Goal: Task Accomplishment & Management: Complete application form

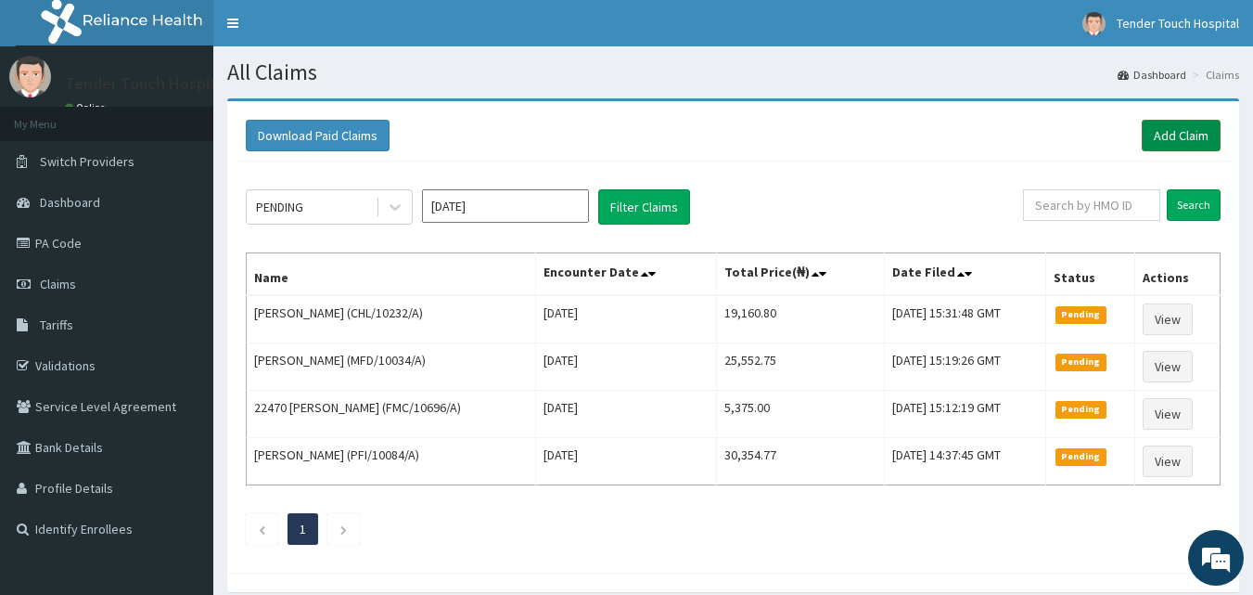
click at [1189, 146] on link "Add Claim" at bounding box center [1181, 136] width 79 height 32
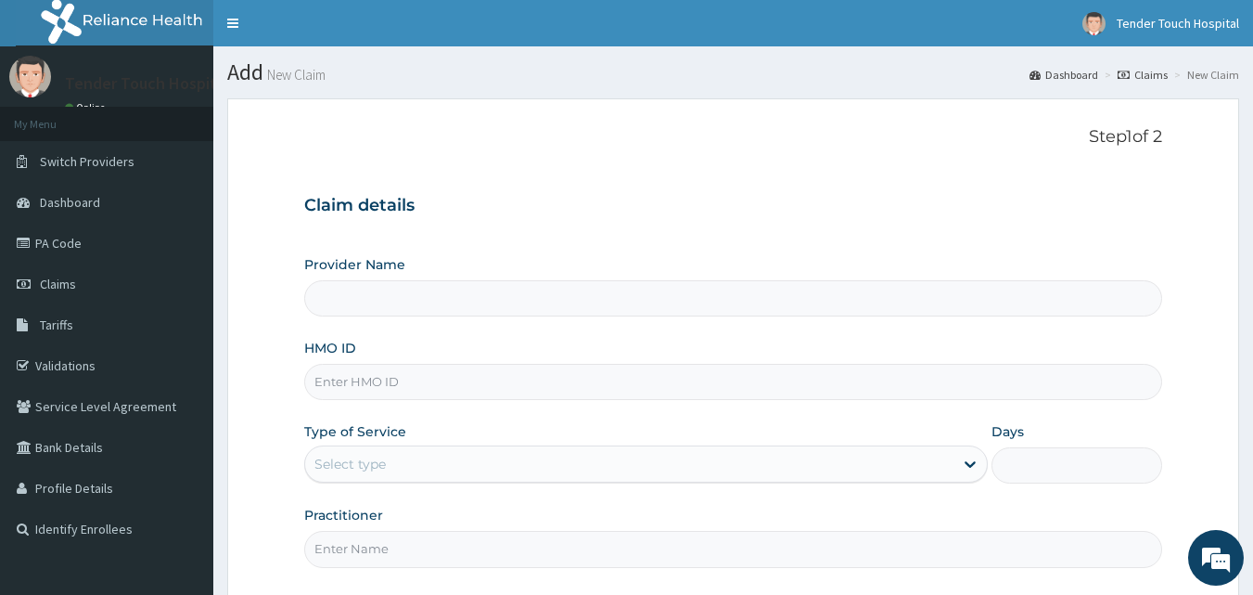
type input "Tender Touch Hospital"
click at [512, 377] on input "HMO ID" at bounding box center [733, 382] width 859 height 36
paste input "CWN/10093/C"
type input "CWN/10093/C"
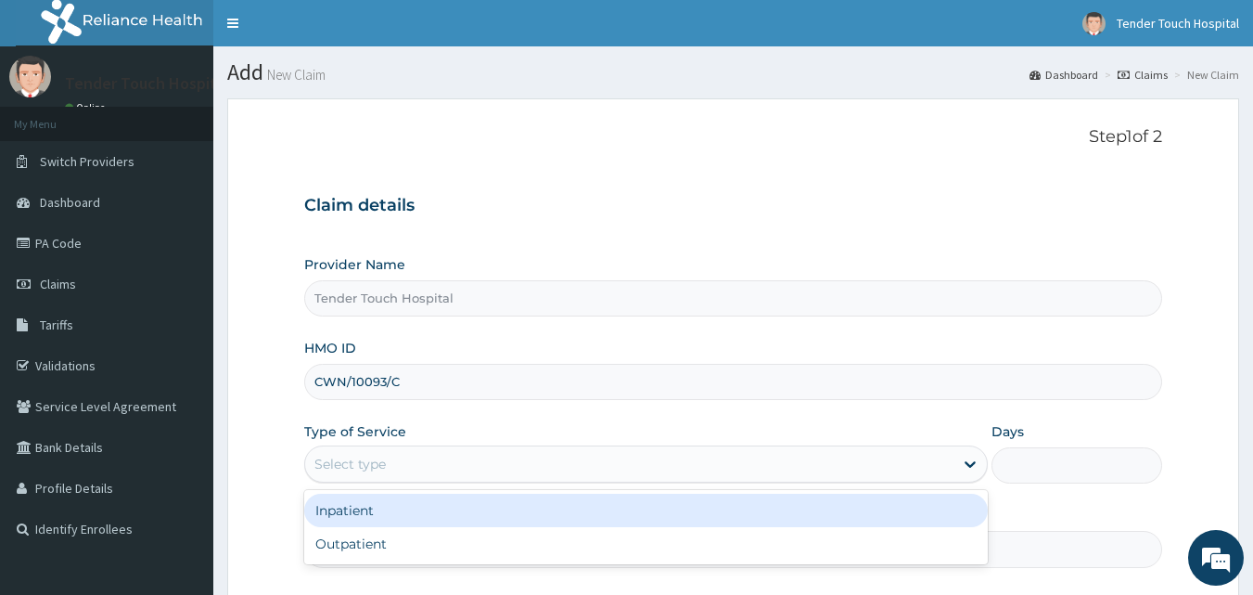
click at [442, 463] on div "Select type" at bounding box center [629, 464] width 648 height 30
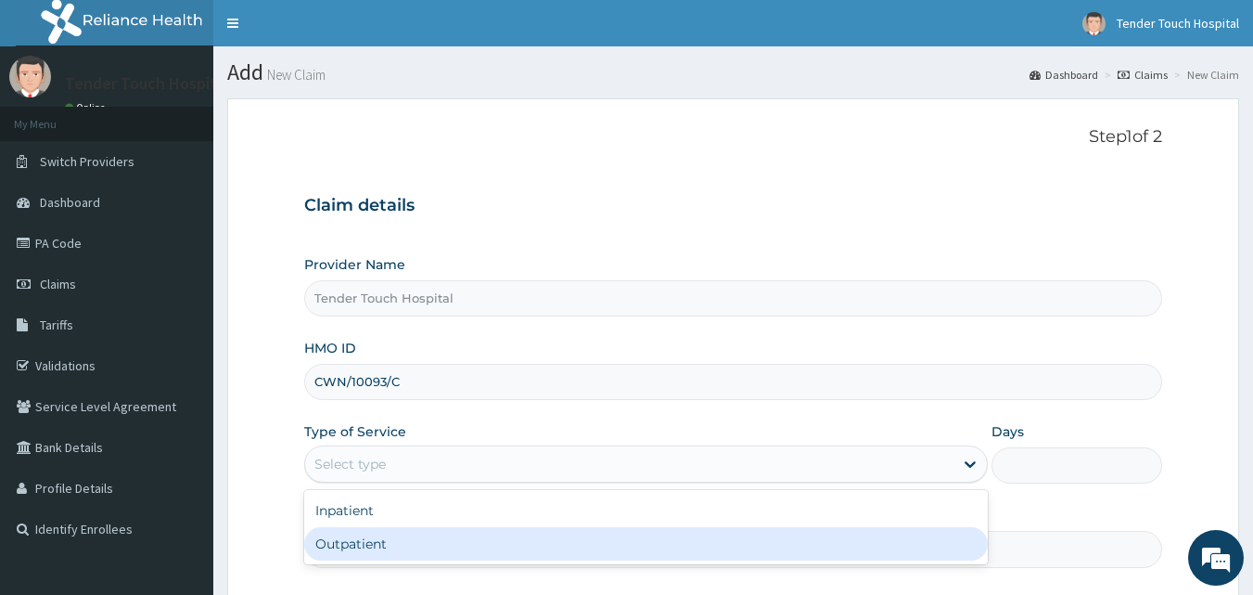
click at [412, 538] on div "Outpatient" at bounding box center [646, 543] width 684 height 33
type input "1"
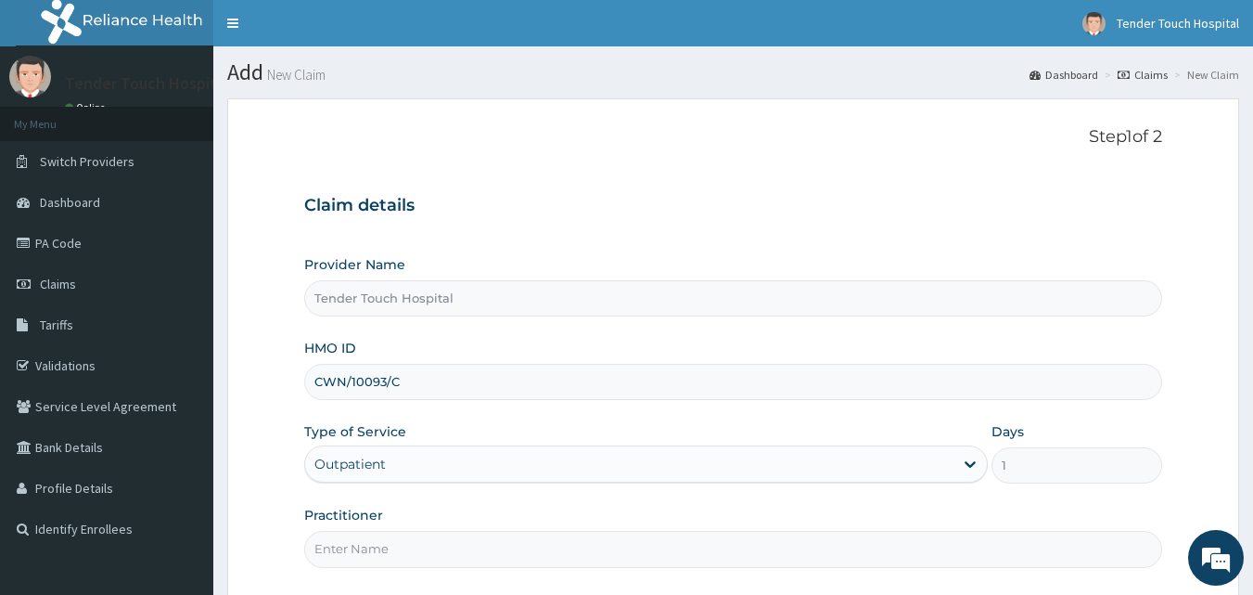
click at [412, 538] on input "Practitioner" at bounding box center [733, 549] width 859 height 36
type input "[PERSON_NAME]"
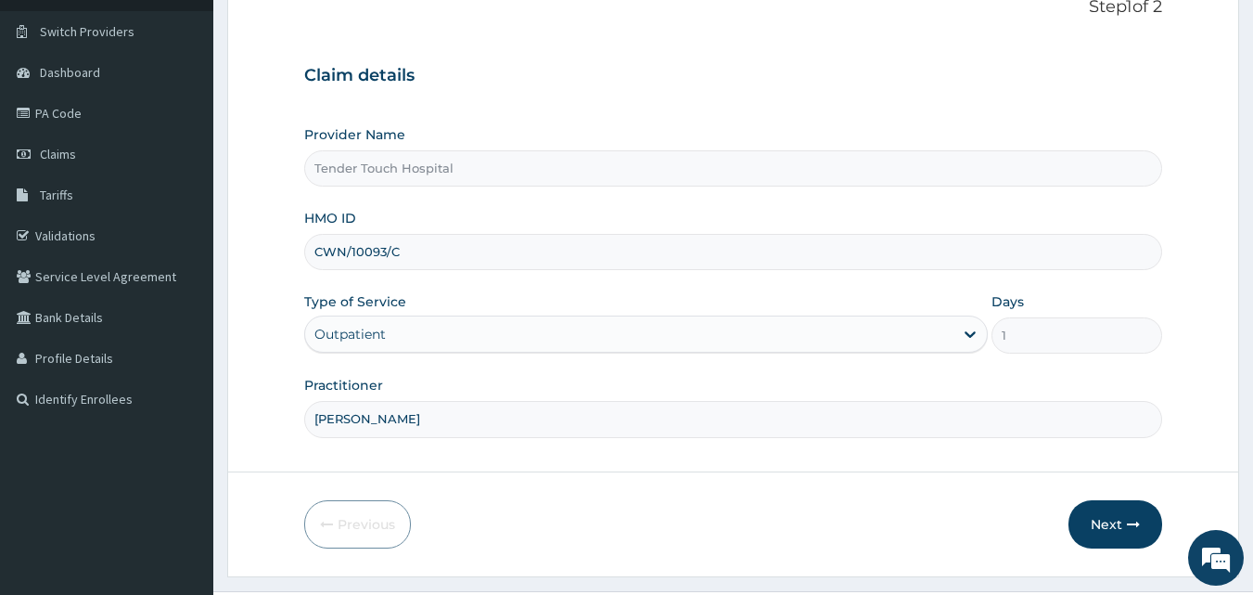
scroll to position [173, 0]
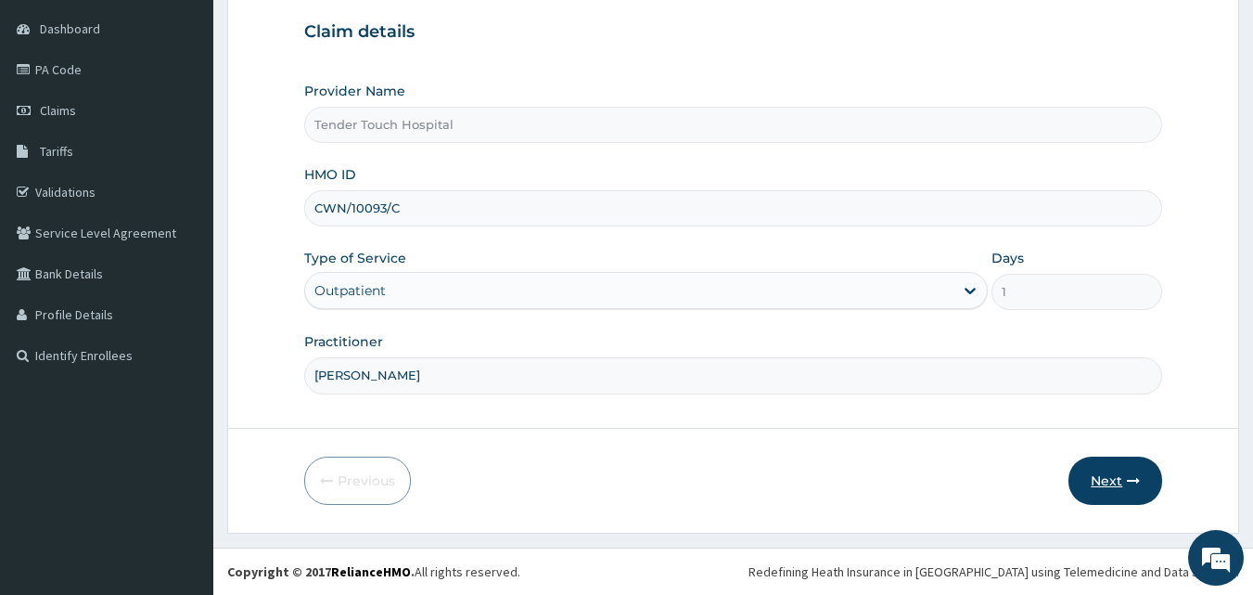
click at [1087, 471] on button "Next" at bounding box center [1115, 480] width 94 height 48
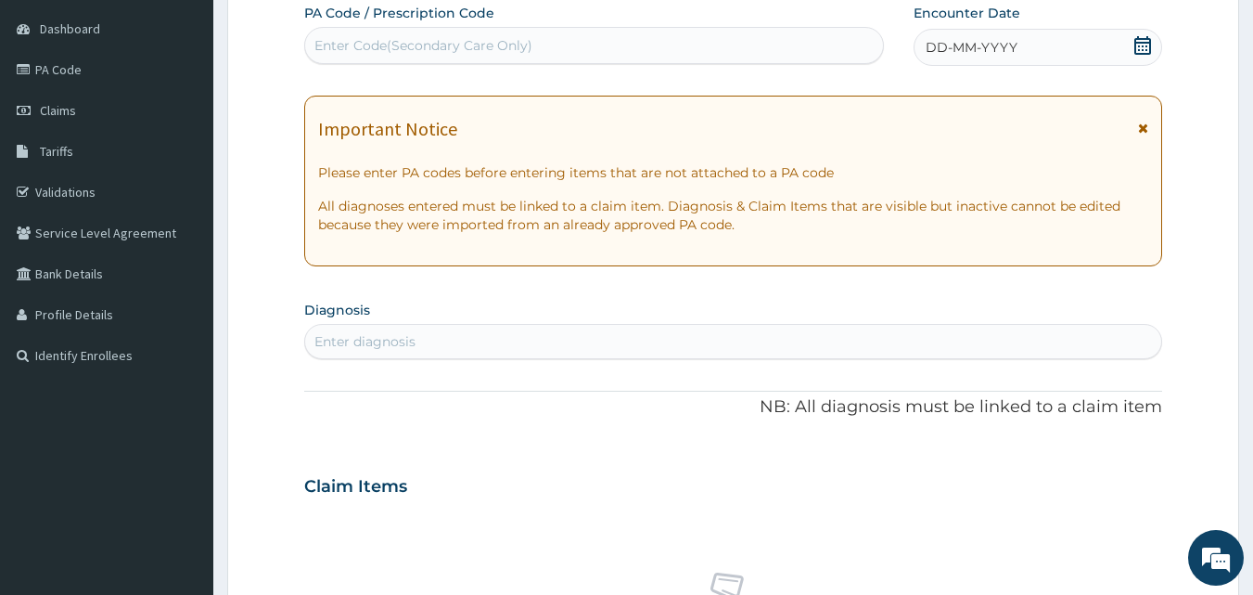
click at [1018, 48] on div "DD-MM-YYYY" at bounding box center [1038, 47] width 249 height 37
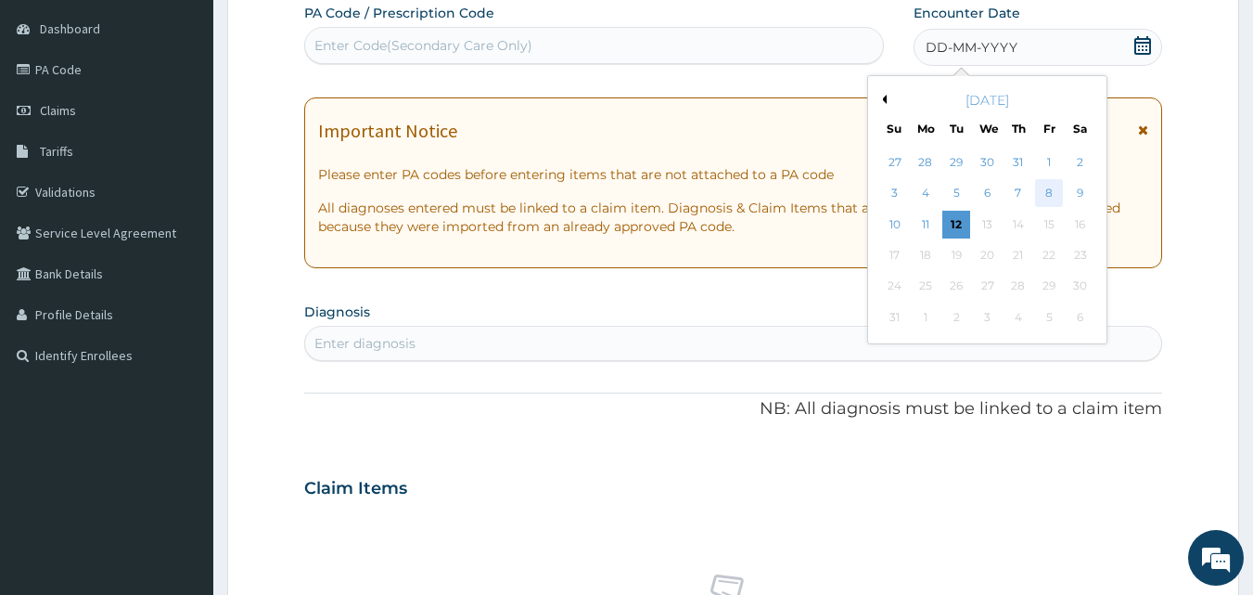
click at [1048, 193] on div "8" at bounding box center [1049, 194] width 28 height 28
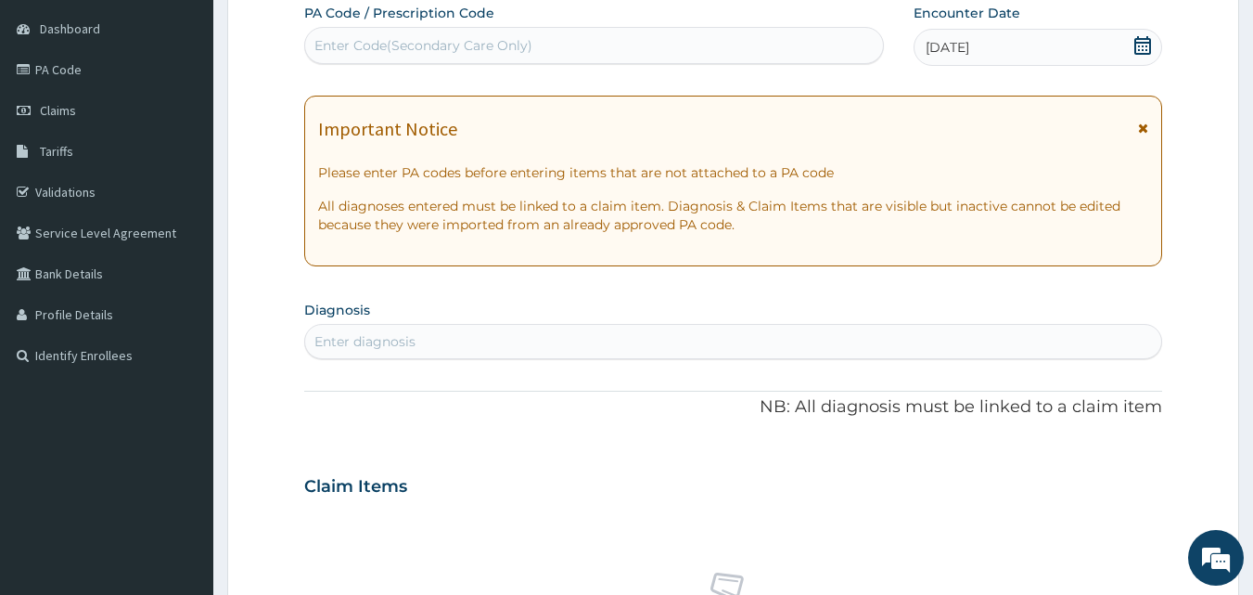
click at [475, 339] on div "Enter diagnosis" at bounding box center [733, 341] width 857 height 30
type input "PUD"
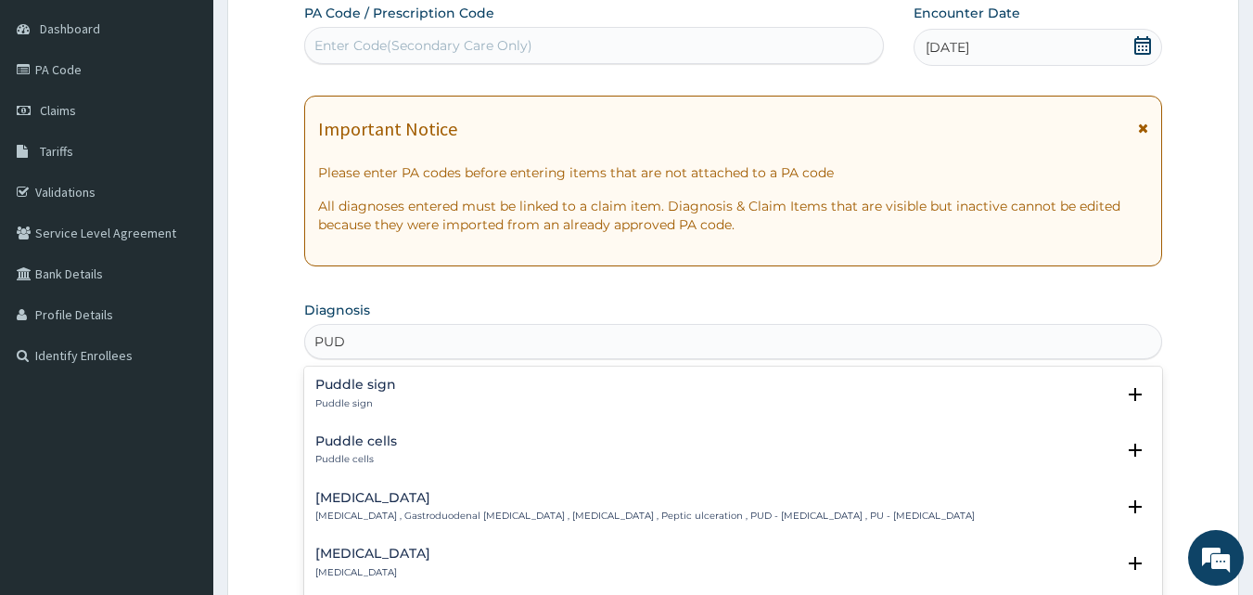
click at [338, 494] on h4 "[MEDICAL_DATA]" at bounding box center [644, 498] width 659 height 14
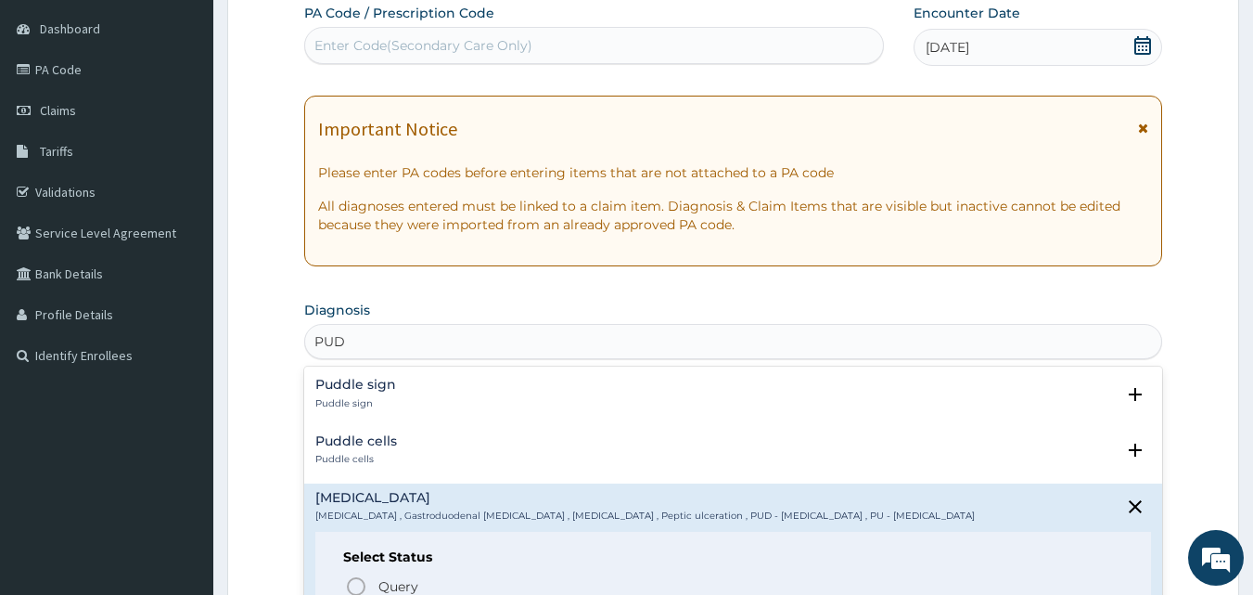
scroll to position [87, 0]
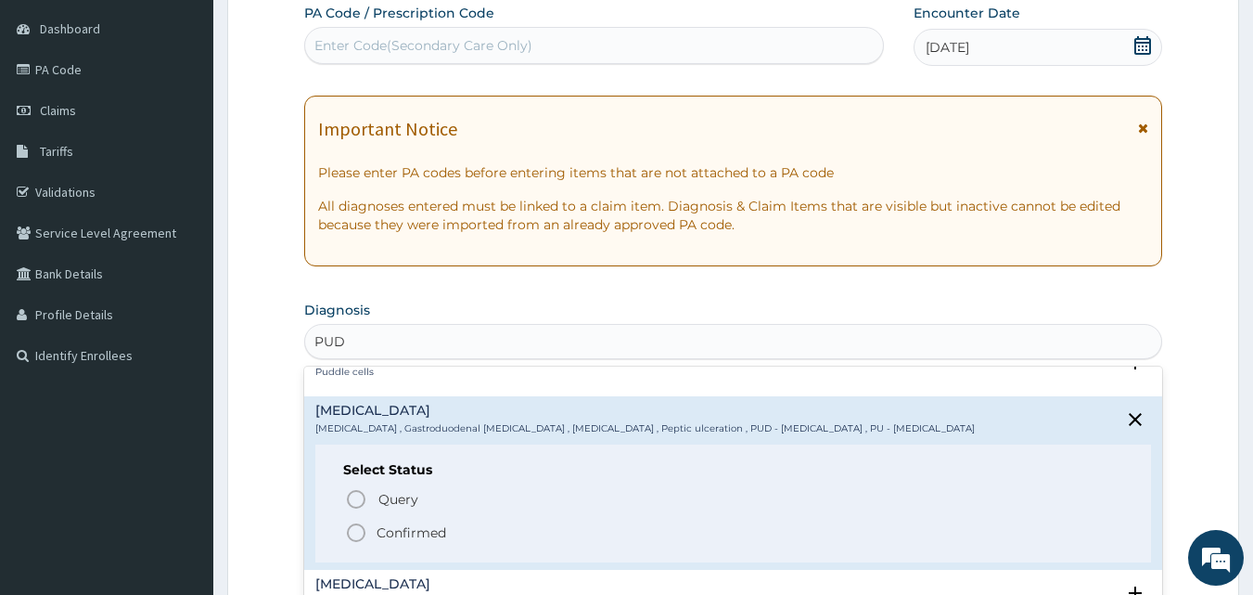
click at [354, 531] on icon "status option filled" at bounding box center [356, 532] width 22 height 22
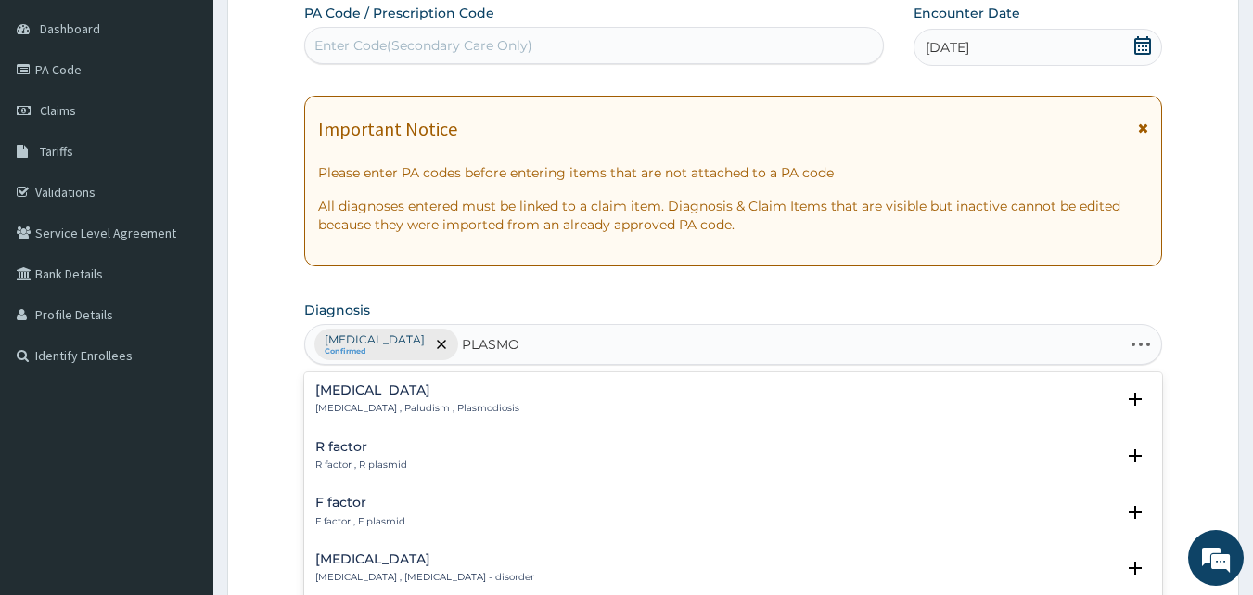
type input "PLASMOD"
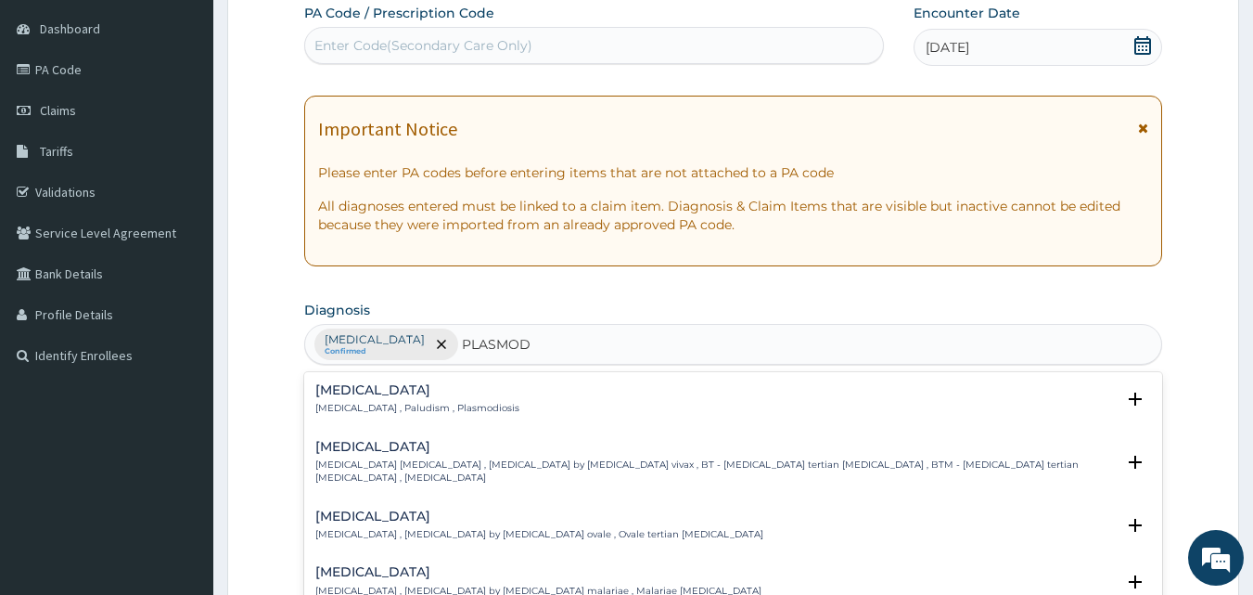
click at [396, 395] on h4 "[MEDICAL_DATA]" at bounding box center [417, 390] width 204 height 14
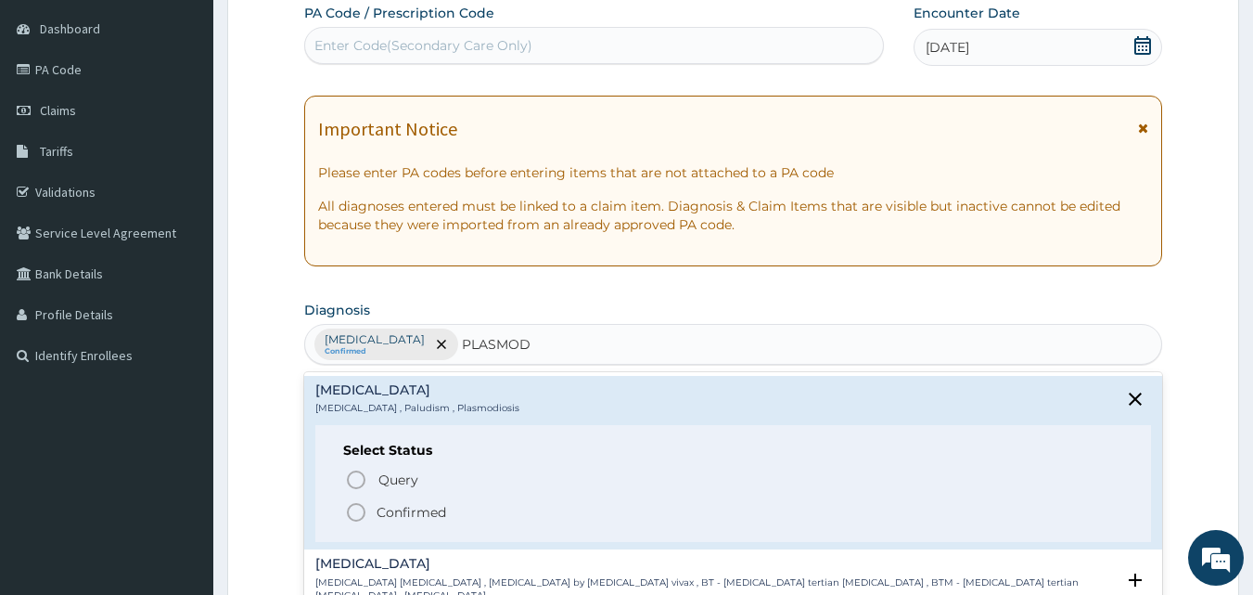
click at [359, 511] on icon "status option filled" at bounding box center [356, 512] width 22 height 22
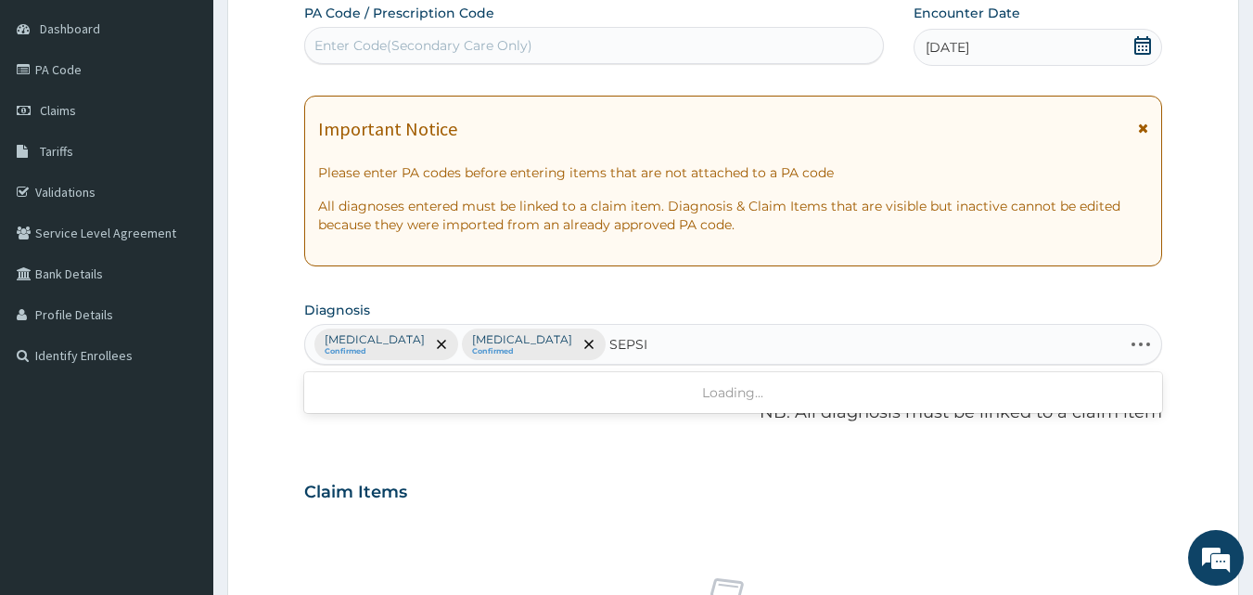
type input "[MEDICAL_DATA]"
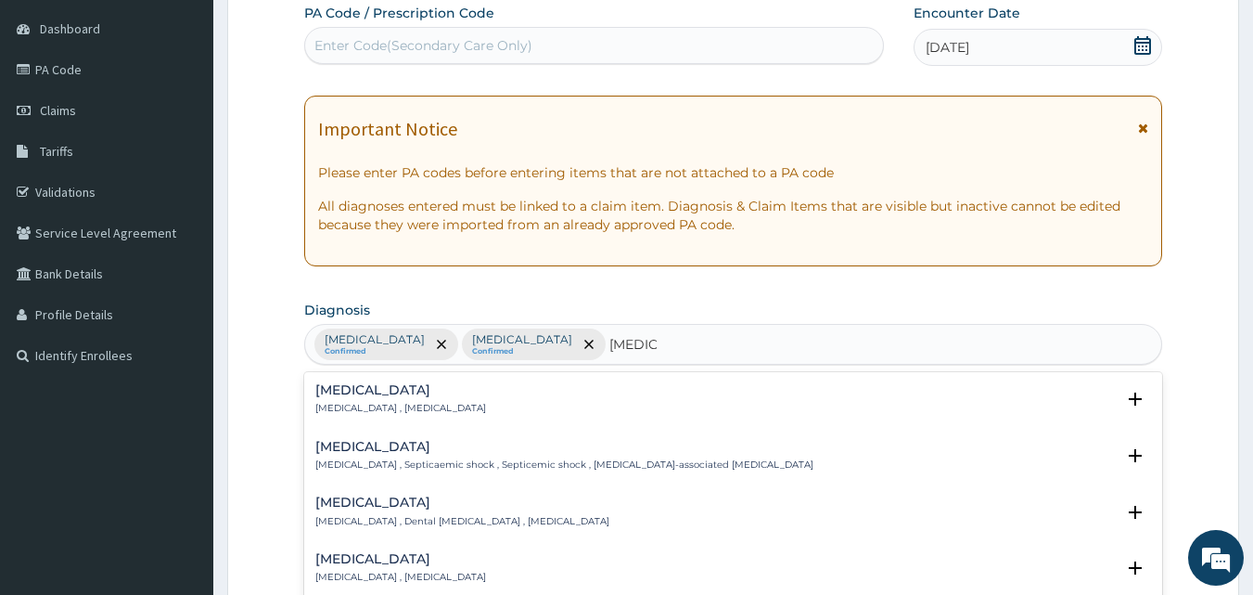
click at [339, 397] on h4 "[MEDICAL_DATA]" at bounding box center [400, 390] width 171 height 14
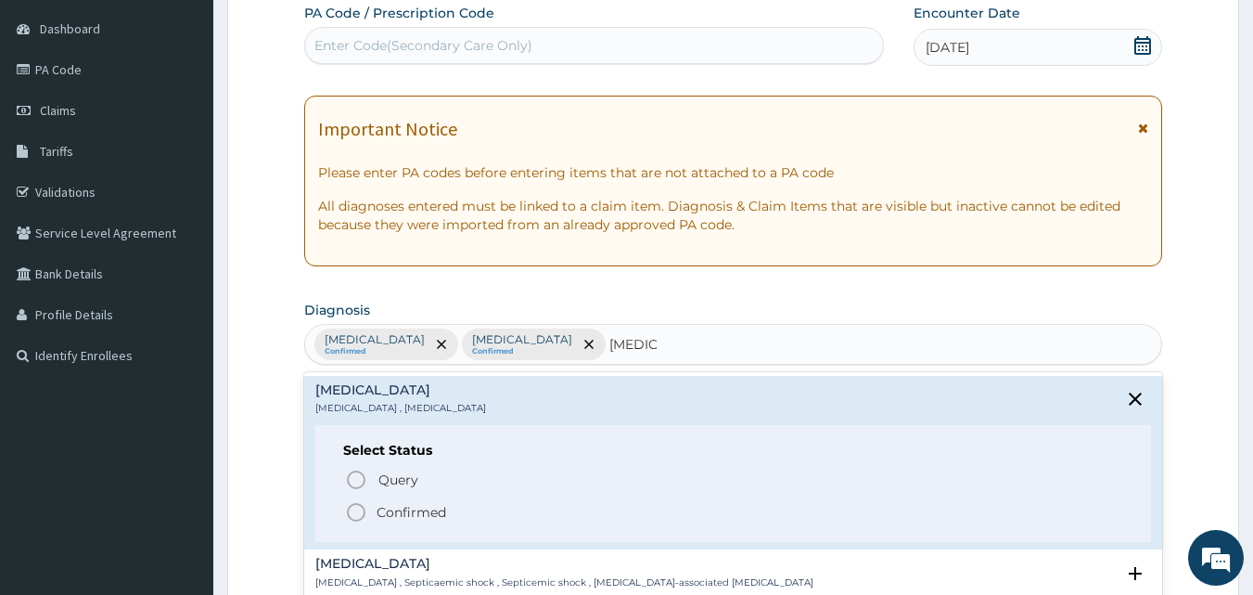
click at [352, 502] on icon "status option filled" at bounding box center [356, 512] width 22 height 22
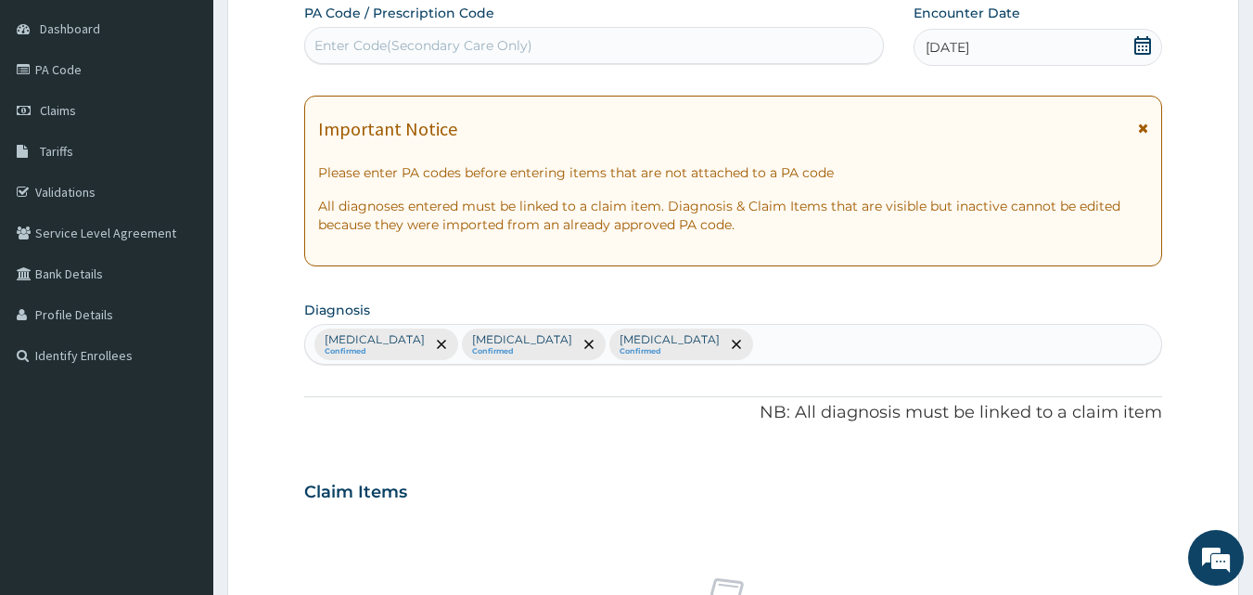
scroll to position [693, 0]
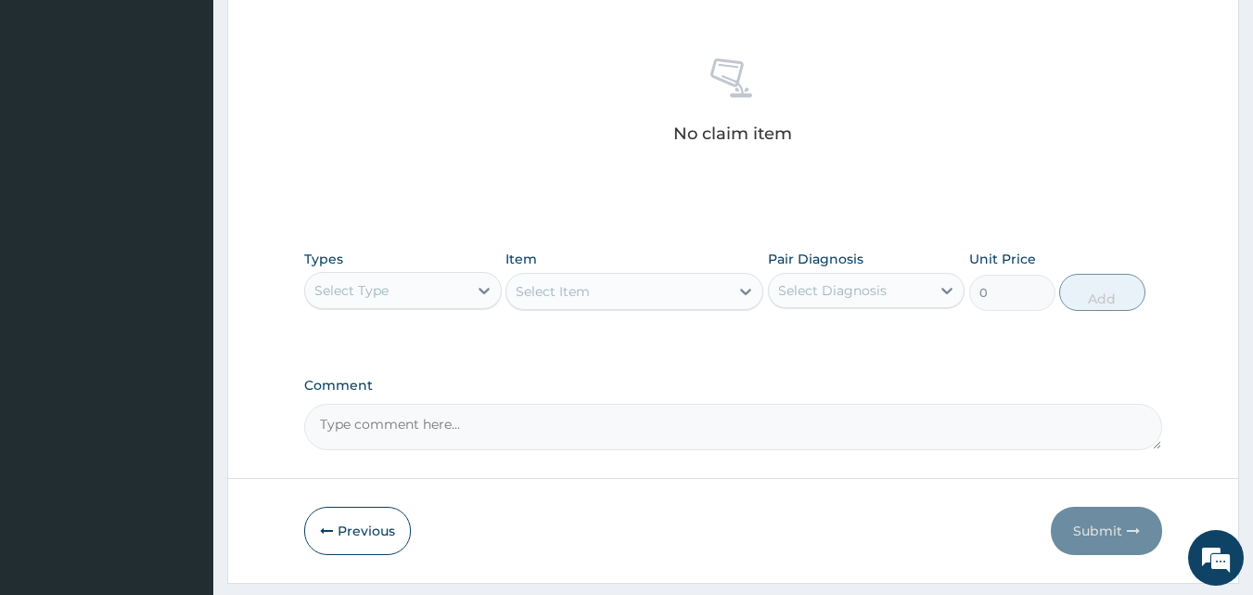
click at [430, 301] on div "Select Type" at bounding box center [386, 290] width 162 height 30
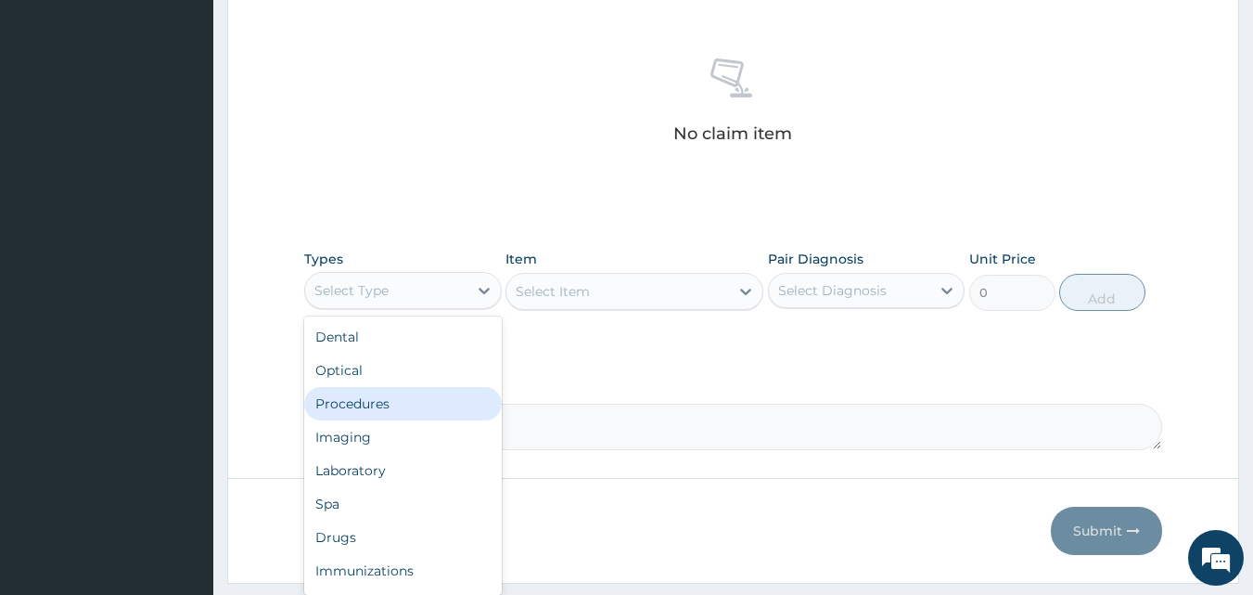
click at [391, 402] on div "Procedures" at bounding box center [403, 403] width 198 height 33
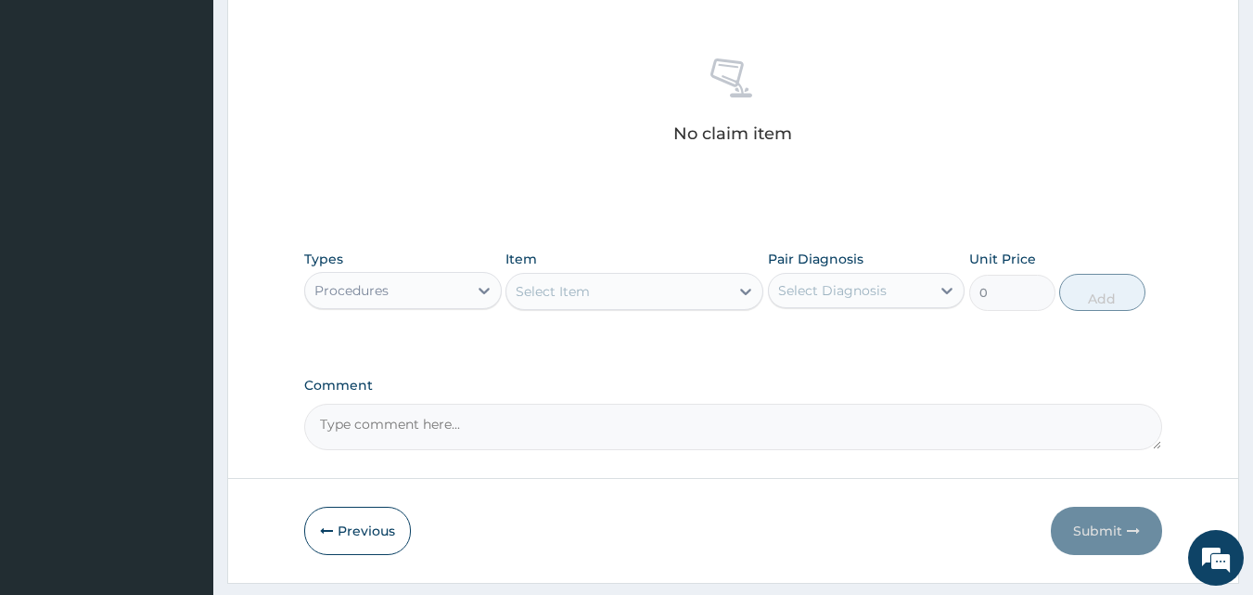
click at [616, 285] on div "Select Item" at bounding box center [617, 291] width 223 height 30
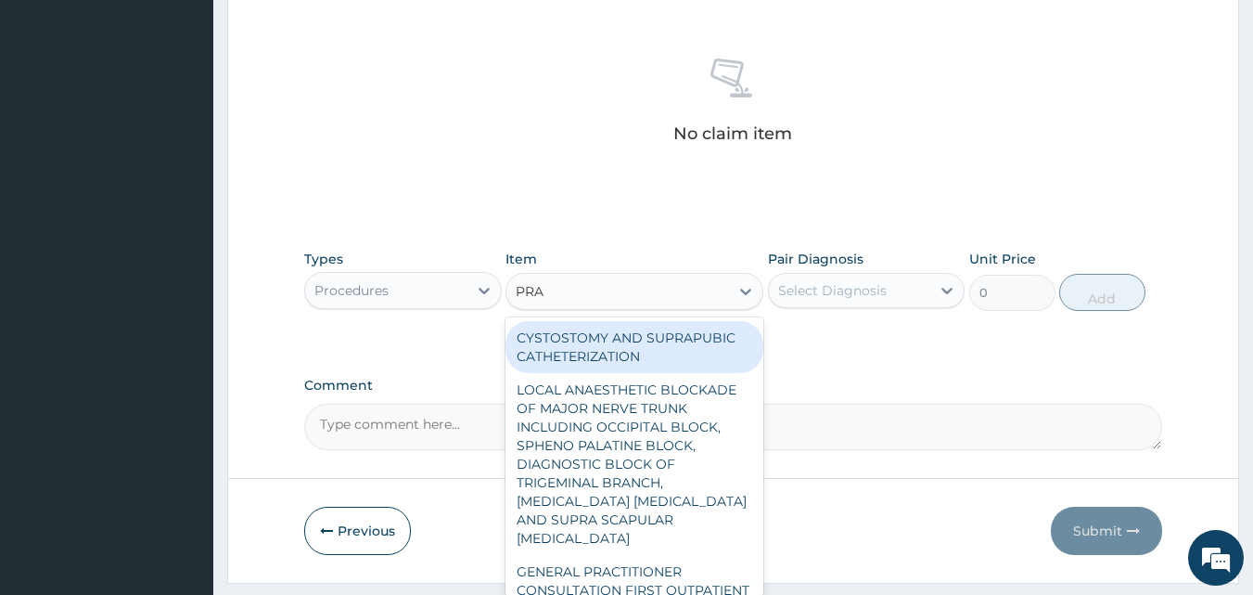
type input "PRAC"
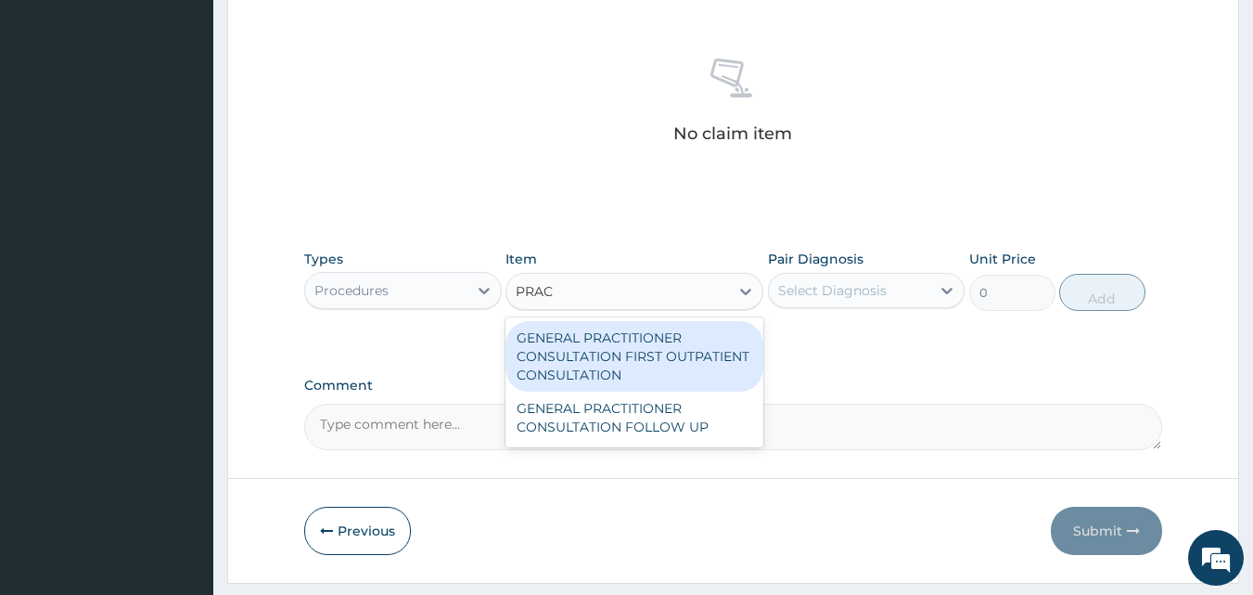
type input "3547.5"
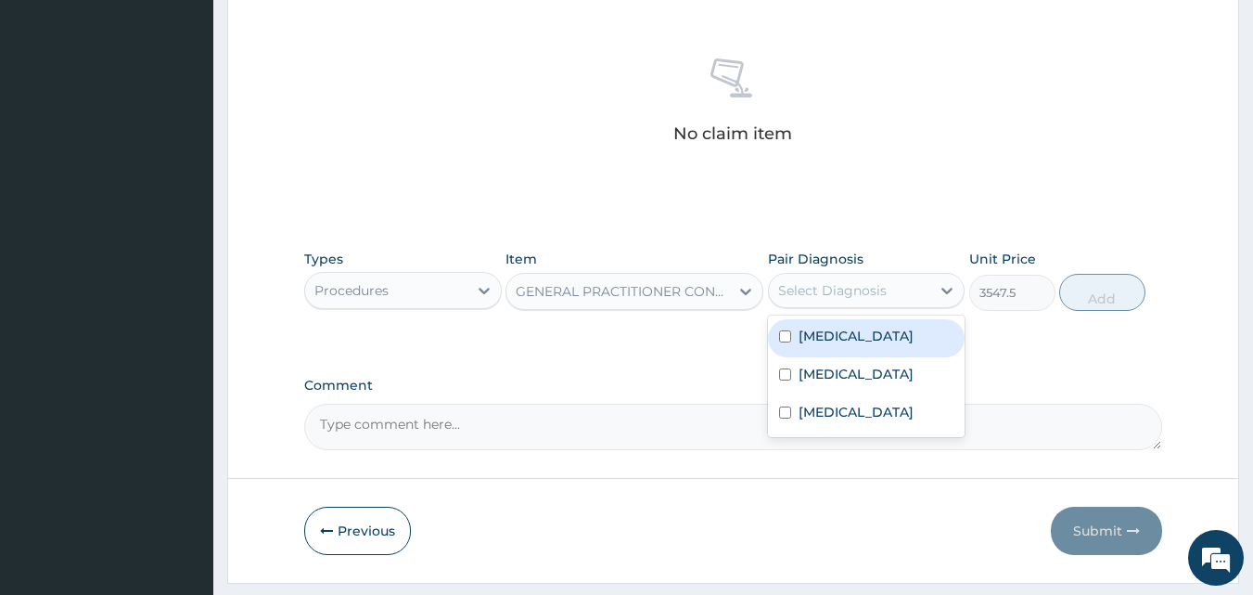
click at [805, 293] on div "Select Diagnosis" at bounding box center [832, 290] width 109 height 19
click at [820, 341] on label "[MEDICAL_DATA]" at bounding box center [856, 335] width 115 height 19
checkbox input "true"
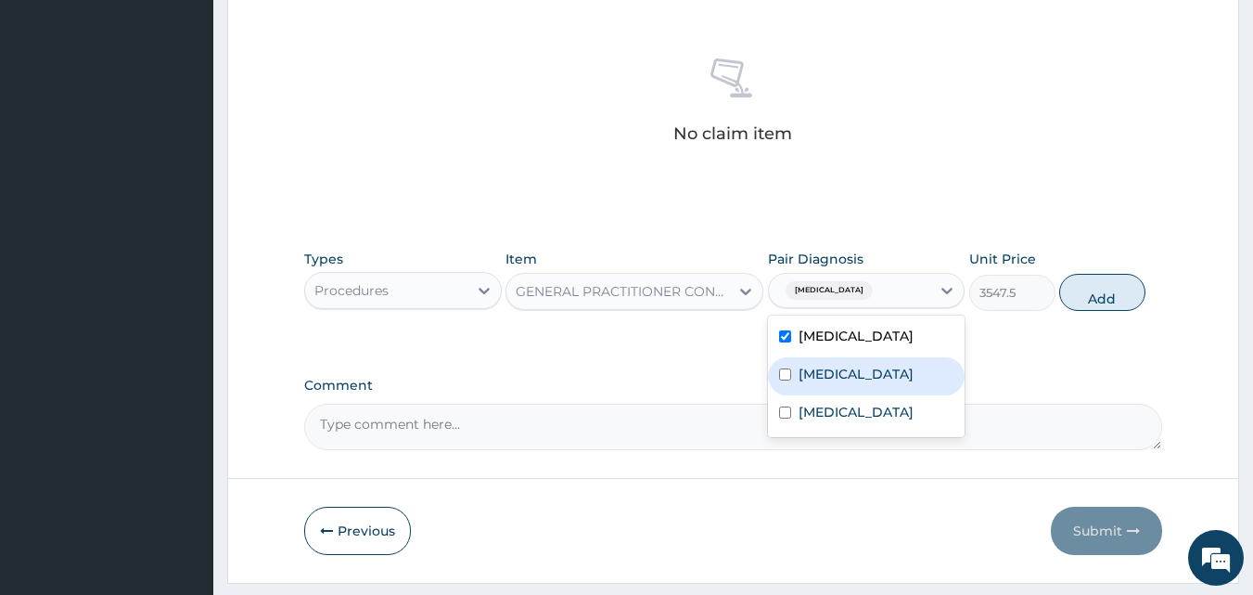
click at [828, 373] on label "[MEDICAL_DATA]" at bounding box center [856, 374] width 115 height 19
checkbox input "true"
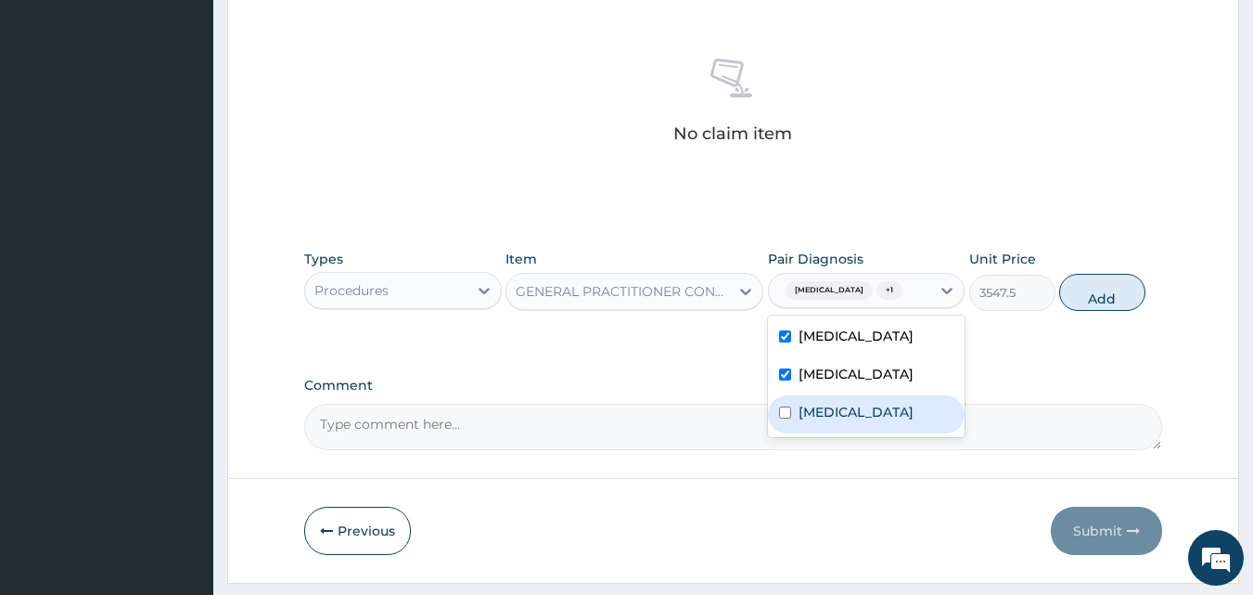
click at [832, 413] on label "[MEDICAL_DATA]" at bounding box center [856, 412] width 115 height 19
checkbox input "true"
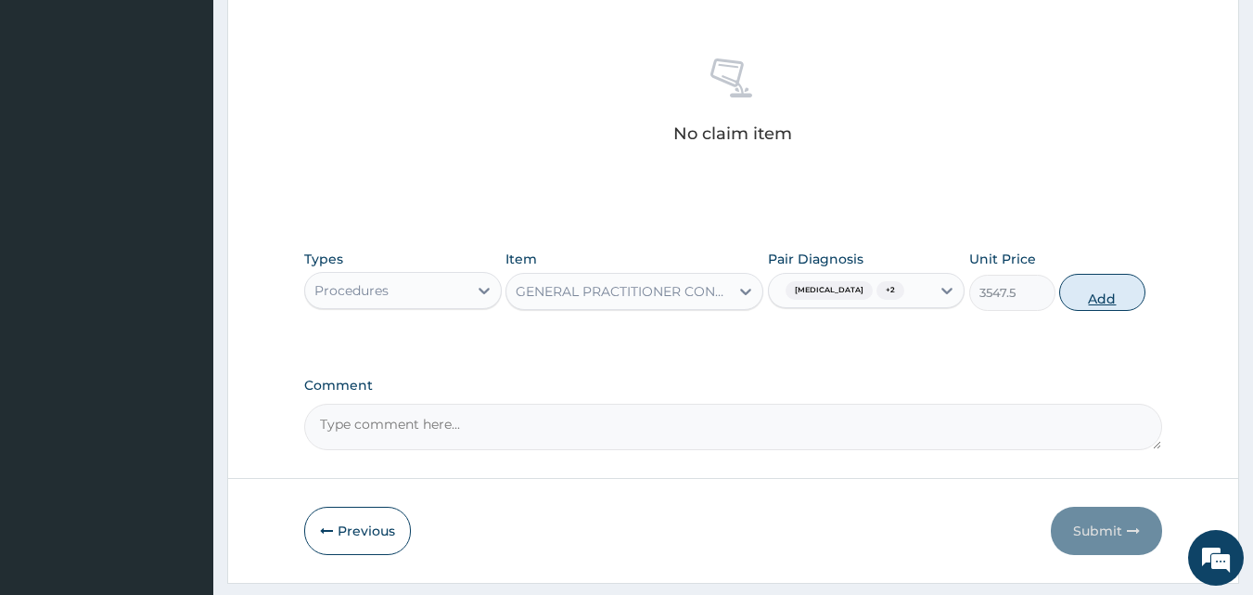
click at [1105, 294] on button "Add" at bounding box center [1102, 292] width 86 height 37
type input "0"
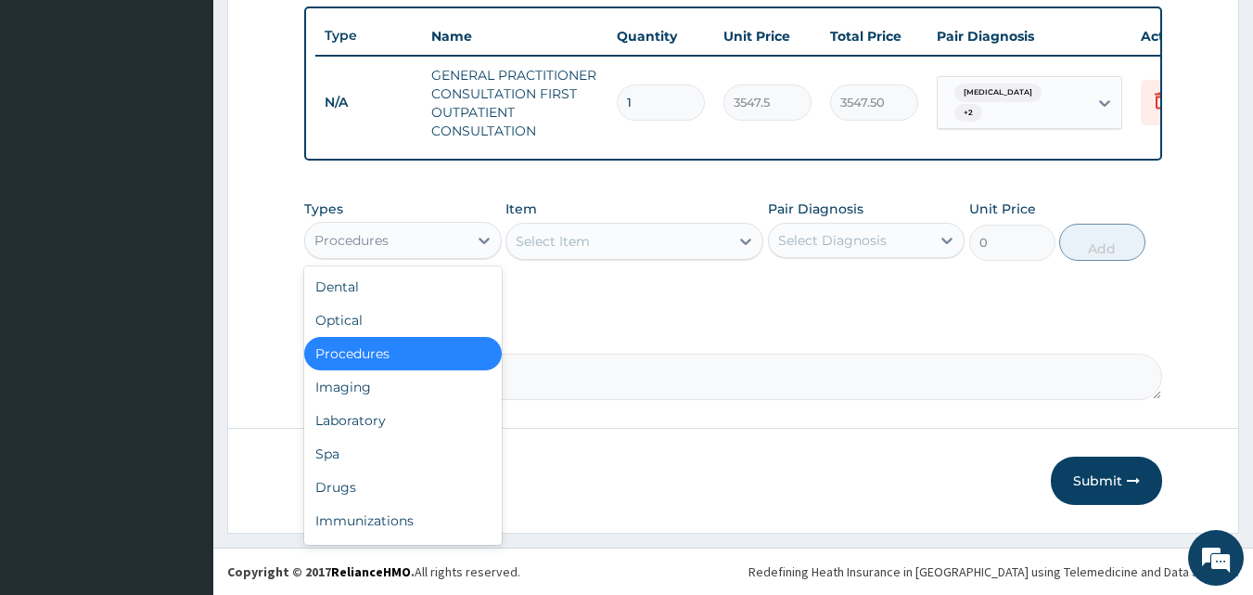
click at [402, 233] on div "Procedures" at bounding box center [386, 240] width 162 height 30
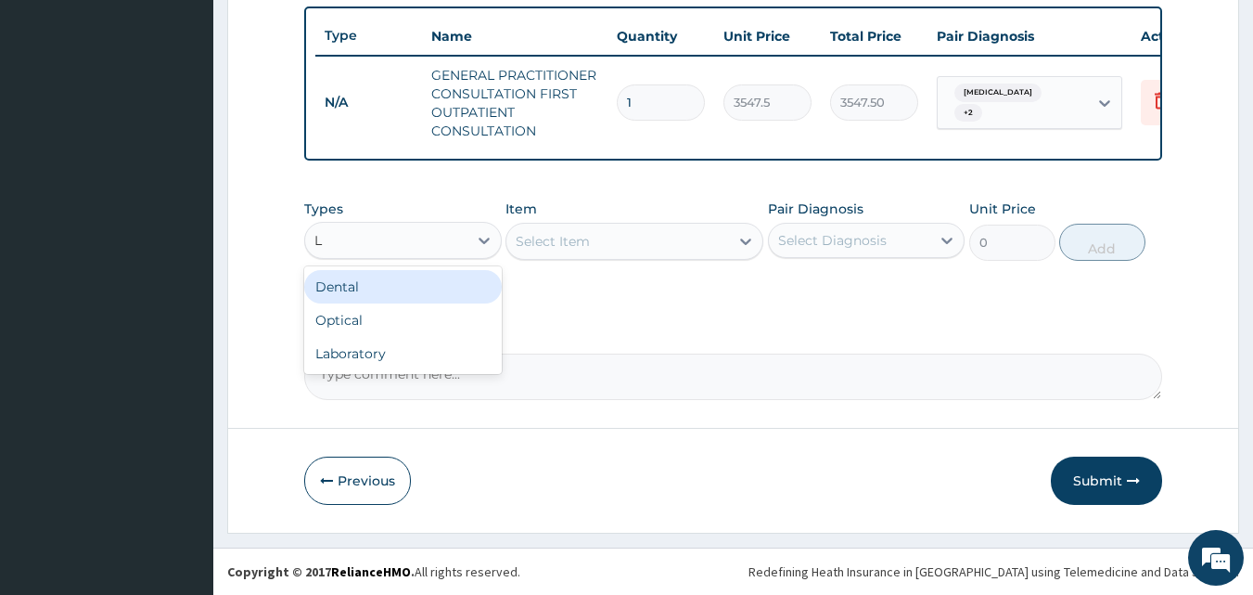
type input "LA"
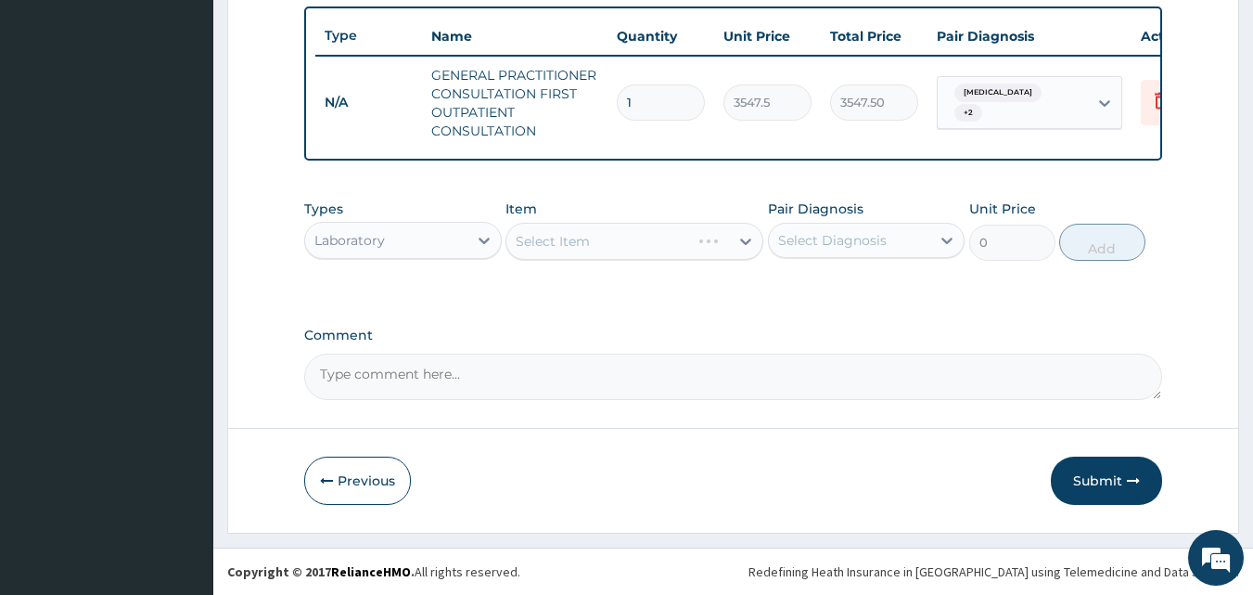
click at [589, 246] on div "Select Item" at bounding box center [634, 241] width 258 height 37
click at [589, 246] on div "Select Item" at bounding box center [553, 241] width 74 height 19
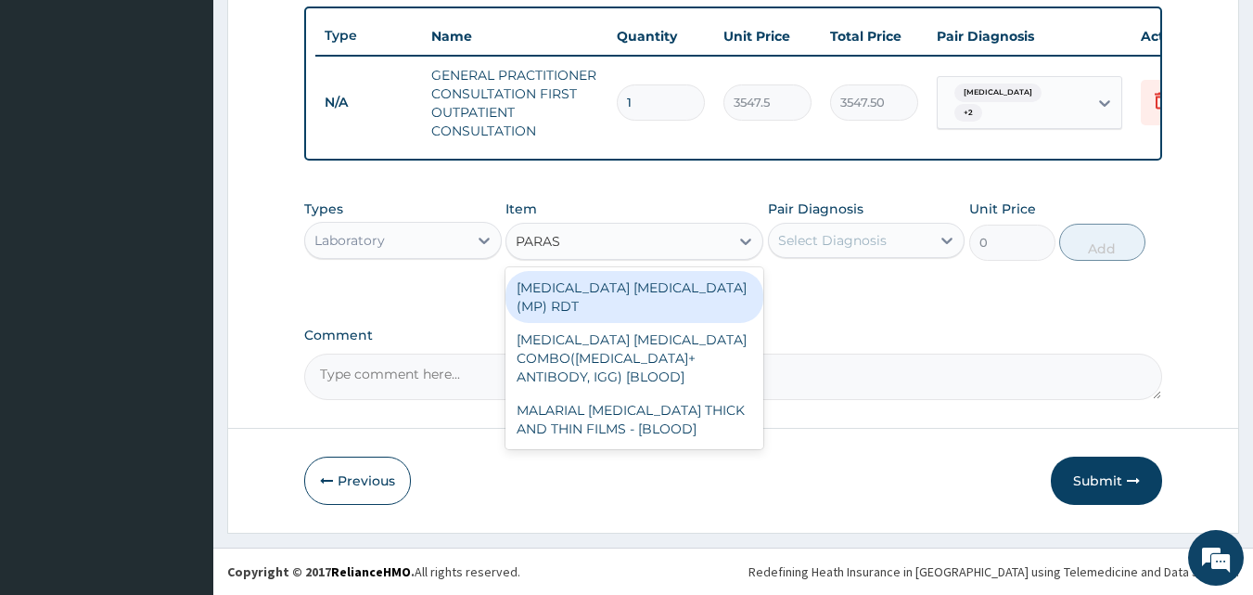
type input "PARASI"
type input "1612.5"
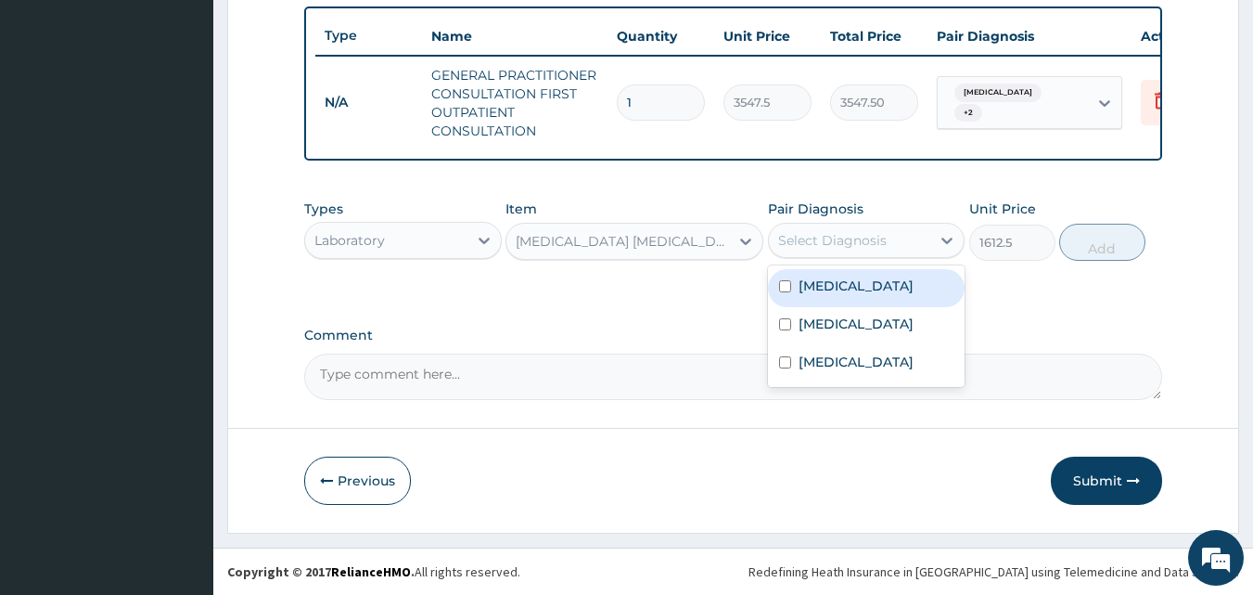
click at [866, 258] on div "Select Diagnosis" at bounding box center [867, 240] width 198 height 35
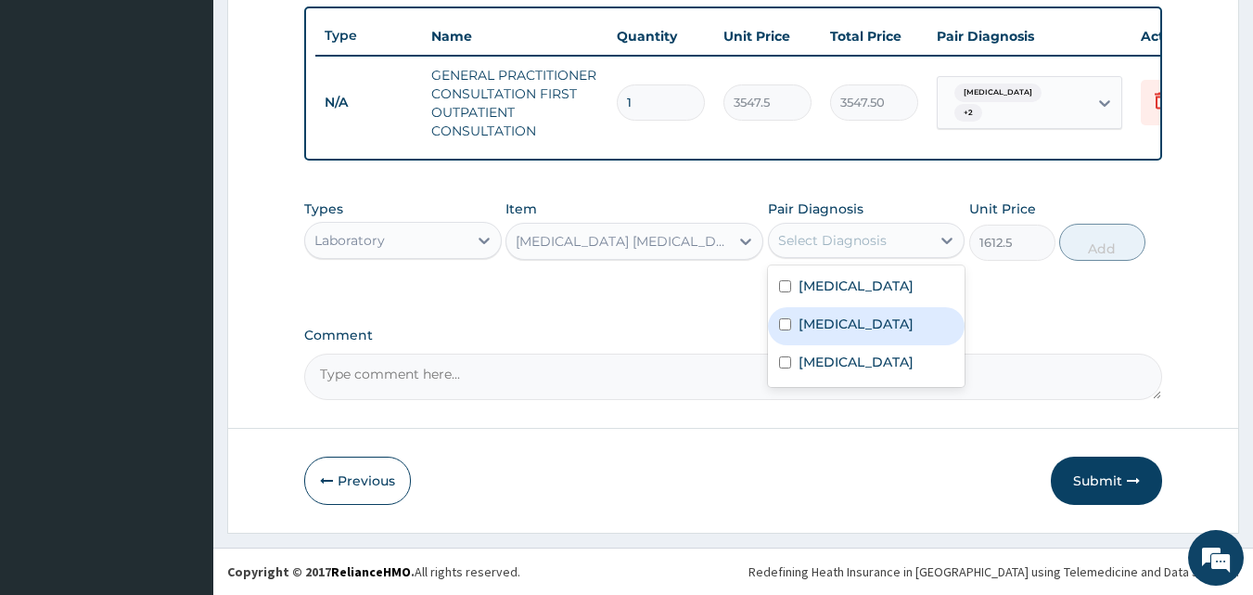
click at [843, 326] on label "[MEDICAL_DATA]" at bounding box center [856, 323] width 115 height 19
checkbox input "true"
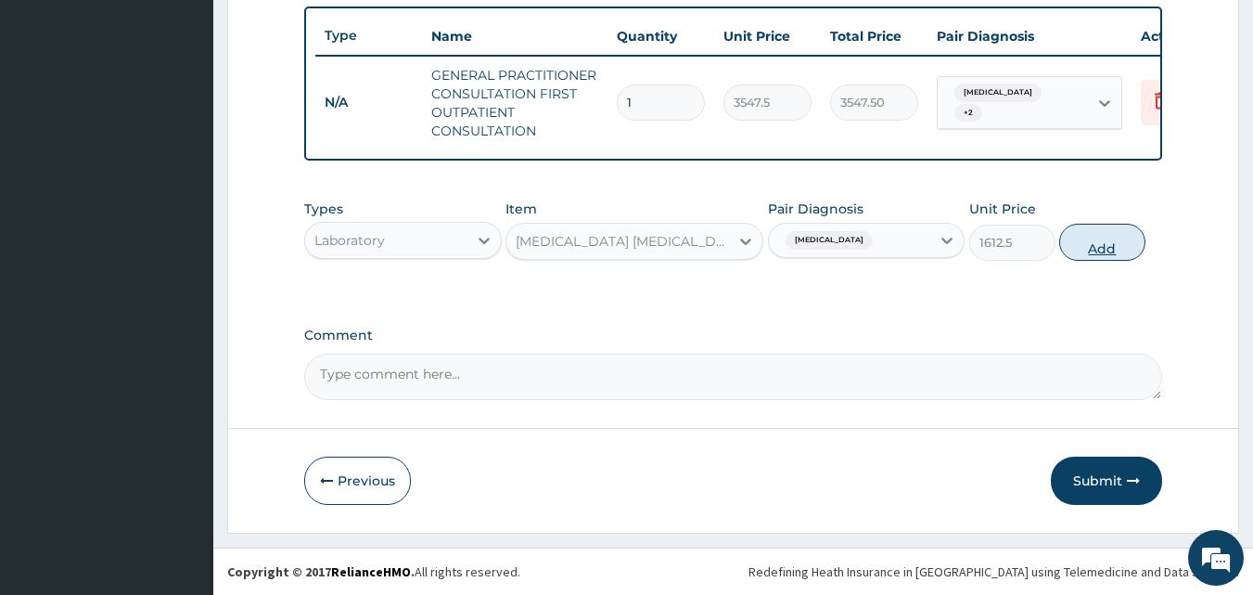
click at [1098, 260] on button "Add" at bounding box center [1102, 242] width 86 height 37
type input "0"
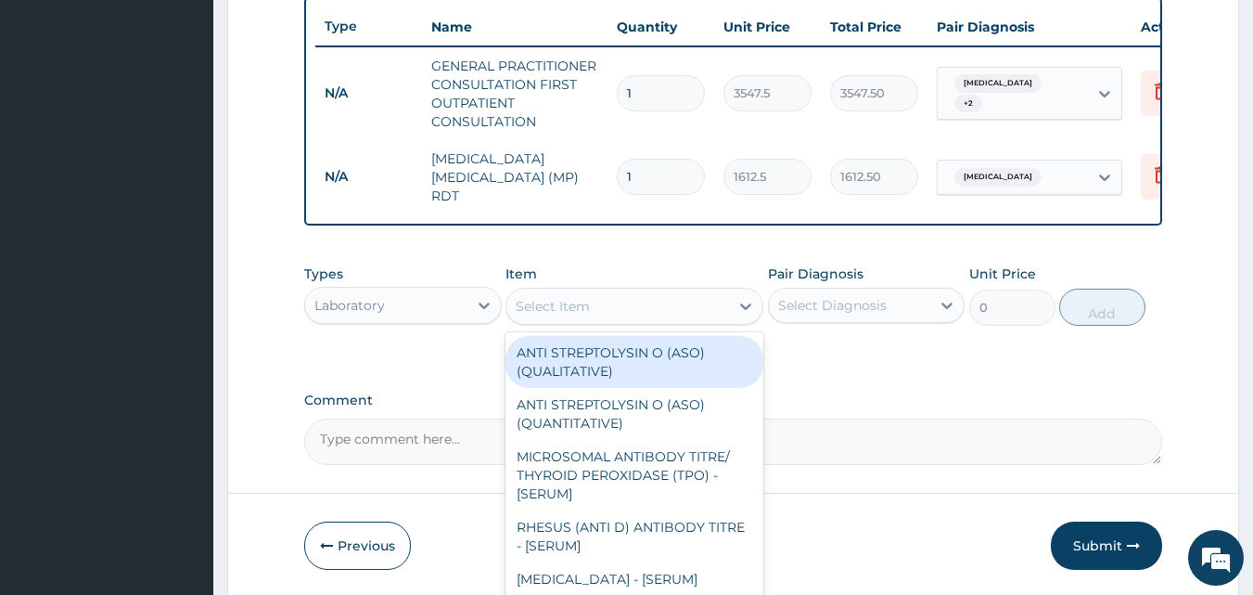
click at [668, 307] on div "Select Item" at bounding box center [617, 306] width 223 height 30
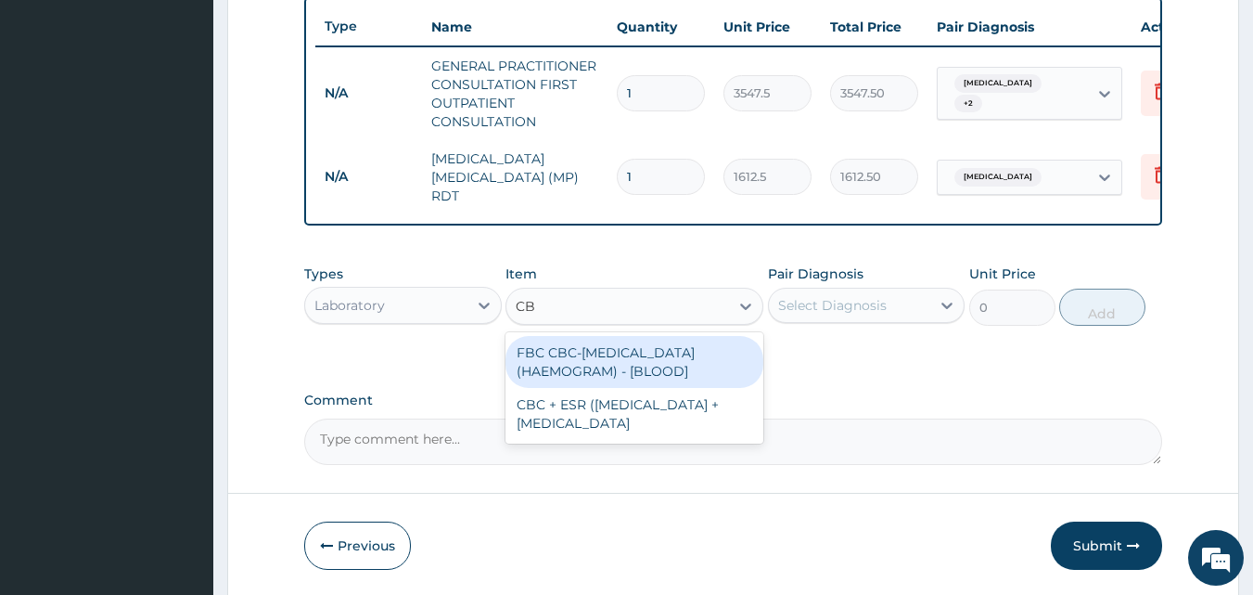
type input "CBC"
type input "4300"
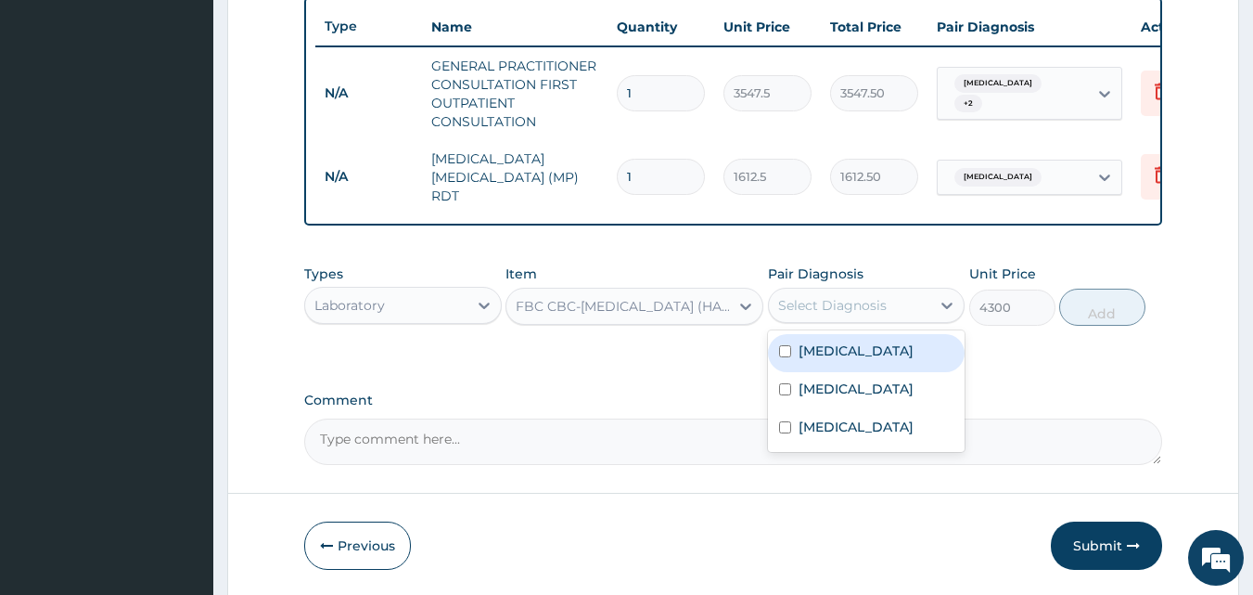
click at [857, 320] on div "Select Diagnosis" at bounding box center [850, 305] width 162 height 30
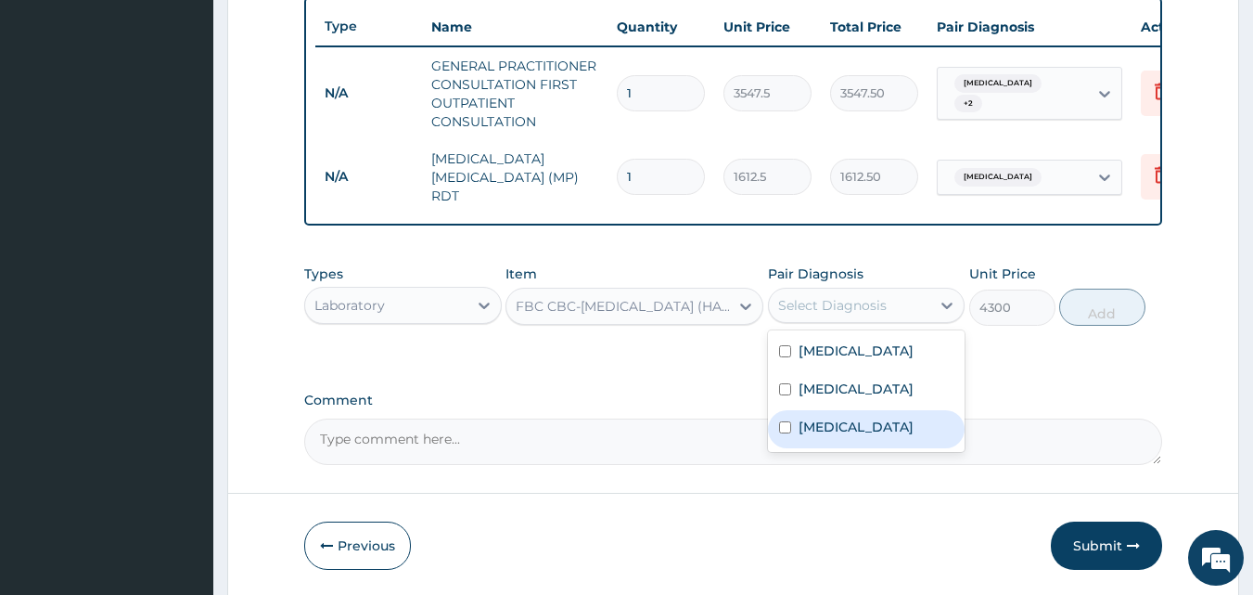
click at [840, 436] on div "[MEDICAL_DATA]" at bounding box center [867, 429] width 198 height 38
checkbox input "true"
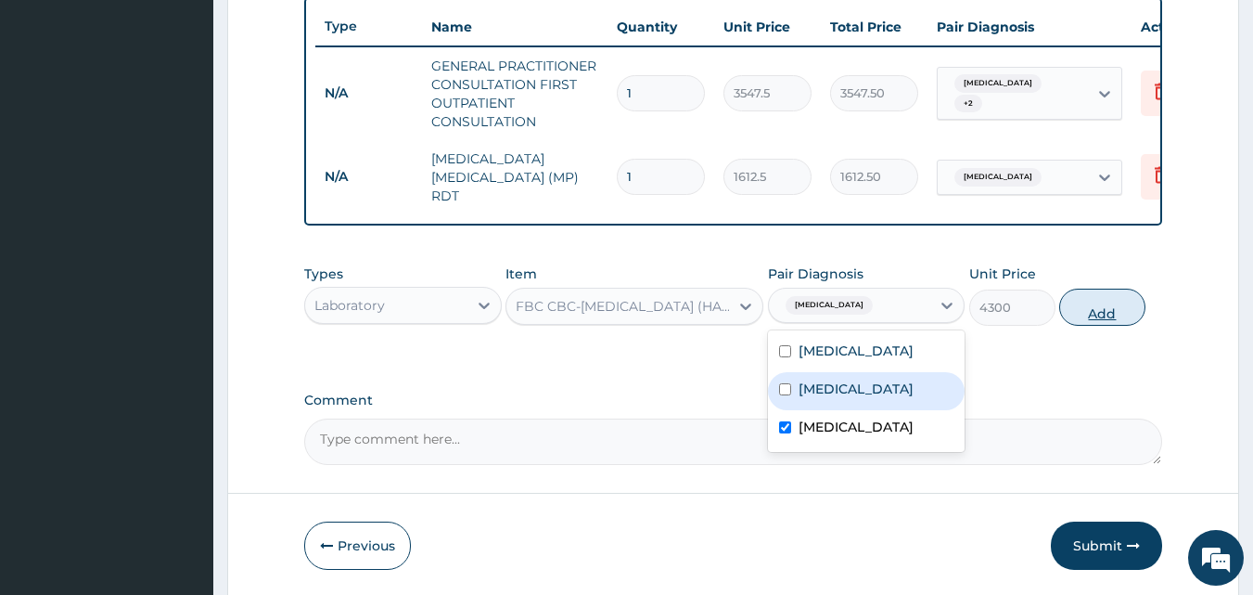
click at [1107, 321] on button "Add" at bounding box center [1102, 306] width 86 height 37
type input "0"
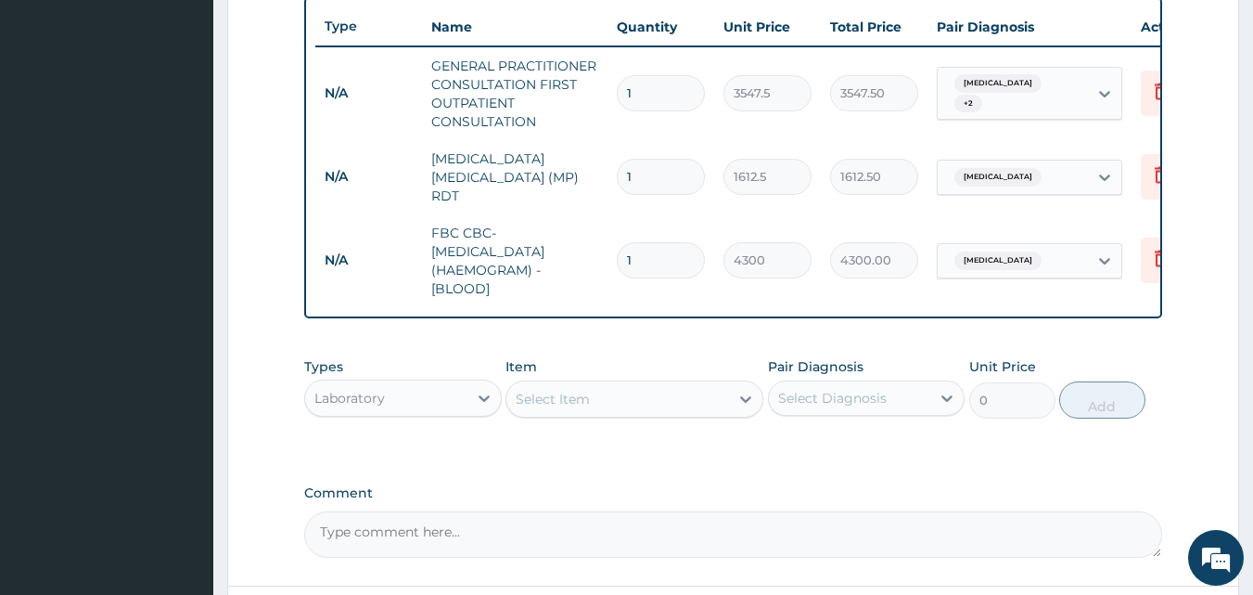
click at [632, 408] on div "Select Item" at bounding box center [617, 399] width 223 height 30
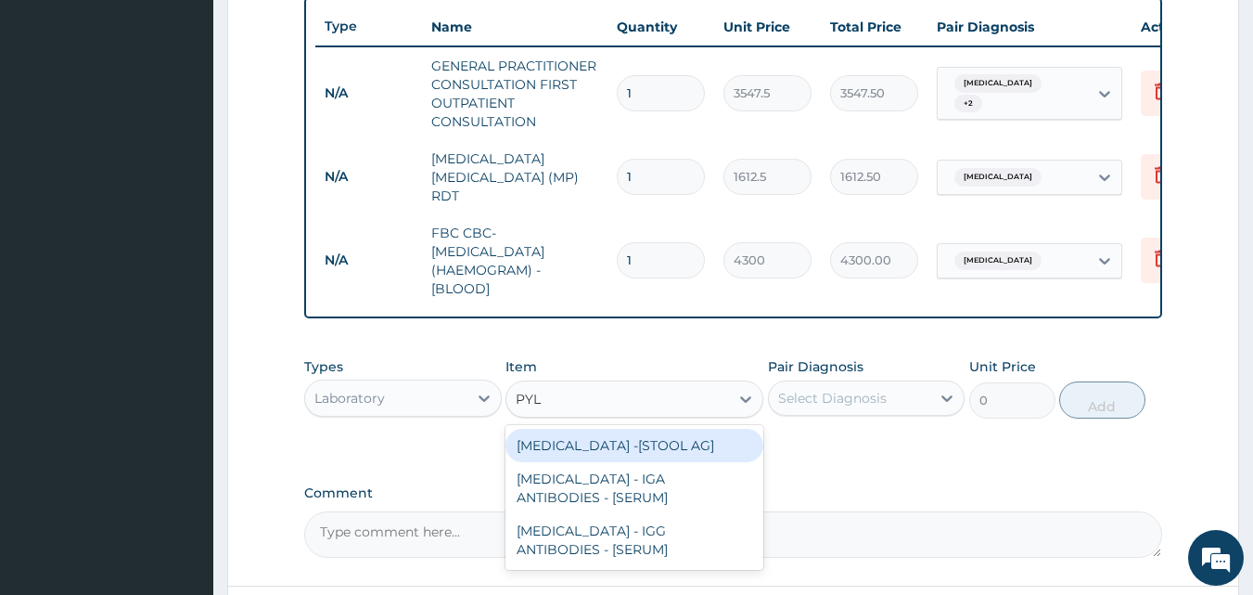
type input "PYLO"
click at [663, 462] on div "[MEDICAL_DATA] -[STOOL AG]" at bounding box center [634, 445] width 258 height 33
type input "7525"
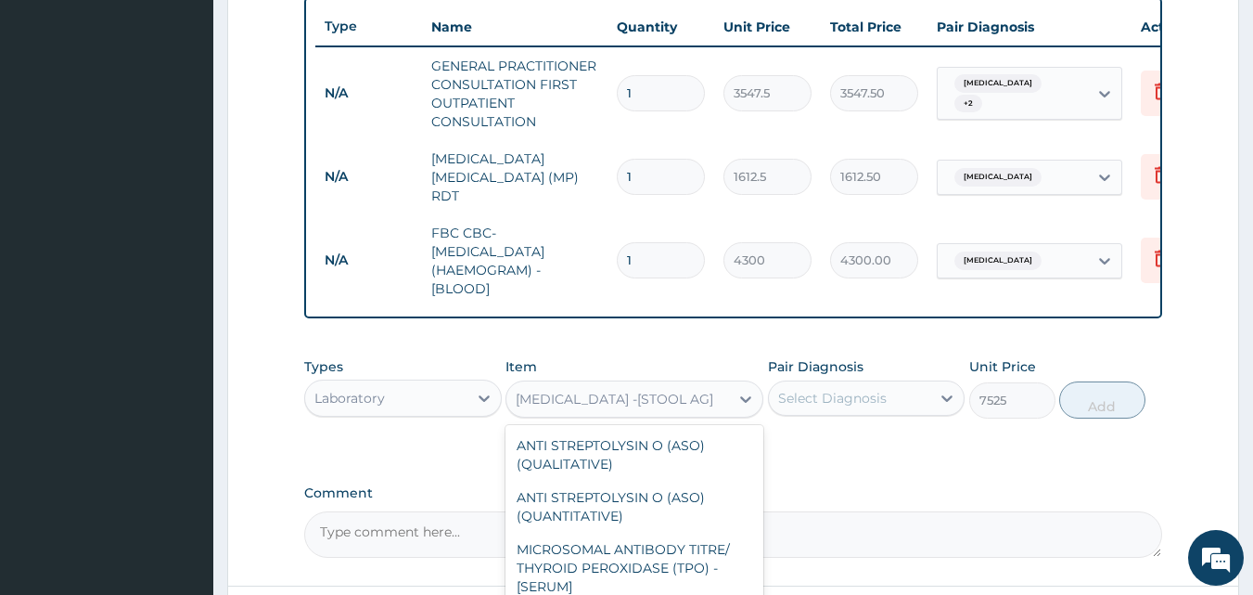
click at [669, 412] on div "[MEDICAL_DATA] -[STOOL AG]" at bounding box center [617, 399] width 223 height 30
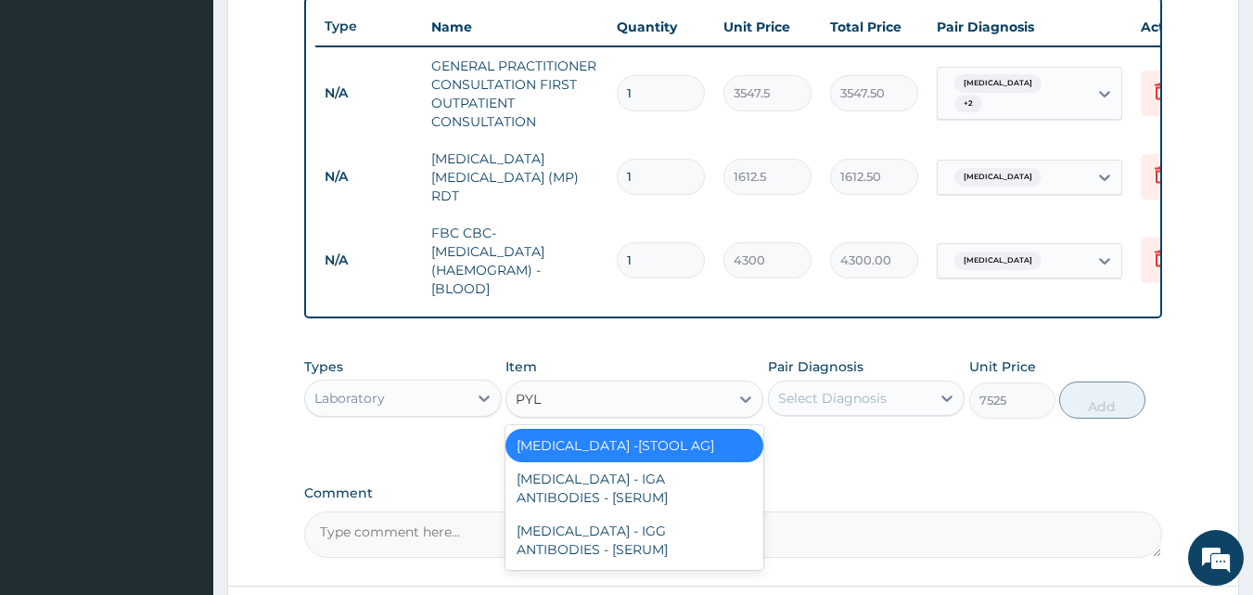
scroll to position [0, 0]
type input "PYLO"
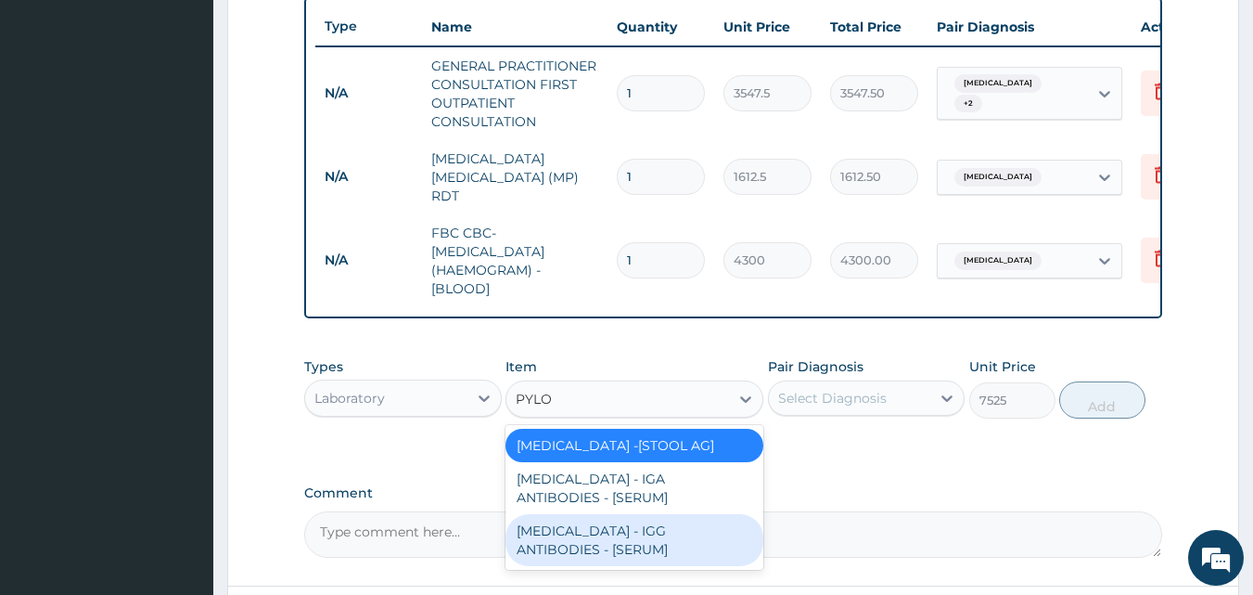
click at [662, 556] on div "[MEDICAL_DATA] - IGG ANTIBODIES - [SERUM]" at bounding box center [634, 540] width 258 height 52
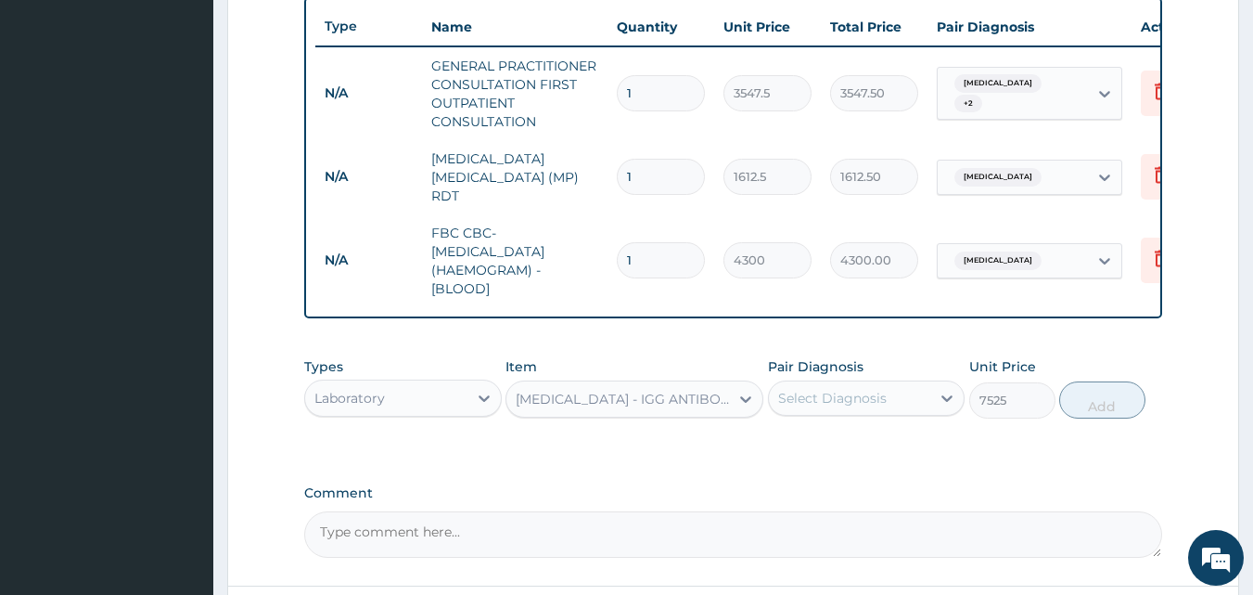
type input "5375"
click at [689, 408] on div "[MEDICAL_DATA] - IGG ANTIBODIES - [SERUM]" at bounding box center [623, 399] width 215 height 19
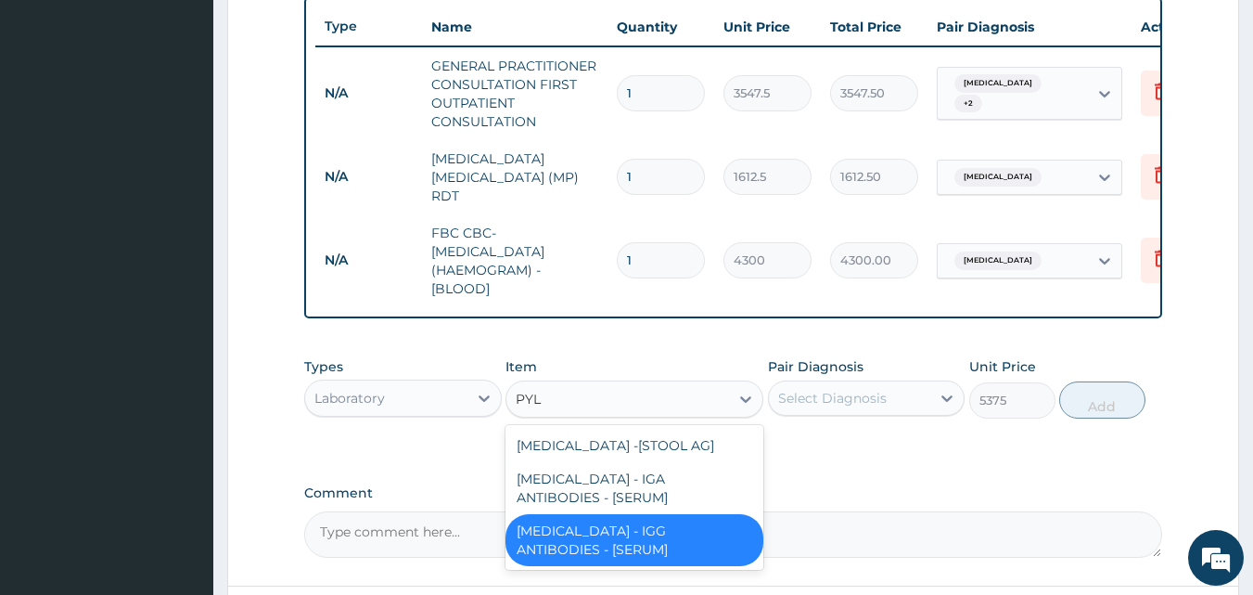
type input "PYLO"
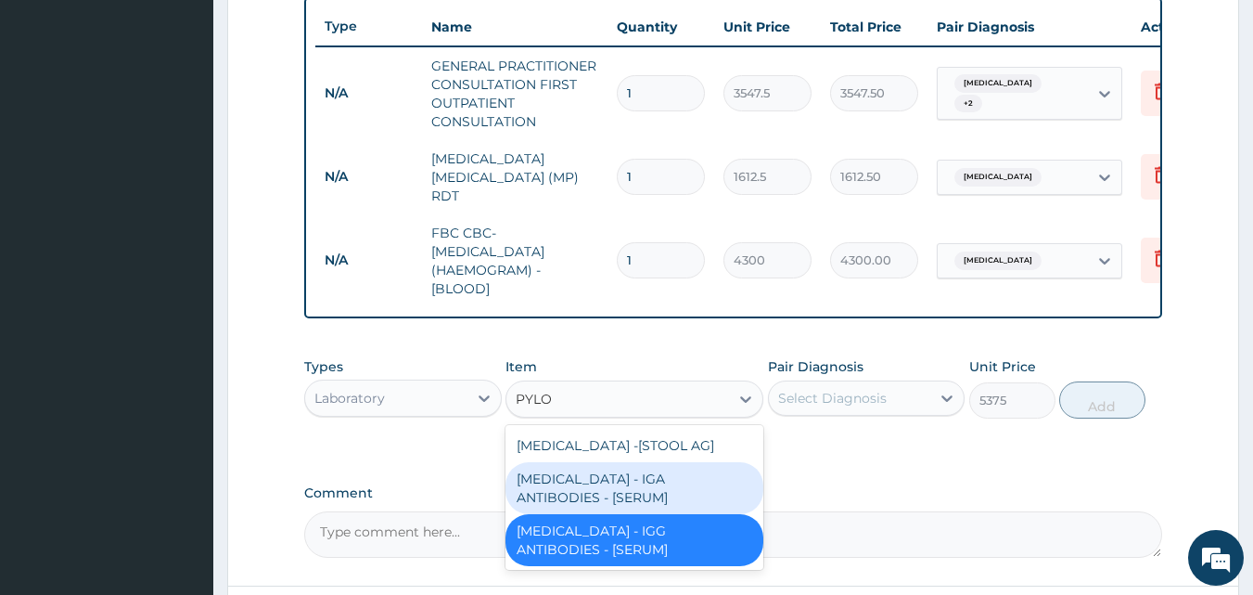
click at [638, 507] on div "[MEDICAL_DATA] - IGA ANTIBODIES - [SERUM]" at bounding box center [634, 488] width 258 height 52
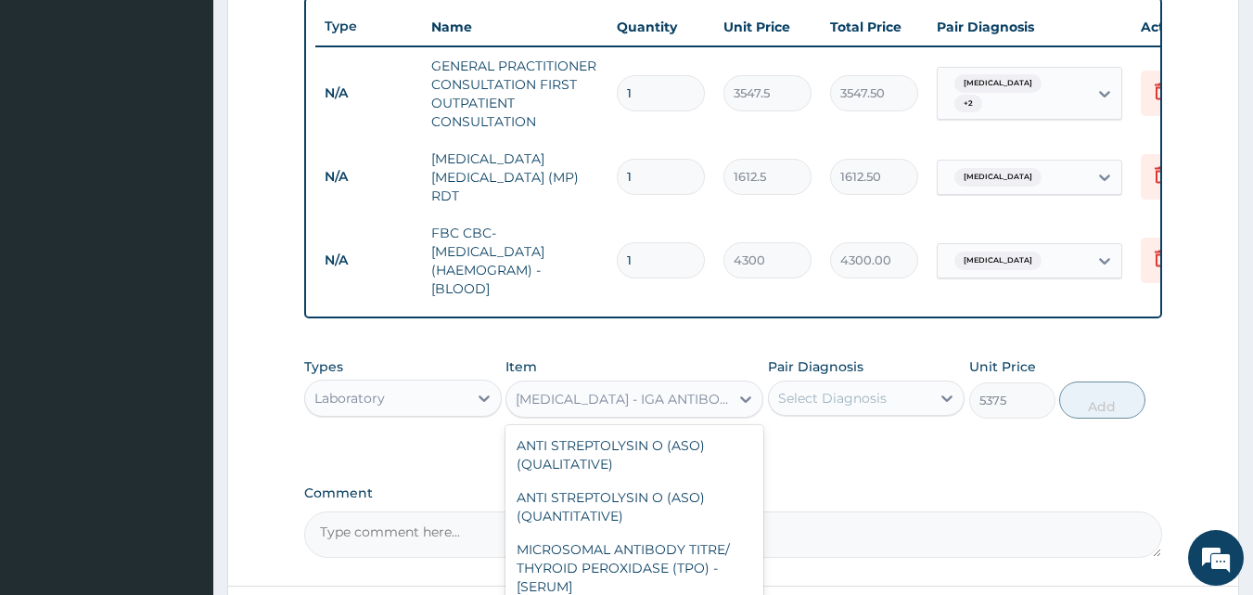
click at [704, 408] on div "[MEDICAL_DATA] - IGA ANTIBODIES - [SERUM]" at bounding box center [623, 399] width 215 height 19
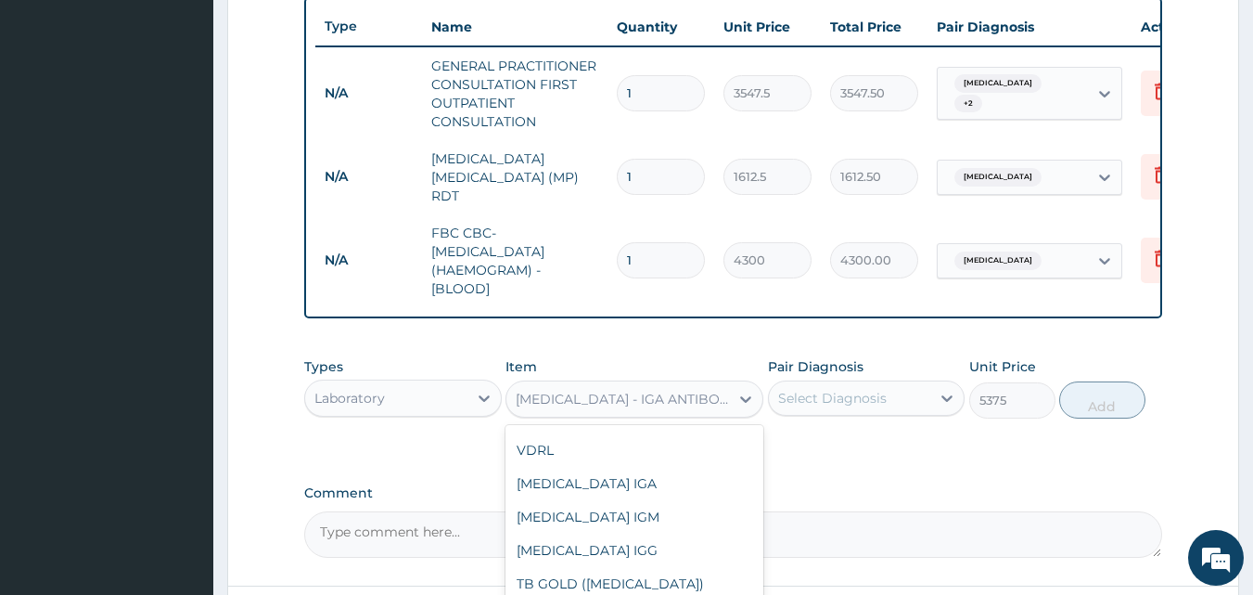
click at [388, 390] on div "Laboratory" at bounding box center [386, 398] width 162 height 30
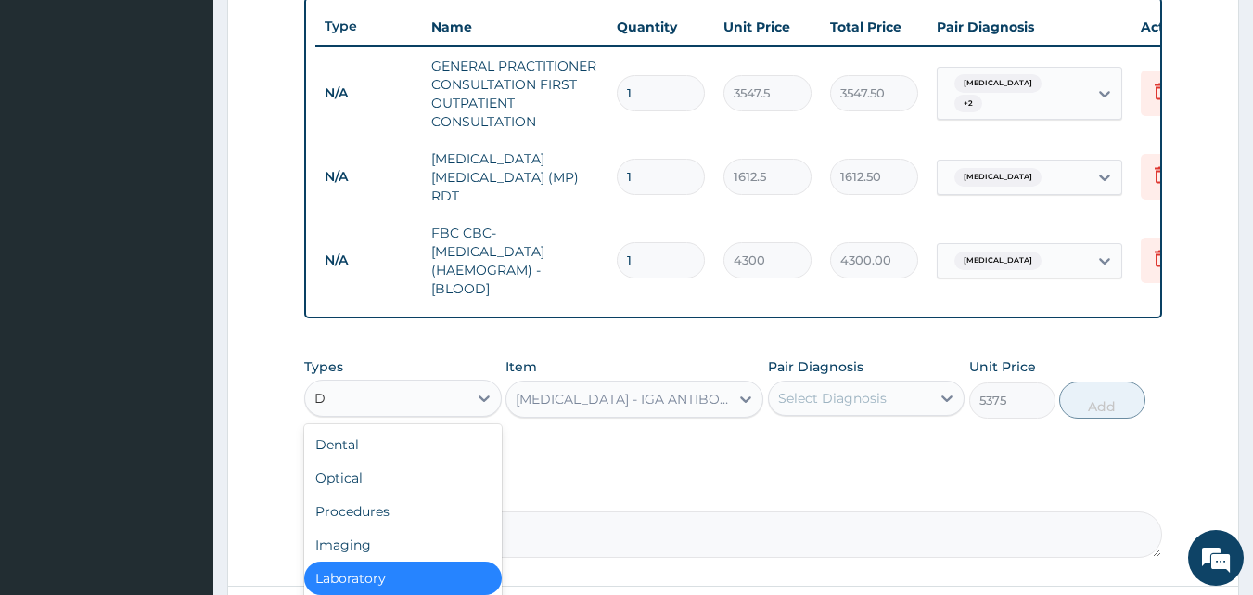
type input "DR"
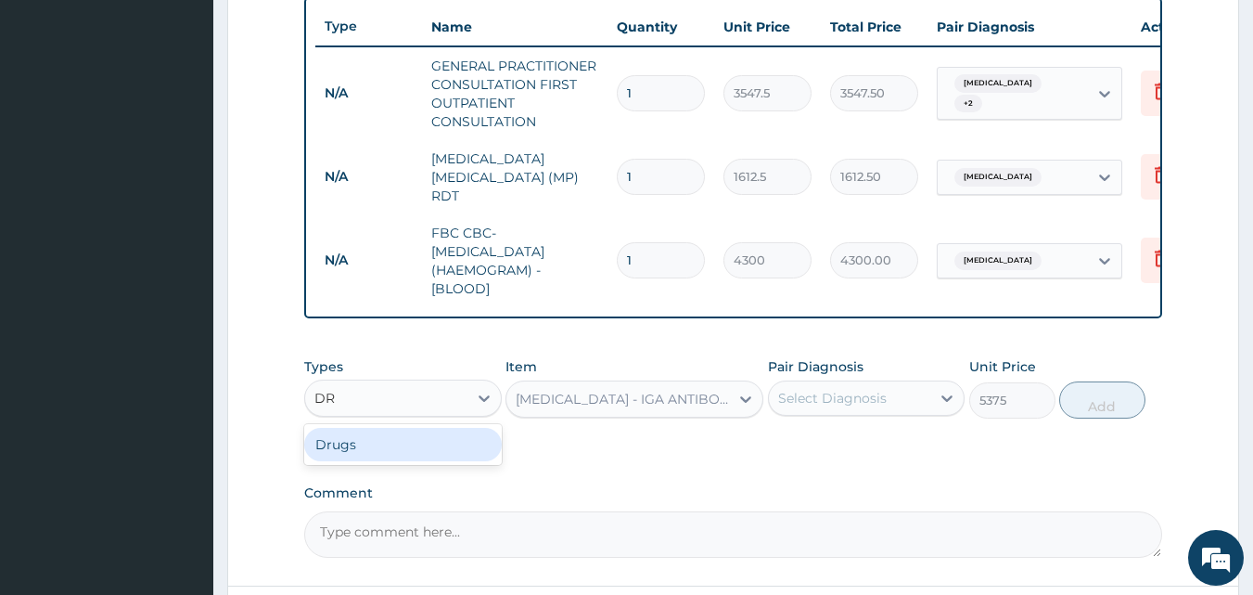
type input "0"
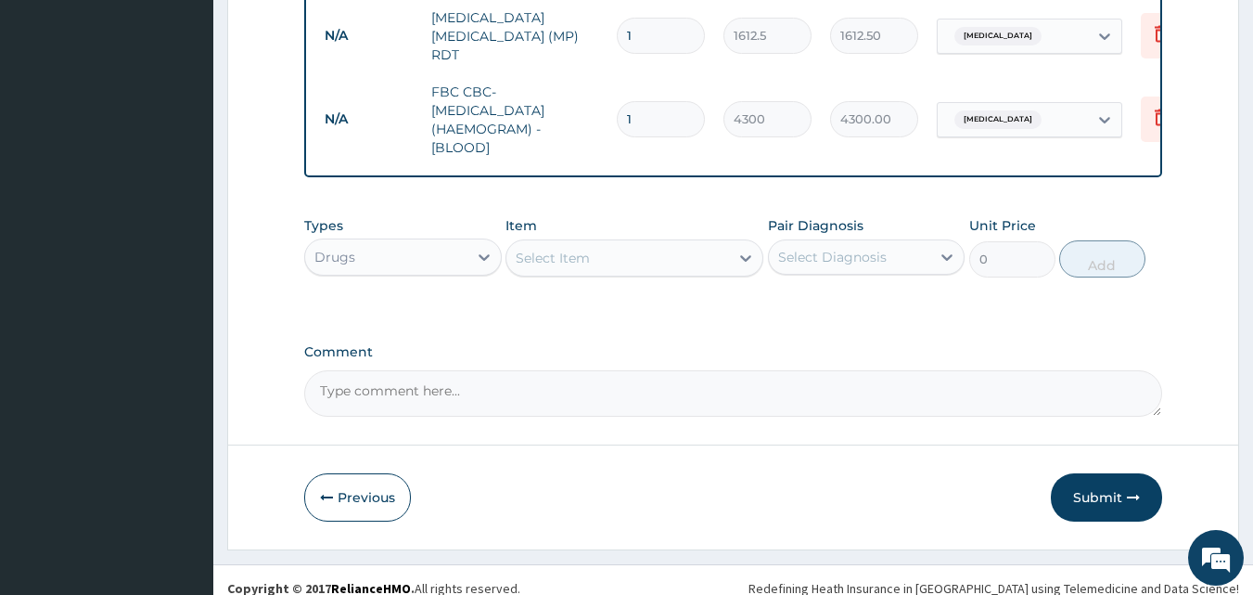
scroll to position [854, 0]
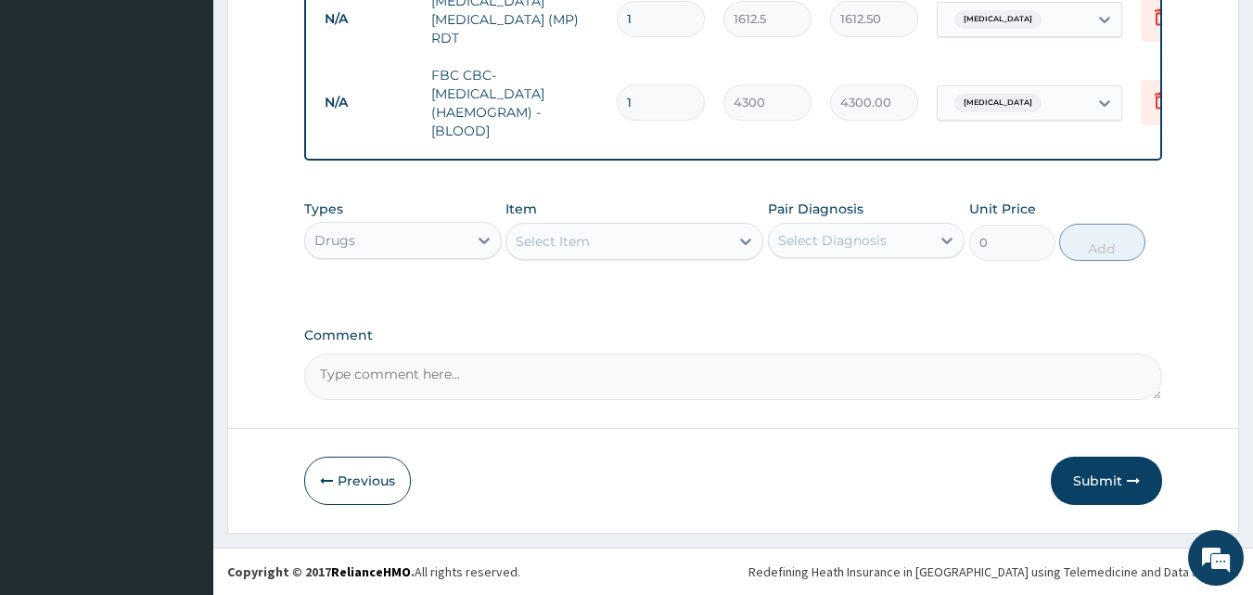
click at [636, 241] on div "Select Item" at bounding box center [617, 241] width 223 height 30
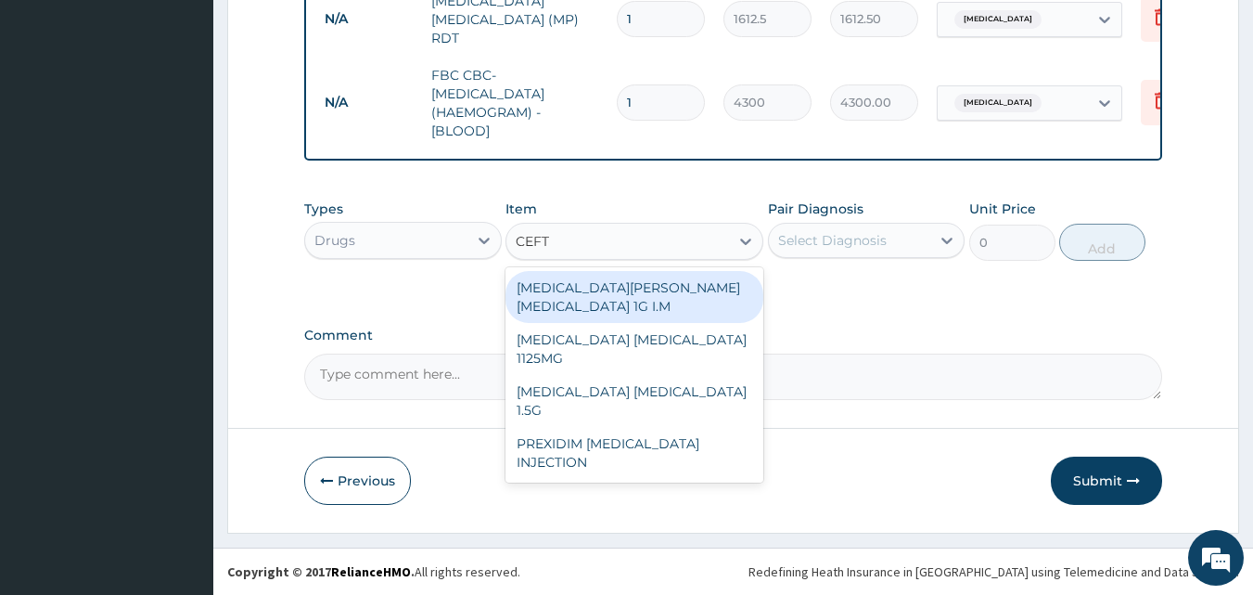
type input "CEFTR"
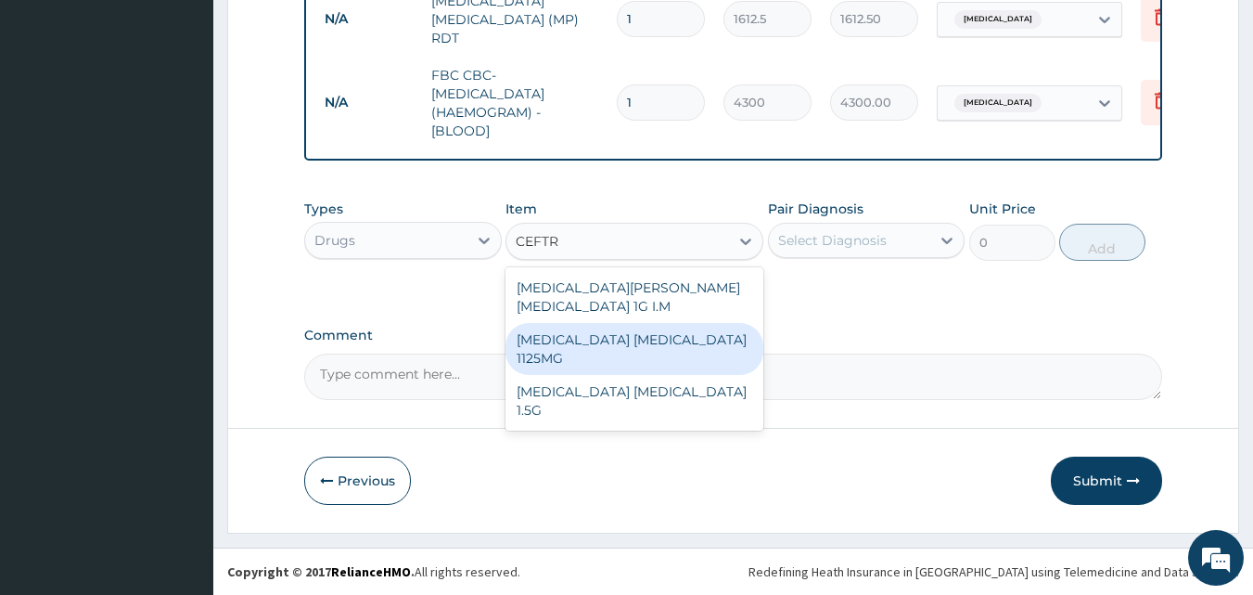
click at [624, 323] on div "[MEDICAL_DATA] [MEDICAL_DATA] 1125MG" at bounding box center [634, 349] width 258 height 52
type input "2365"
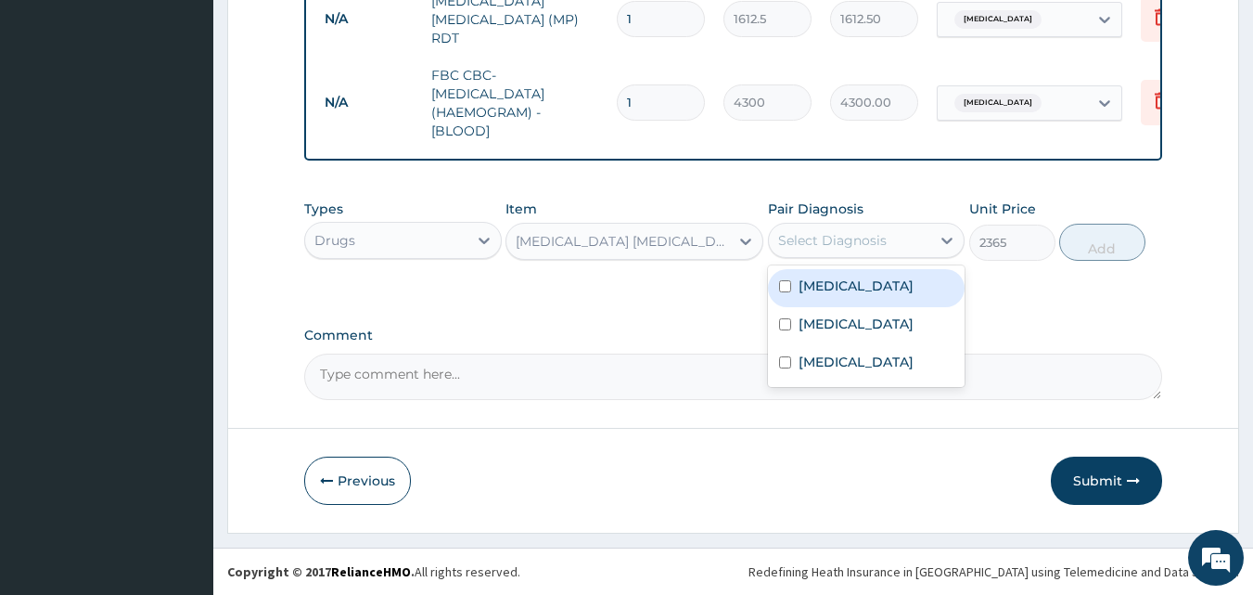
click at [862, 238] on div "Select Diagnosis" at bounding box center [832, 240] width 109 height 19
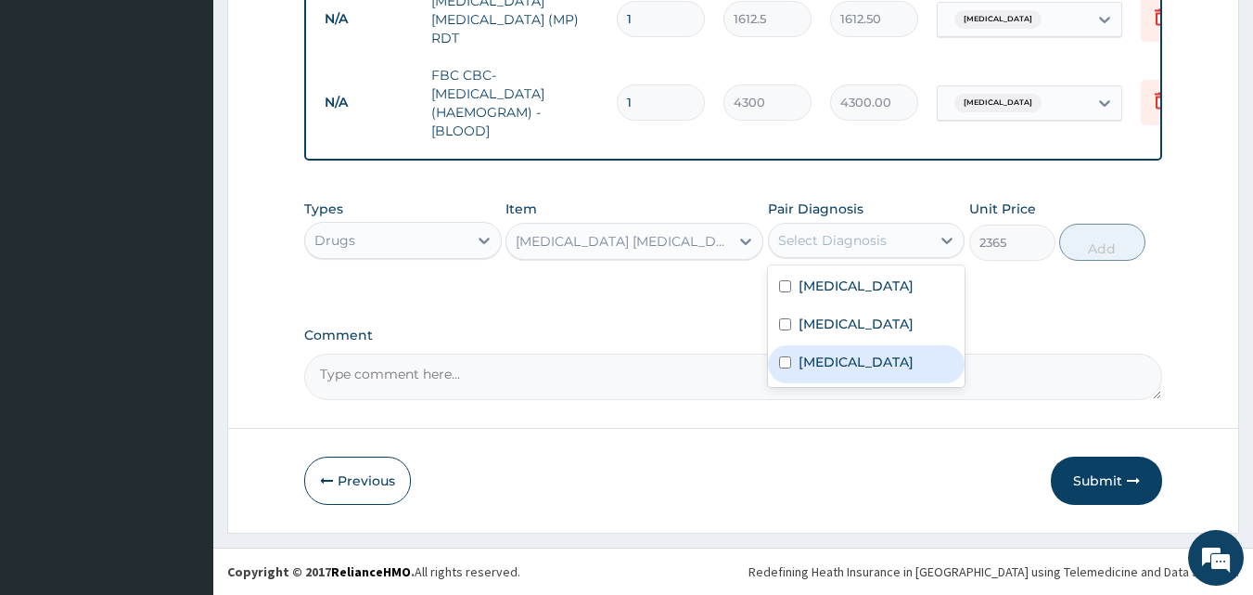
click at [825, 356] on label "[MEDICAL_DATA]" at bounding box center [856, 361] width 115 height 19
checkbox input "true"
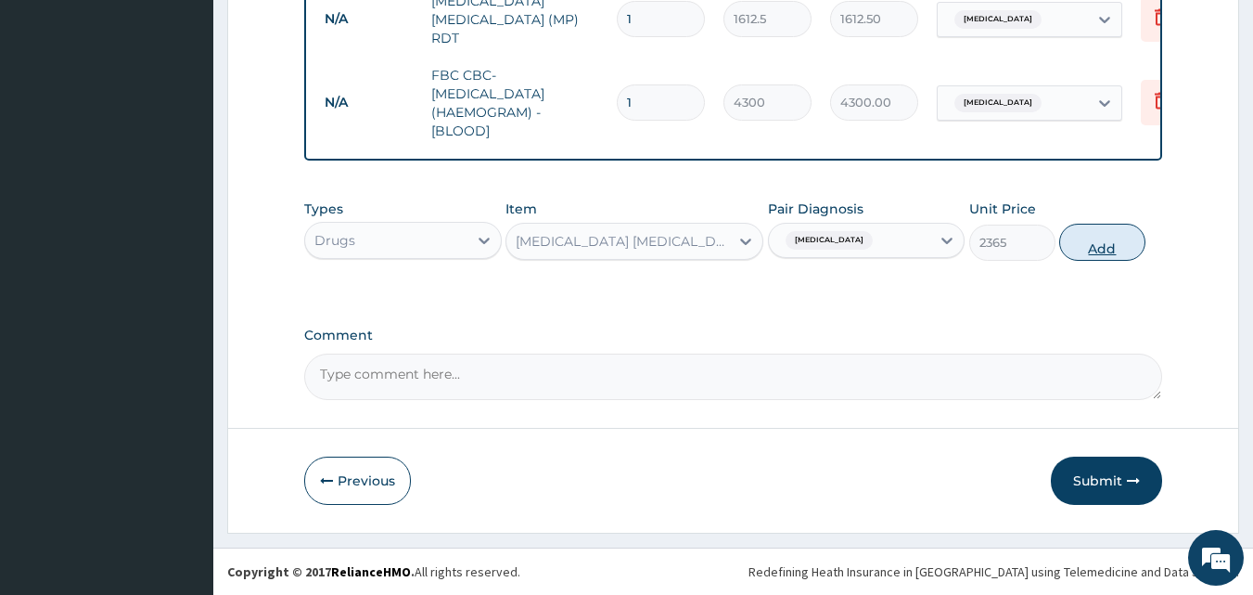
click at [1104, 249] on button "Add" at bounding box center [1102, 242] width 86 height 37
type input "0"
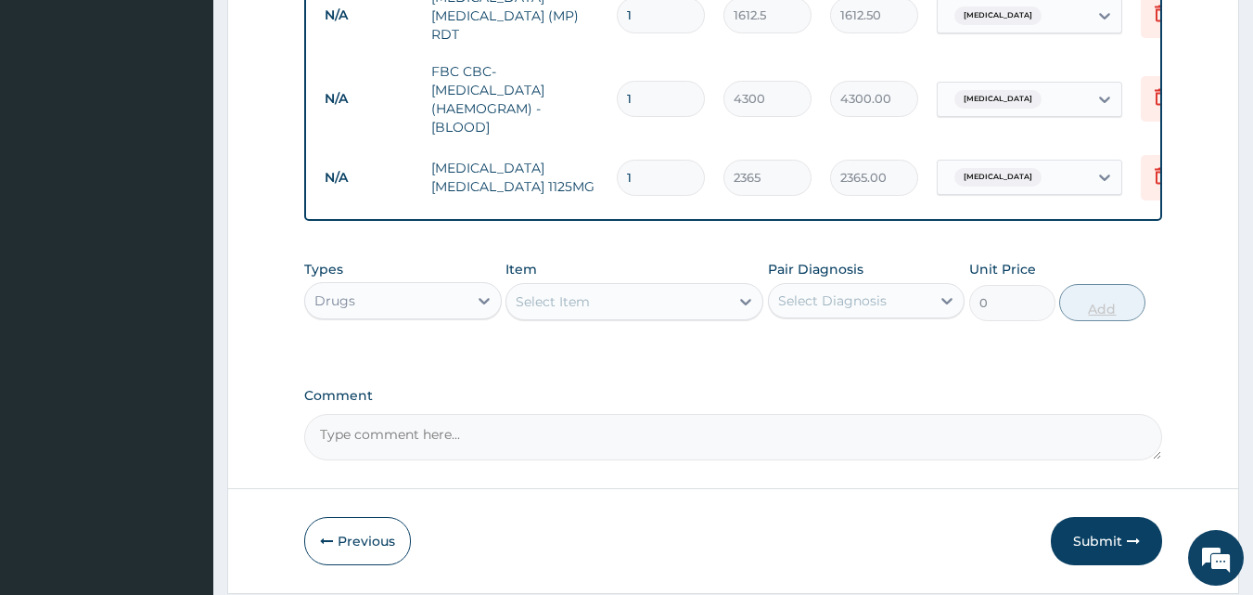
type input "0.00"
type input "2"
type input "4730.00"
type input "2"
click at [647, 289] on div "Select Item" at bounding box center [617, 302] width 223 height 30
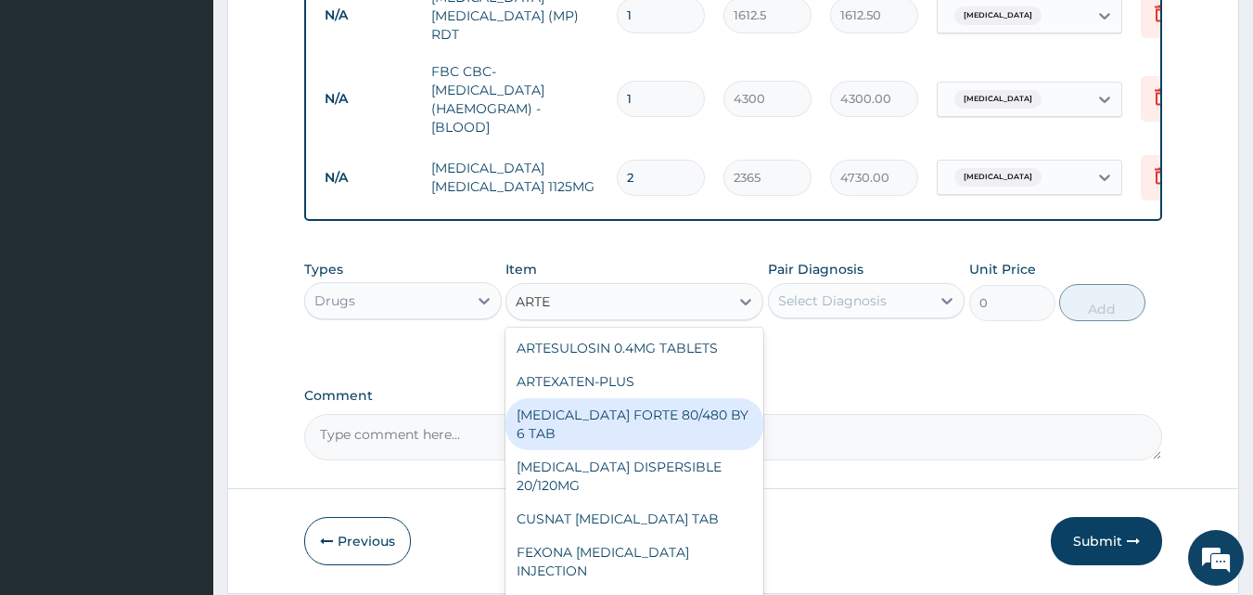
type input "ARTES"
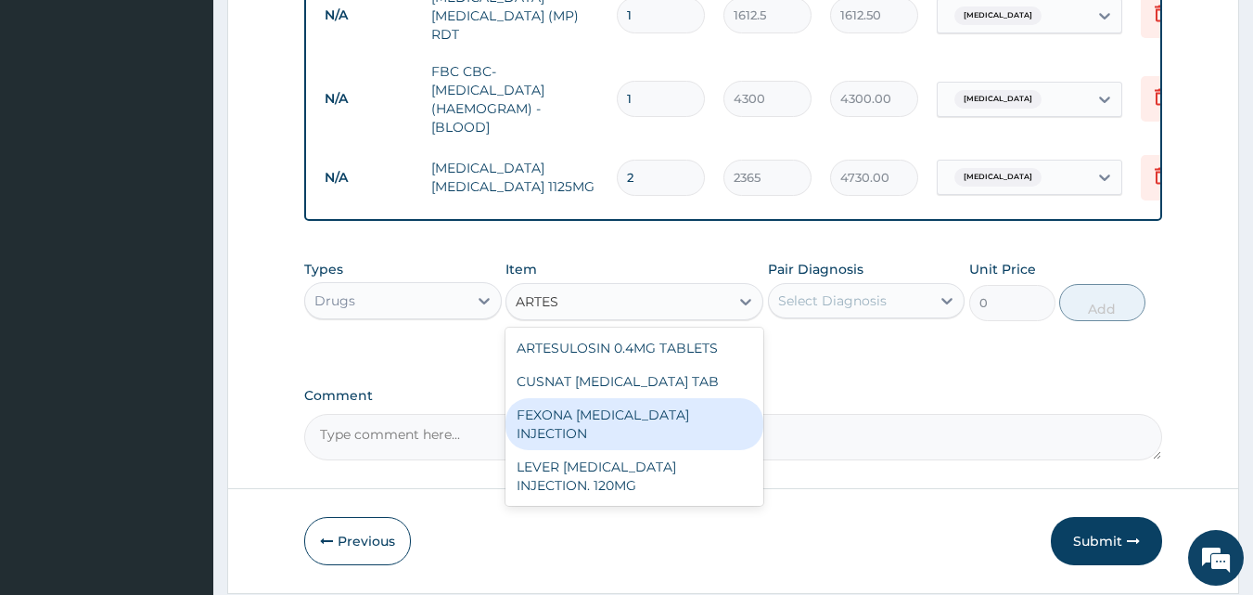
click at [670, 415] on div "FEXONA [MEDICAL_DATA] INJECTION" at bounding box center [634, 424] width 258 height 52
type input "1537.25"
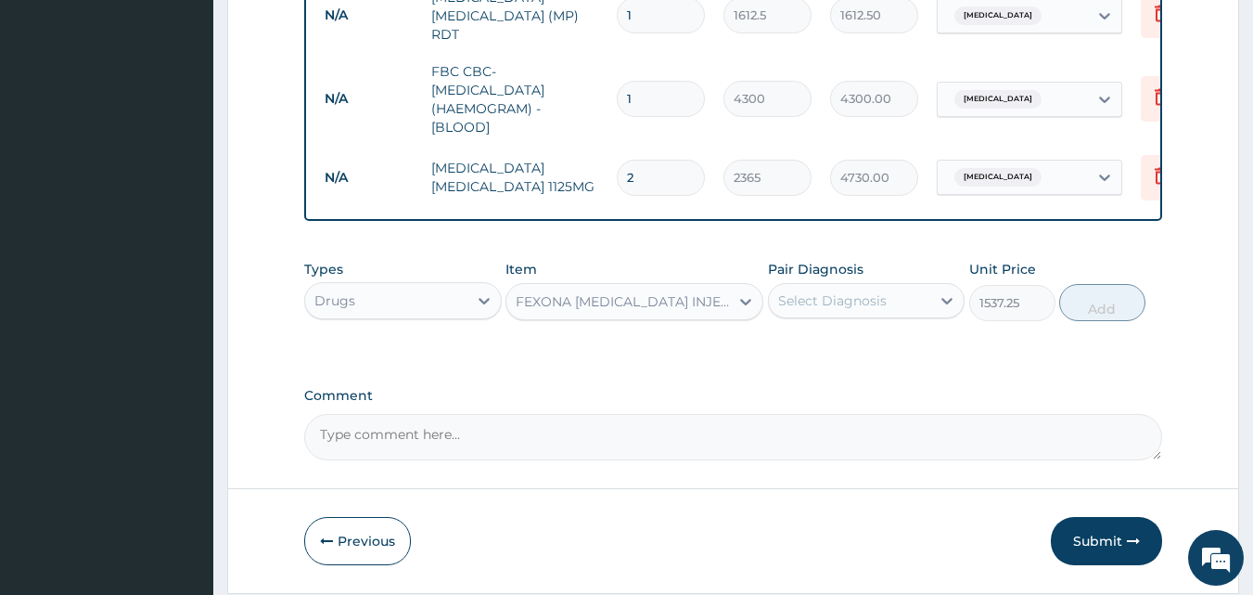
click at [684, 309] on div "FEXONA [MEDICAL_DATA] INJECTION" at bounding box center [623, 301] width 215 height 19
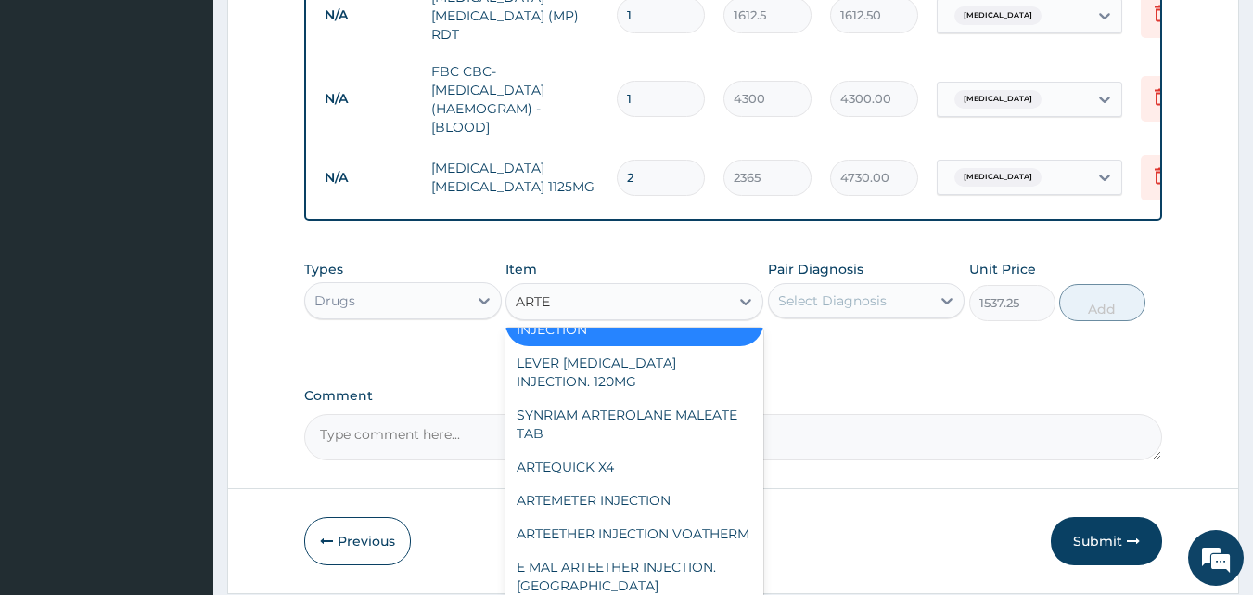
scroll to position [133, 0]
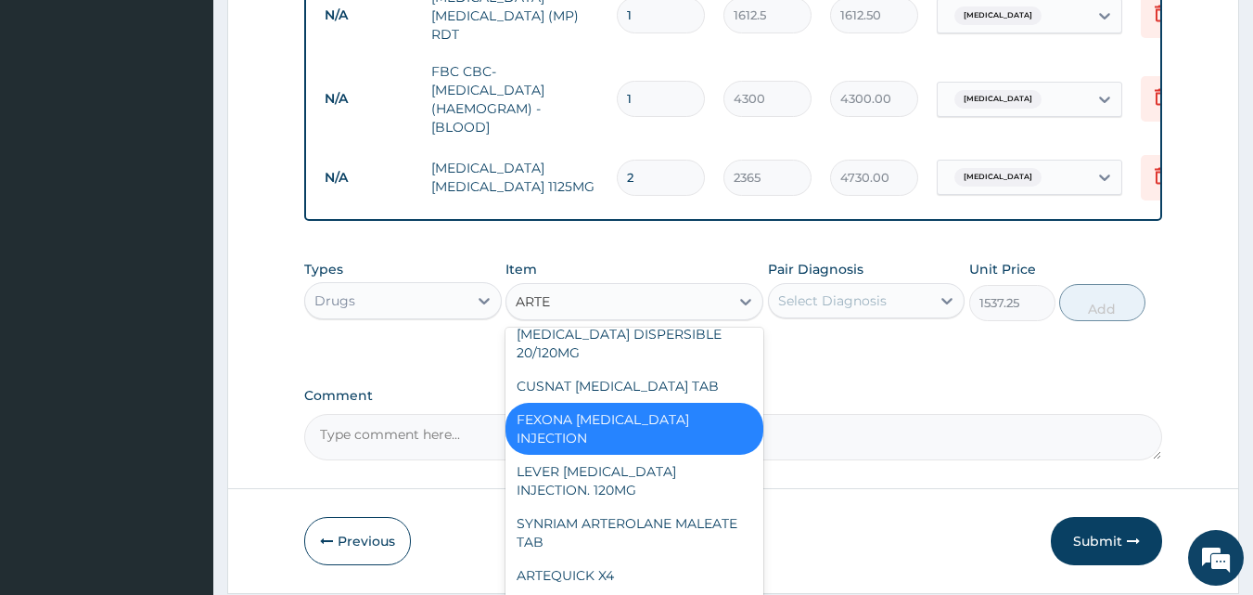
type input "ARTES"
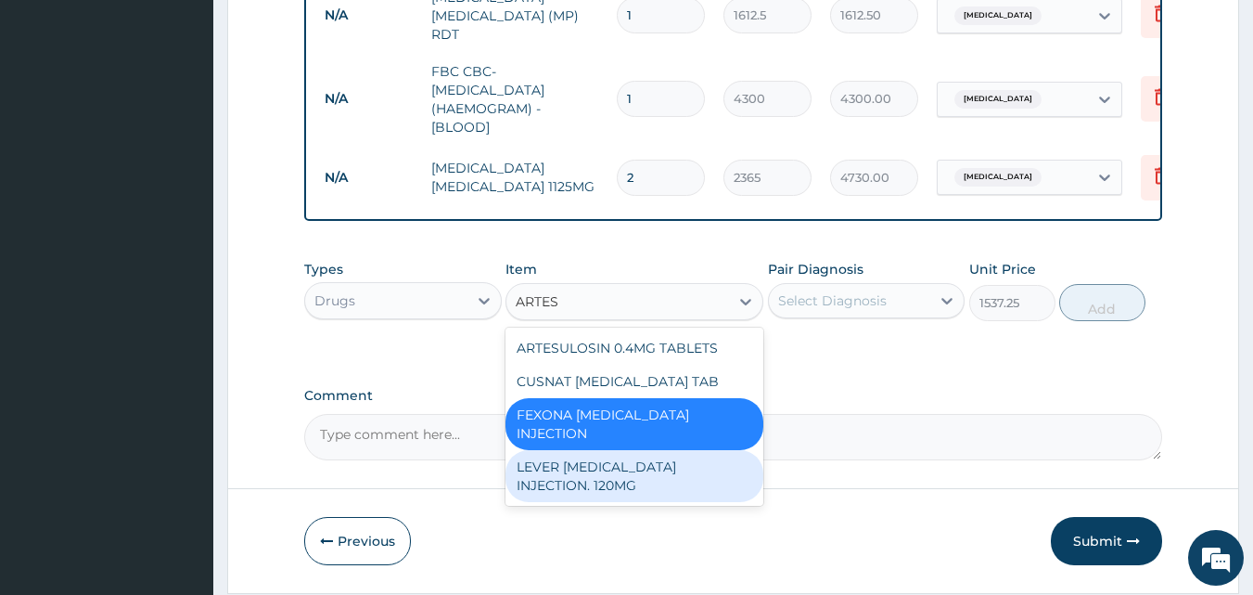
click at [601, 451] on div "LEVER [MEDICAL_DATA] INJECTION. 120MG" at bounding box center [634, 476] width 258 height 52
type input "2365"
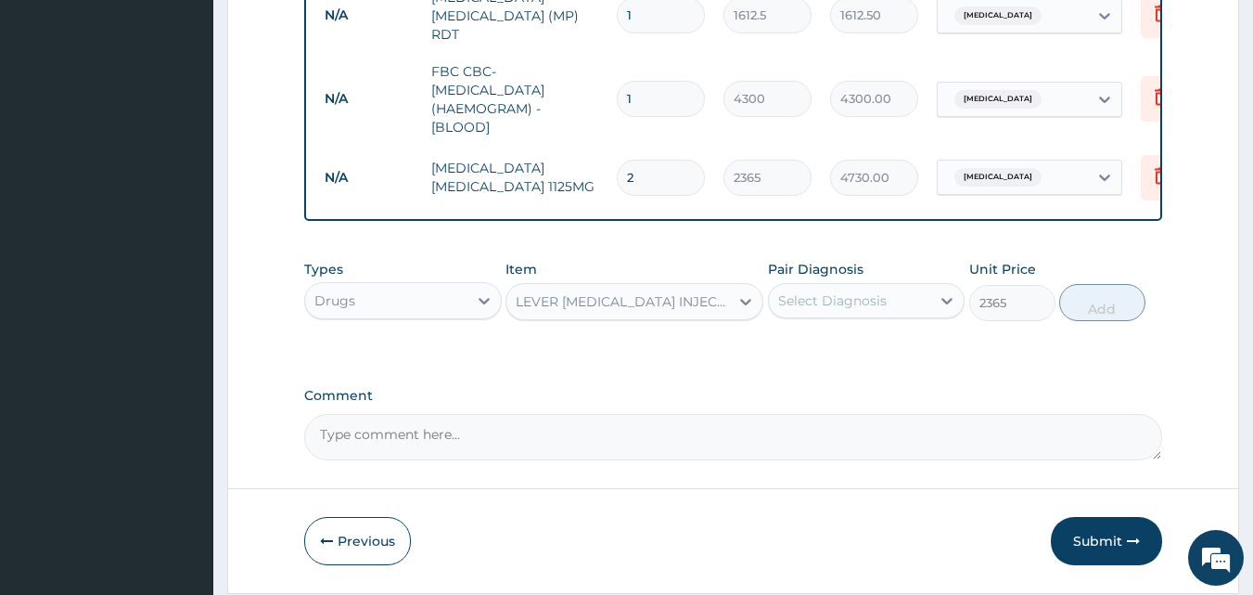
click at [627, 303] on div "LEVER [MEDICAL_DATA] INJECTION. 120MG" at bounding box center [623, 301] width 215 height 19
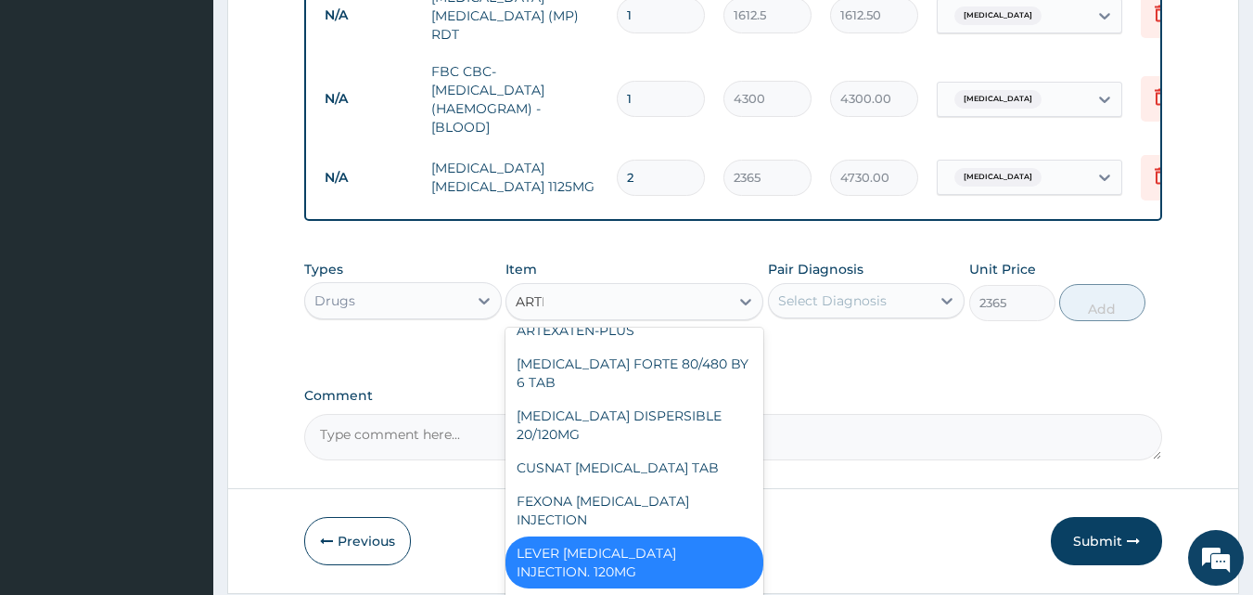
scroll to position [51, 0]
type input "ARTES"
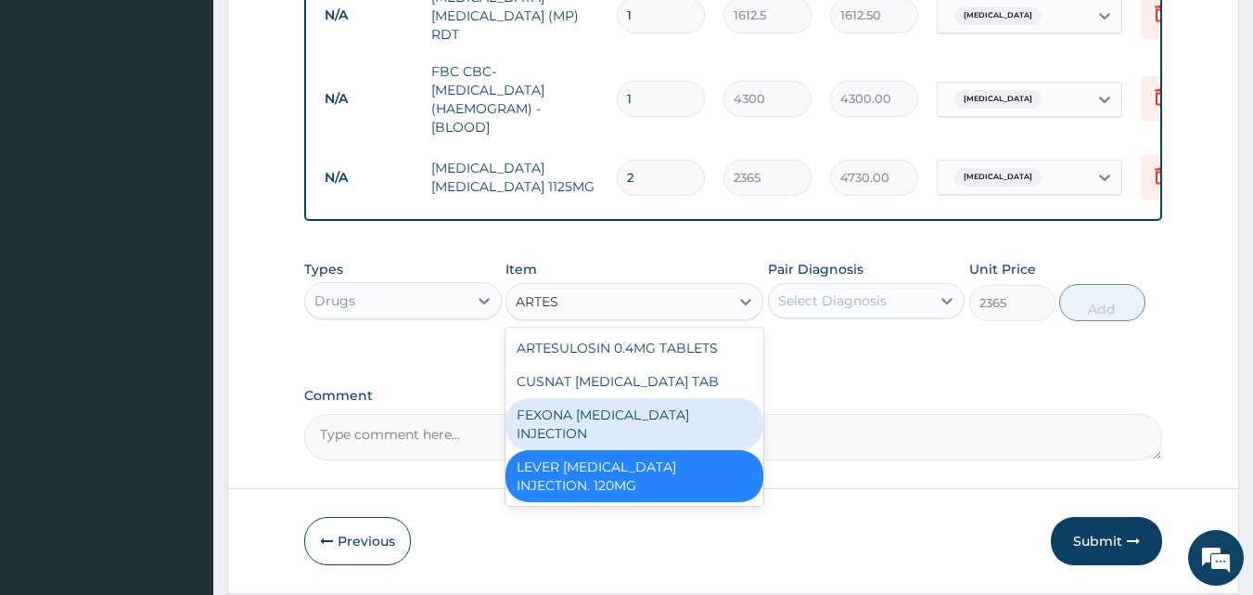
click at [626, 416] on div "FEXONA [MEDICAL_DATA] INJECTION" at bounding box center [634, 424] width 258 height 52
type input "1537.25"
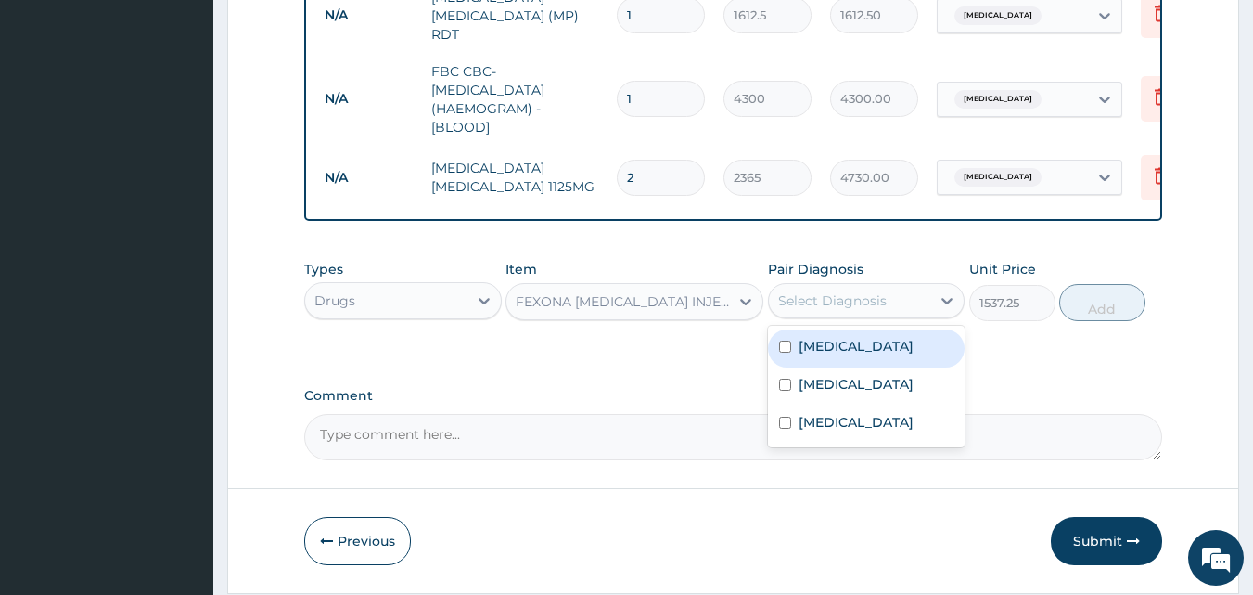
click at [876, 301] on div "Select Diagnosis" at bounding box center [832, 300] width 109 height 19
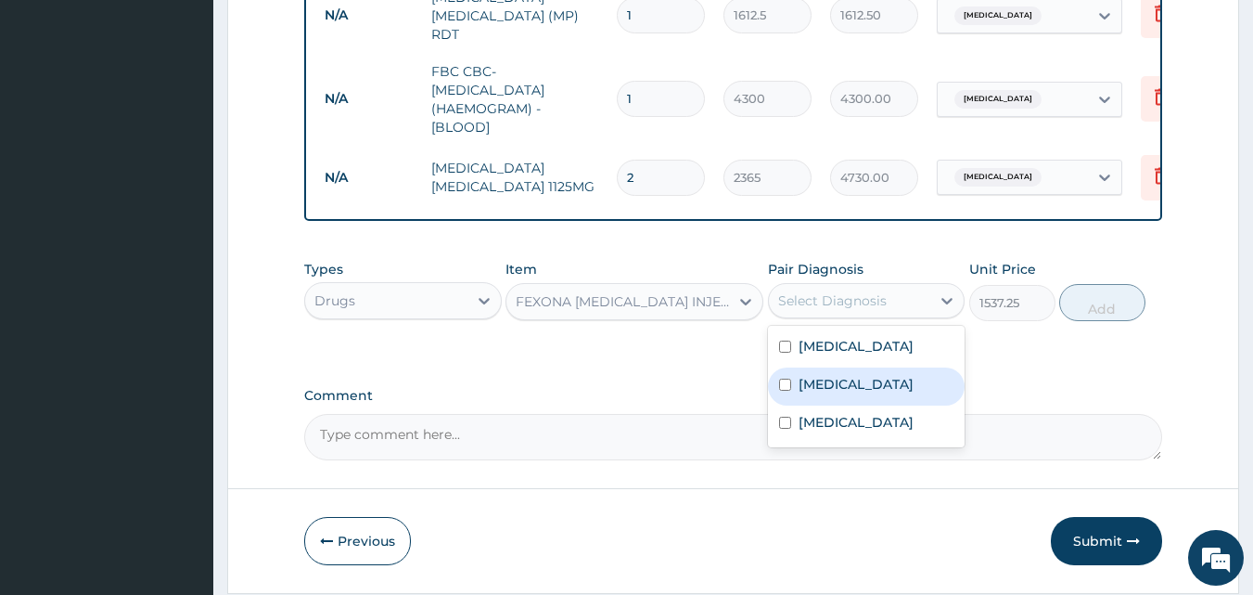
click at [851, 391] on div "[MEDICAL_DATA]" at bounding box center [867, 386] width 198 height 38
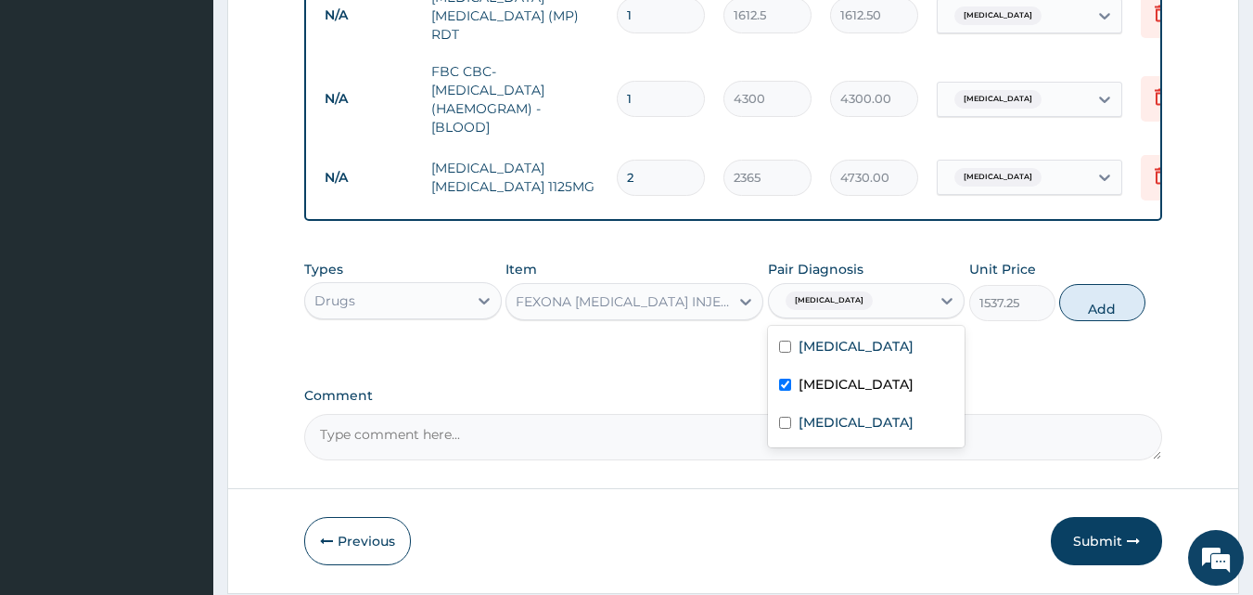
checkbox input "true"
click at [1109, 316] on button "Add" at bounding box center [1102, 302] width 86 height 37
type input "0"
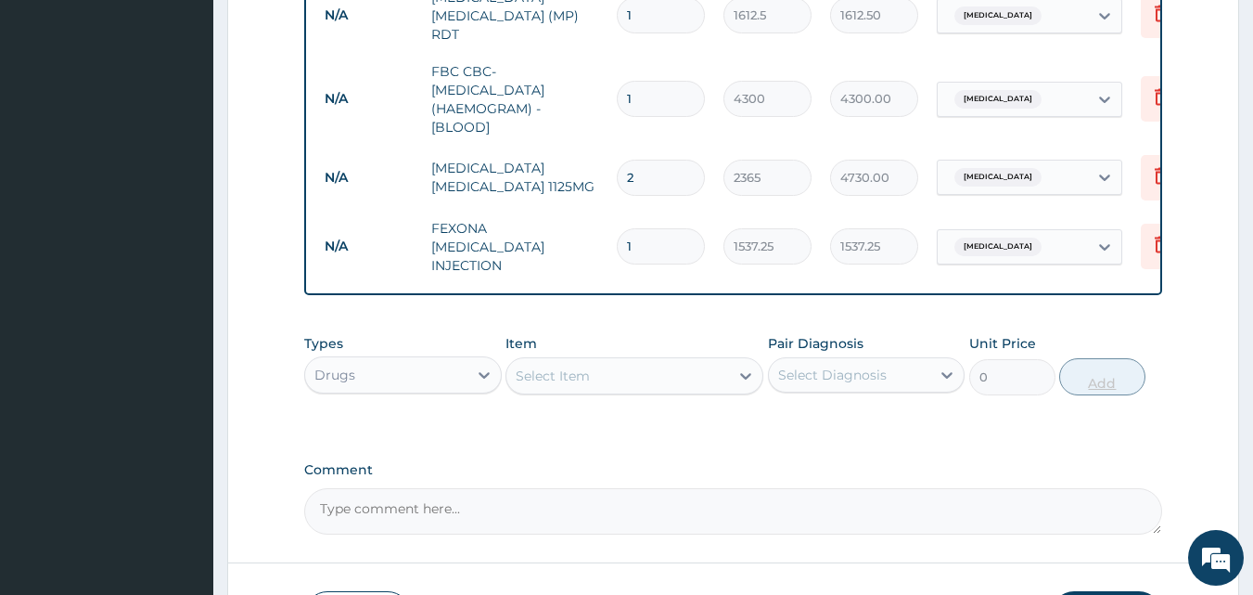
type input "0.00"
type input "3"
type input "4611.75"
type input "3"
click at [658, 361] on div "Select Item" at bounding box center [617, 376] width 223 height 30
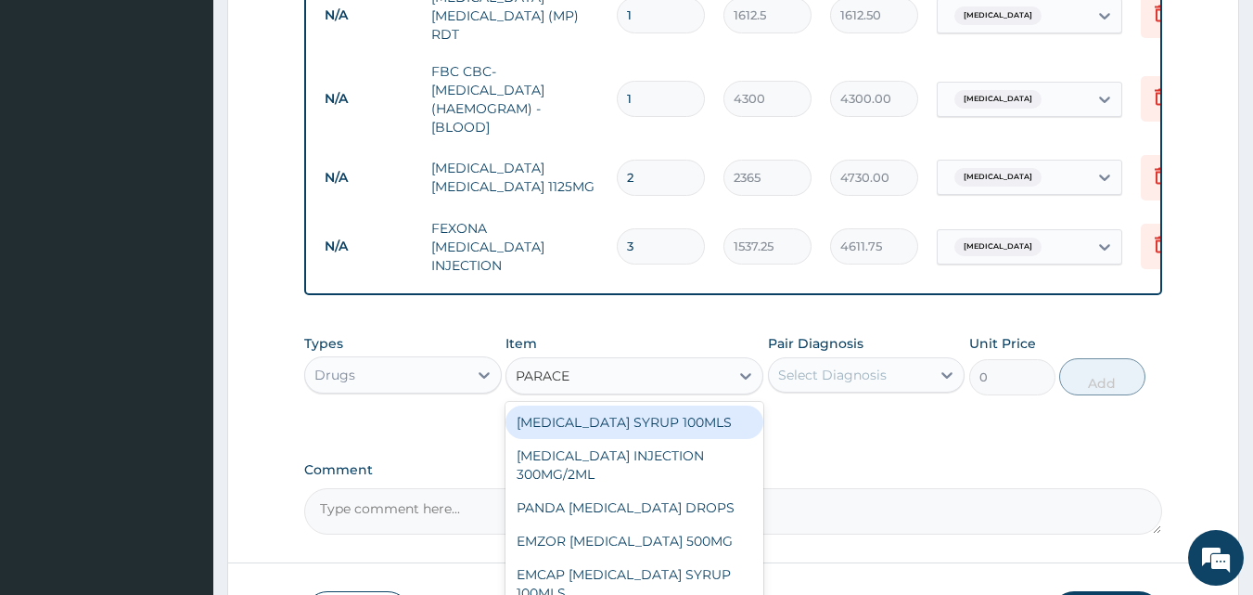
type input "PARACET"
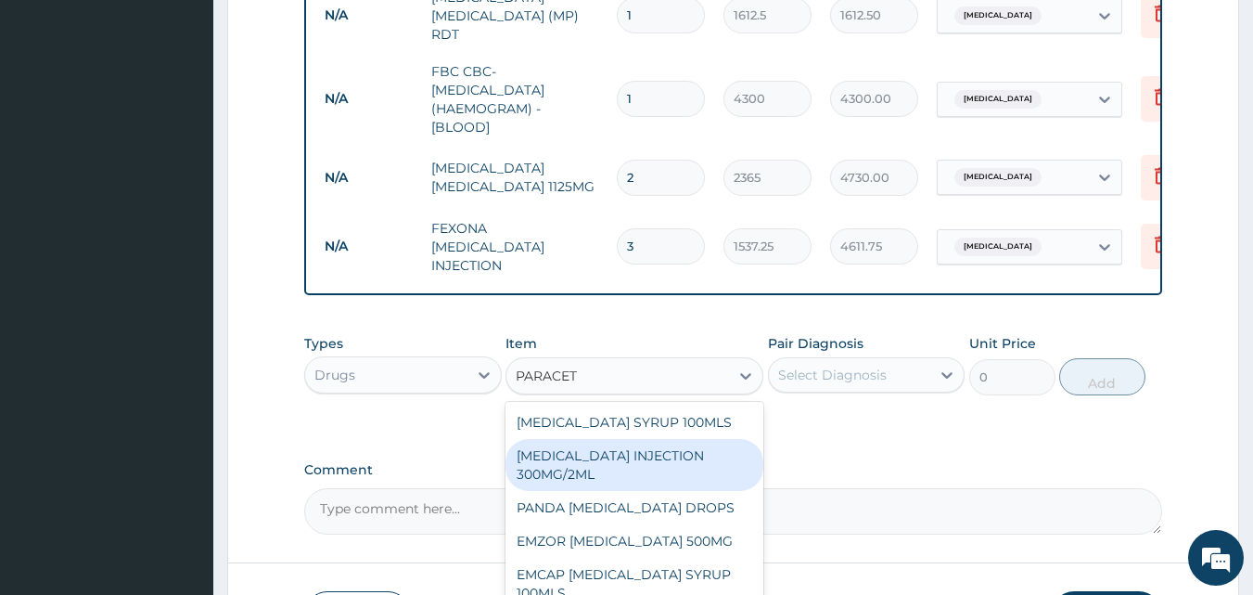
click at [664, 456] on div "[MEDICAL_DATA] INJECTION 300MG/2ML" at bounding box center [634, 465] width 258 height 52
type input "260.15"
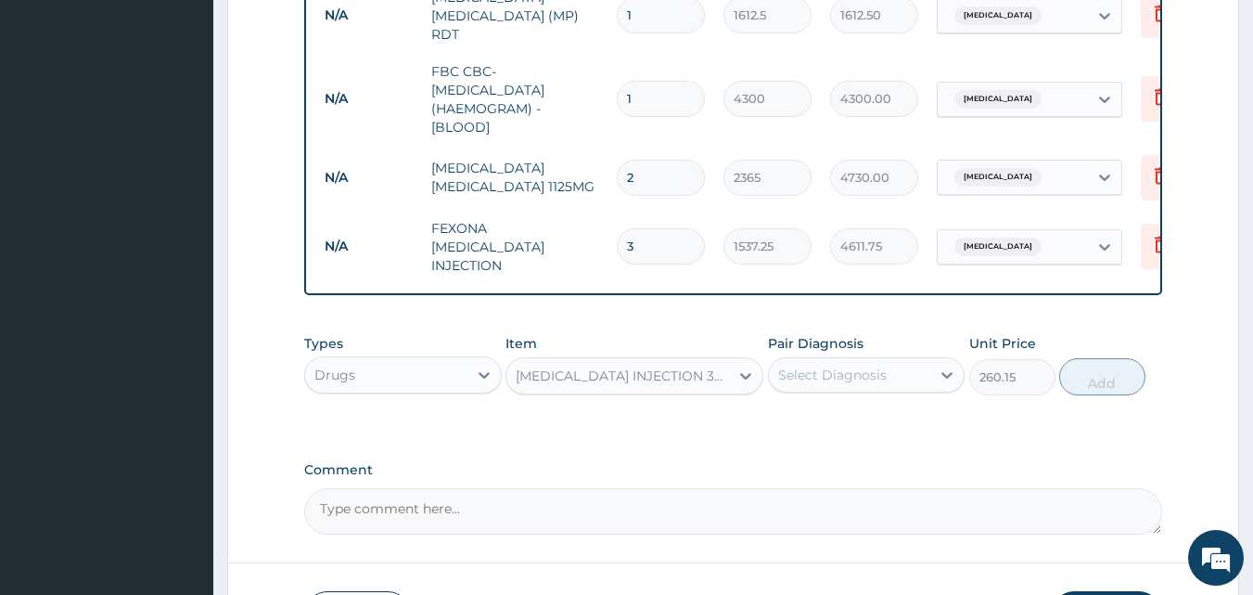
click at [885, 365] on div "Select Diagnosis" at bounding box center [850, 375] width 162 height 30
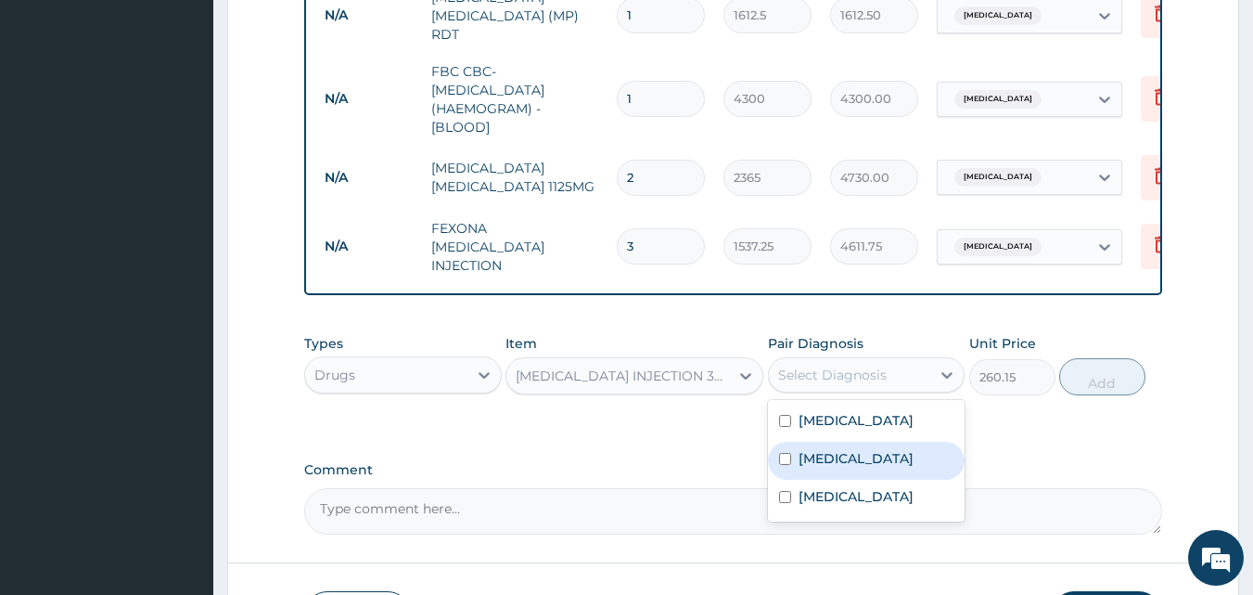
click at [834, 454] on label "[MEDICAL_DATA]" at bounding box center [856, 458] width 115 height 19
checkbox input "true"
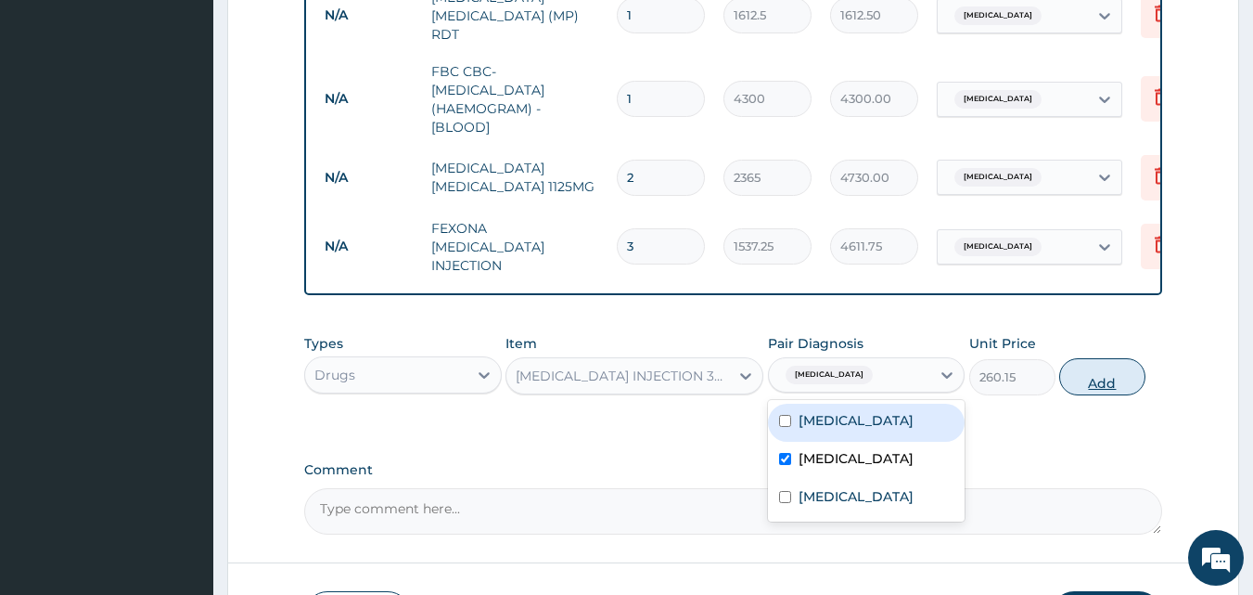
click at [1097, 382] on button "Add" at bounding box center [1102, 376] width 86 height 37
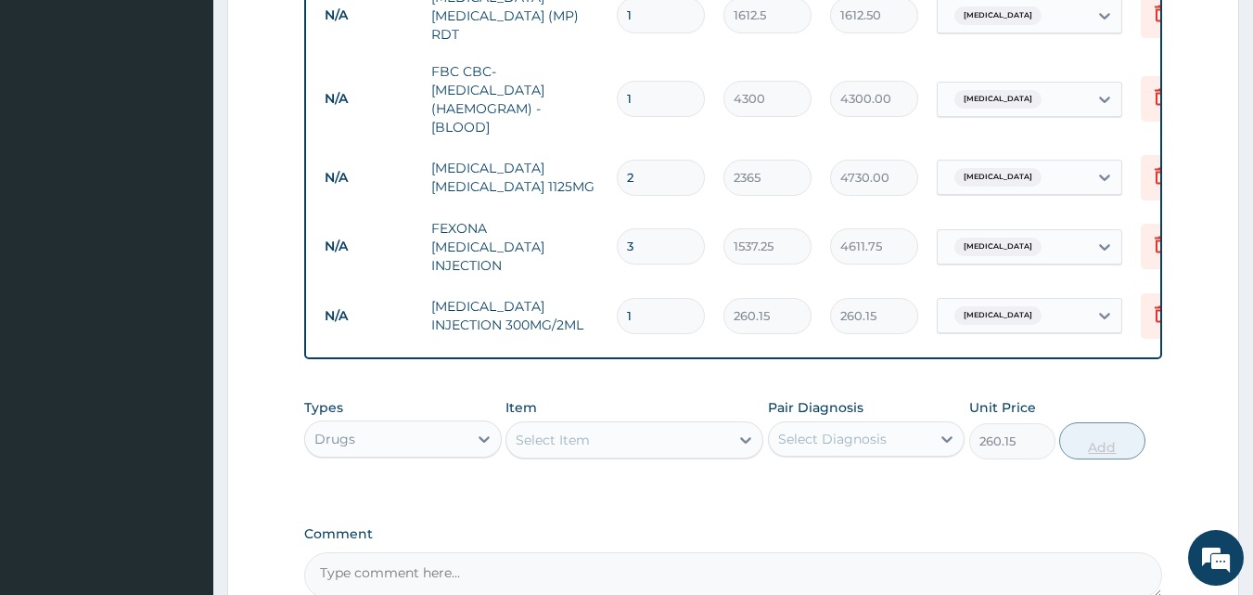
type input "0"
click at [649, 425] on div "Select Item" at bounding box center [617, 440] width 223 height 30
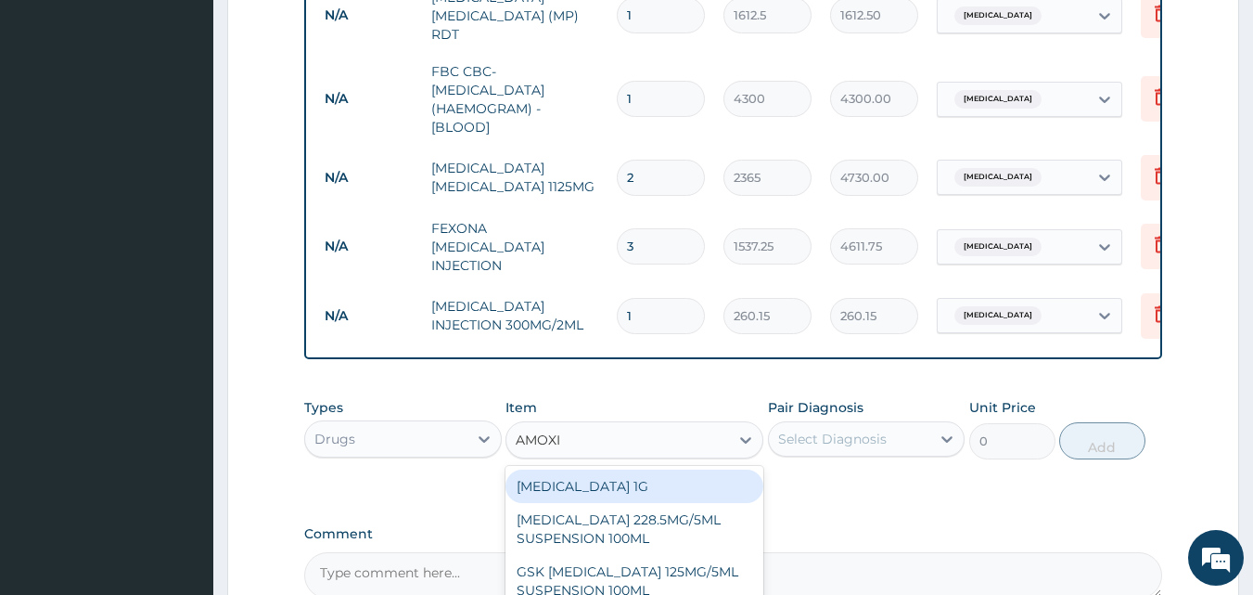
type input "AMOXIC"
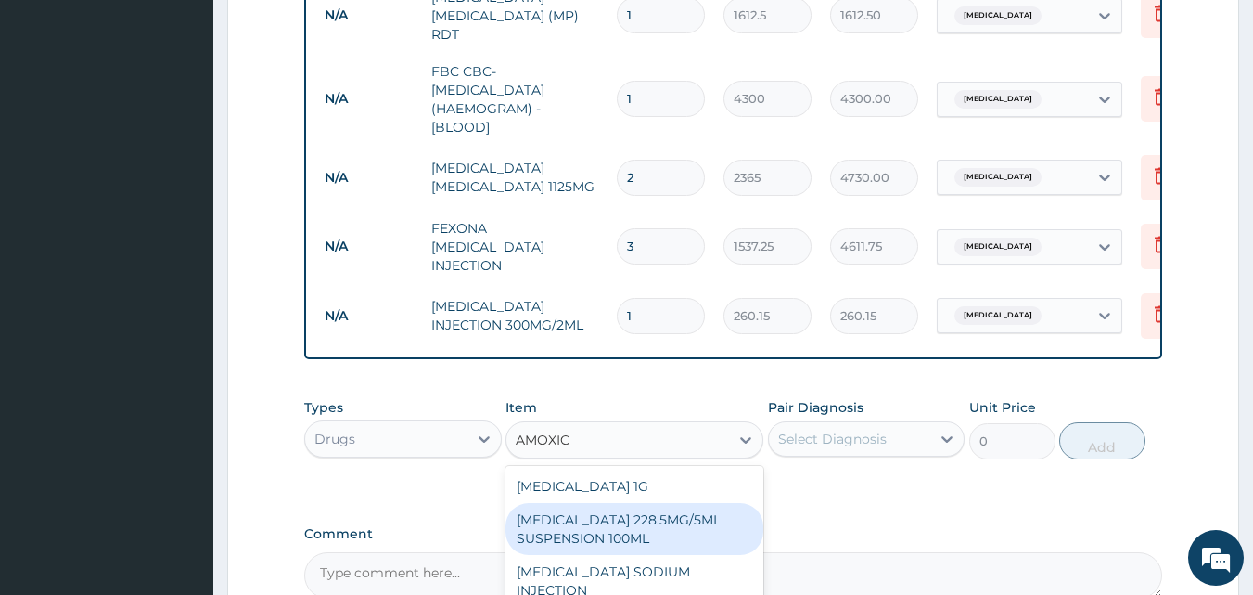
scroll to position [1046, 0]
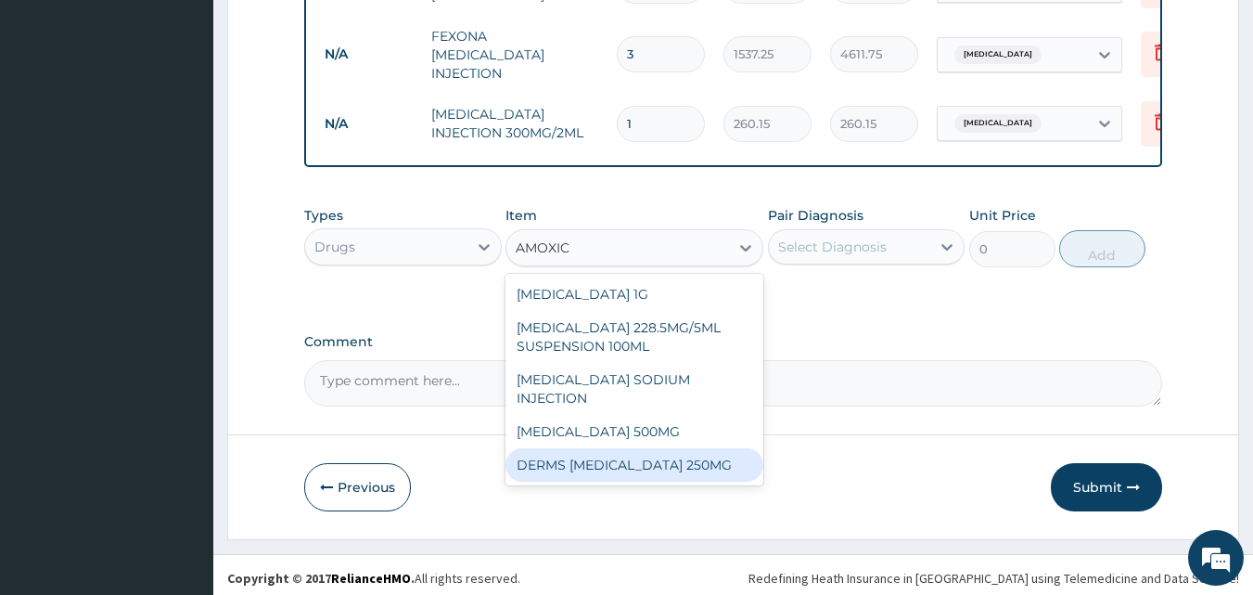
click at [712, 448] on div "DERMS [MEDICAL_DATA] 250MG" at bounding box center [634, 464] width 258 height 33
type input "59.125"
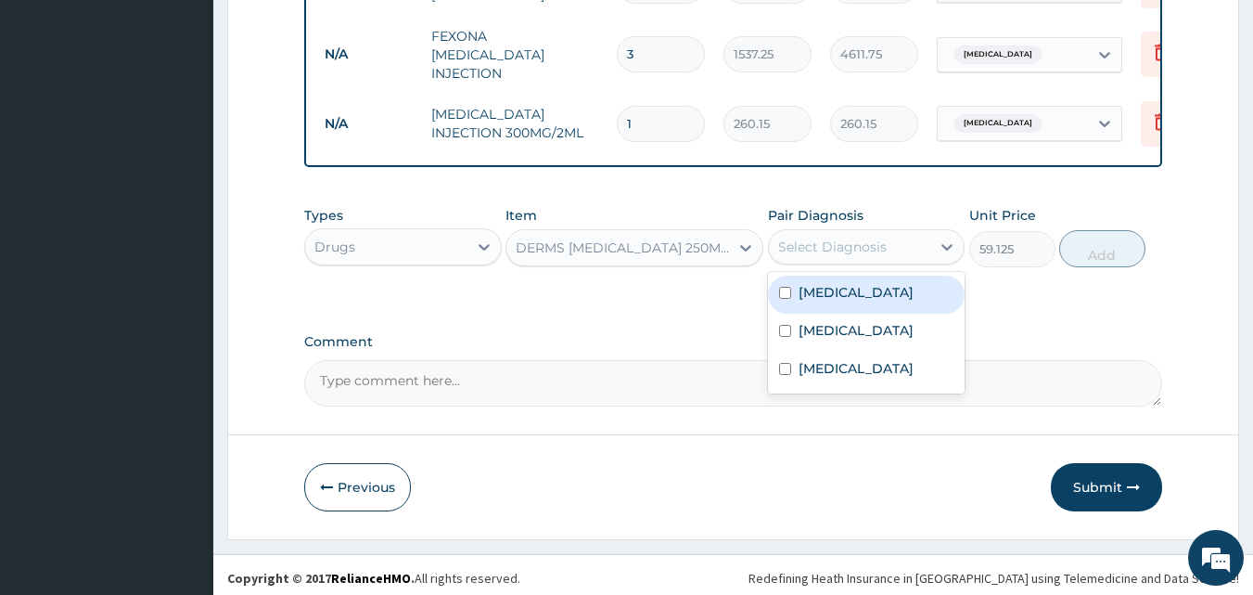
click at [836, 237] on div "Select Diagnosis" at bounding box center [832, 246] width 109 height 19
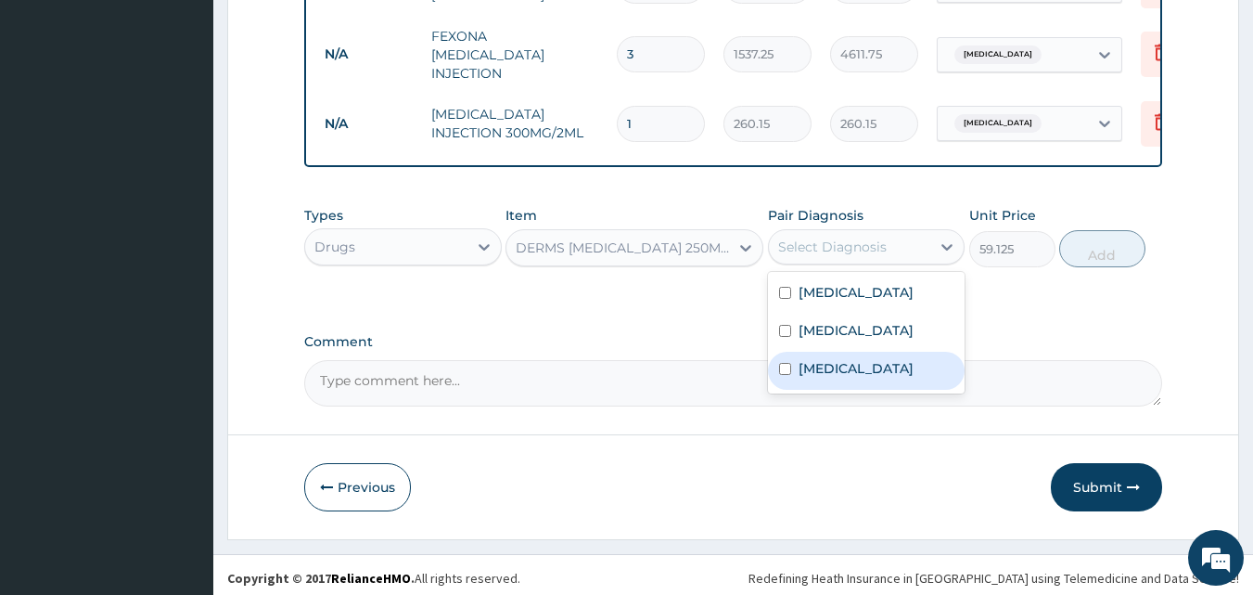
click at [815, 359] on label "[MEDICAL_DATA]" at bounding box center [856, 368] width 115 height 19
checkbox input "true"
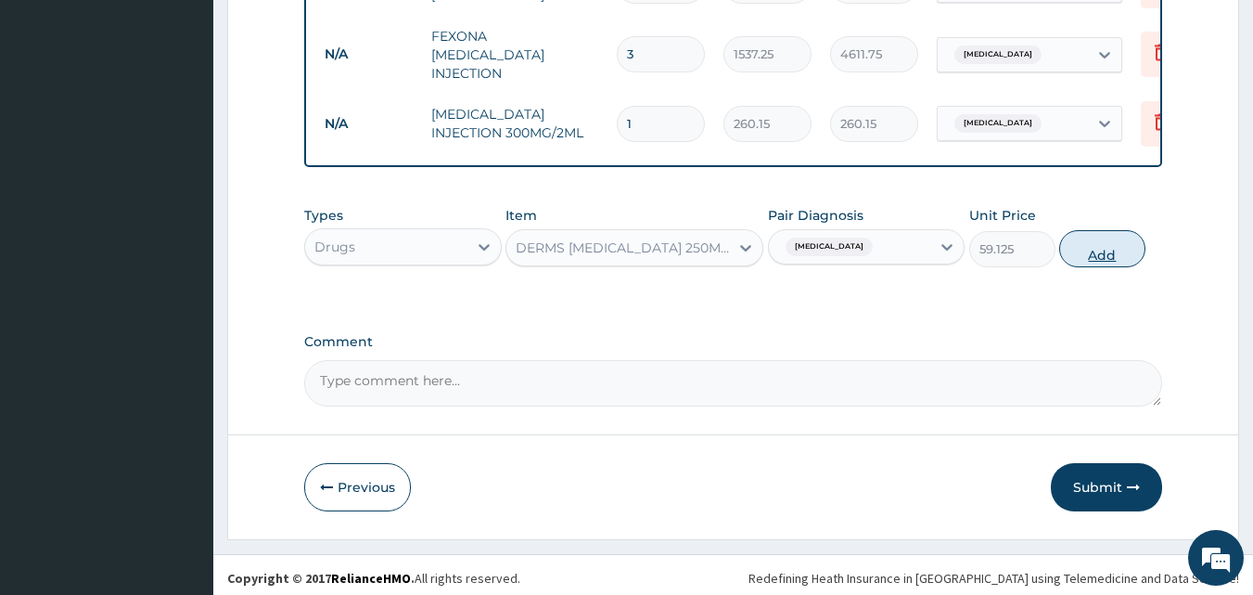
click at [1093, 239] on button "Add" at bounding box center [1102, 248] width 86 height 37
type input "0"
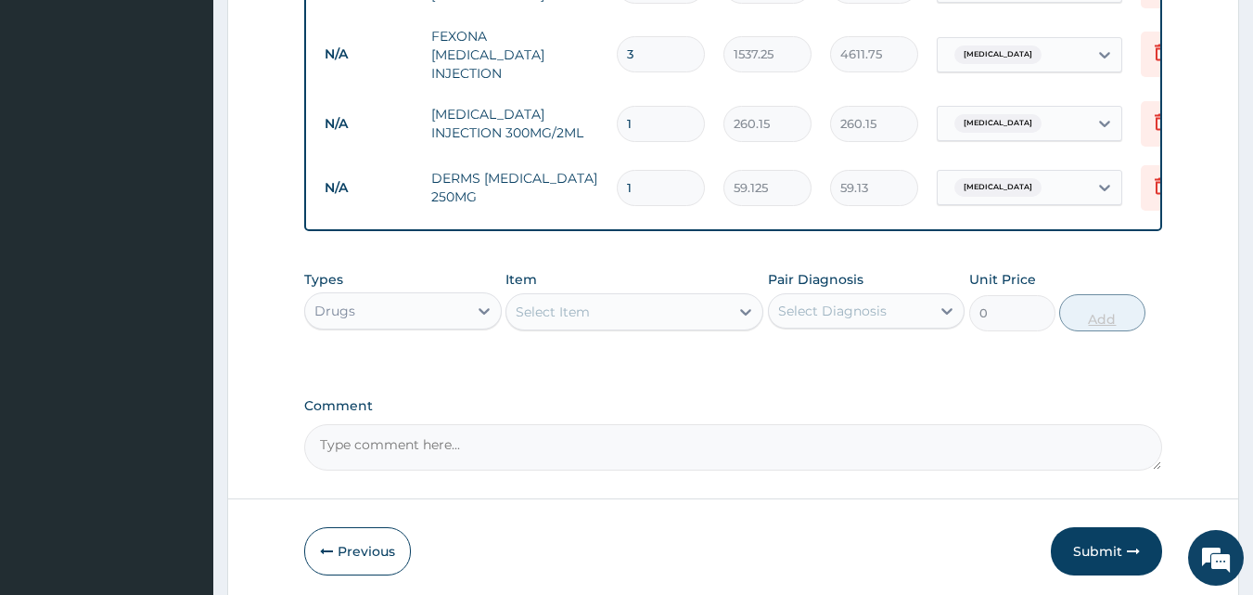
type input "15"
type input "886.88"
type input "15"
click at [673, 310] on div "Select Item" at bounding box center [617, 312] width 223 height 30
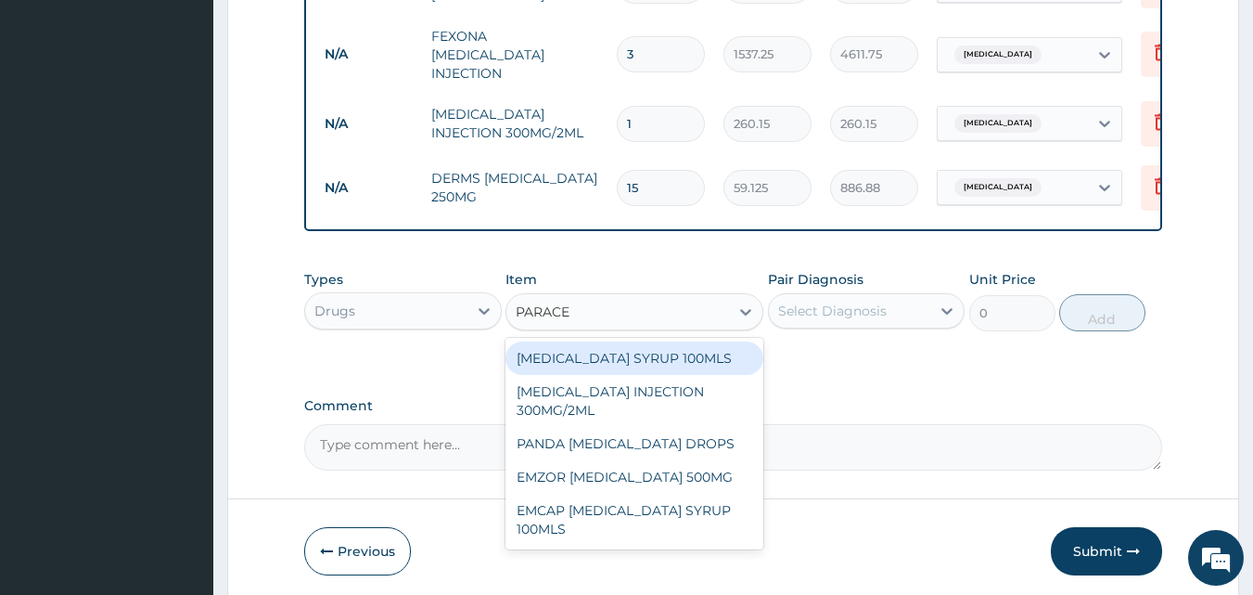
type input "PARACET"
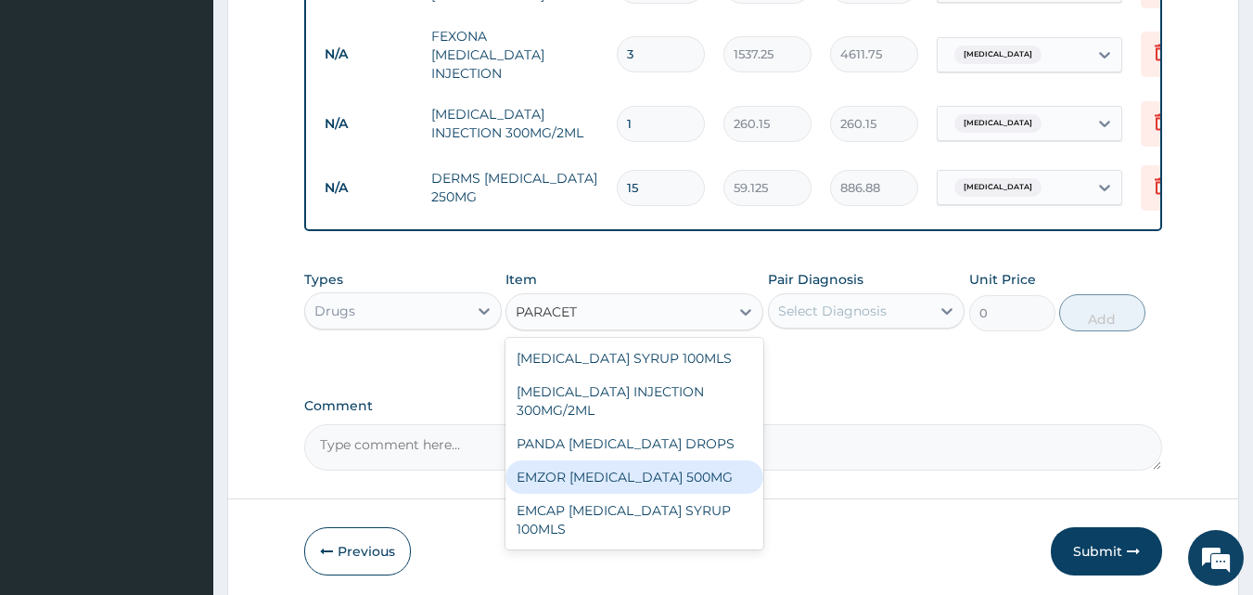
click at [665, 469] on div "EMZOR [MEDICAL_DATA] 500MG" at bounding box center [634, 476] width 258 height 33
type input "23.65"
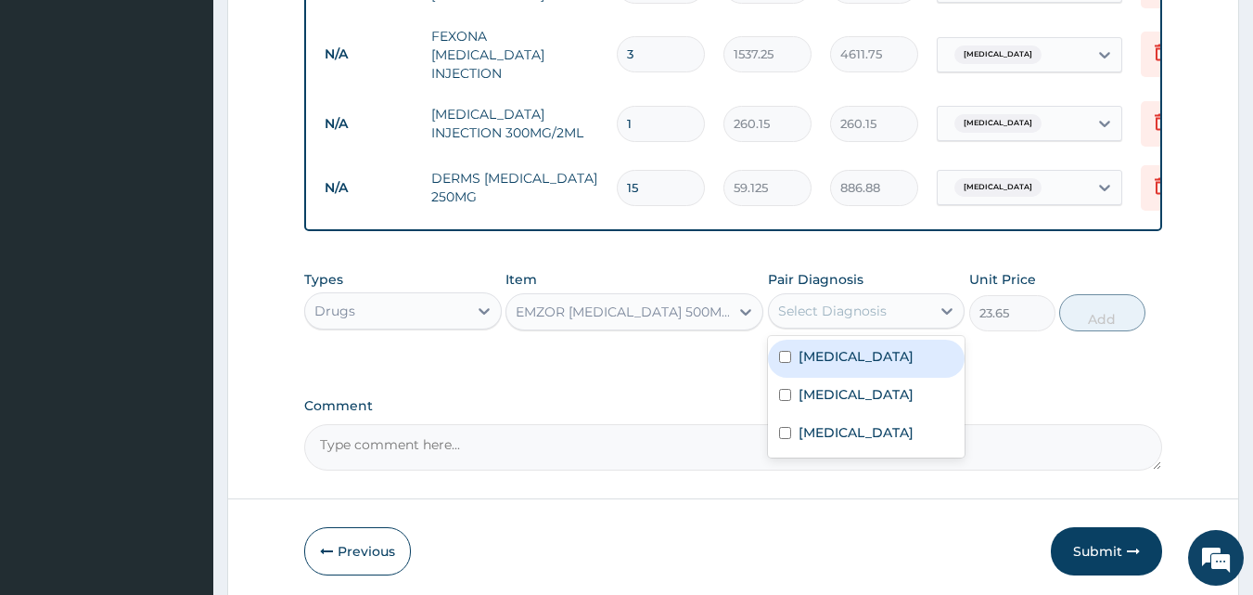
click at [851, 301] on div "Select Diagnosis" at bounding box center [832, 310] width 109 height 19
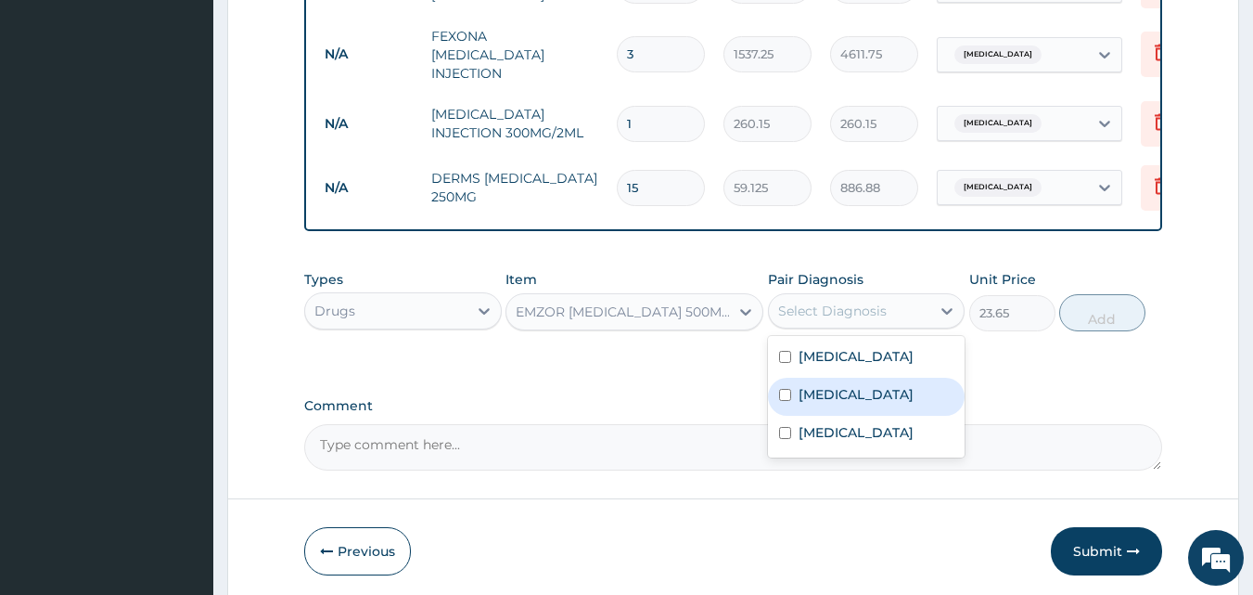
click at [834, 394] on label "[MEDICAL_DATA]" at bounding box center [856, 394] width 115 height 19
checkbox input "true"
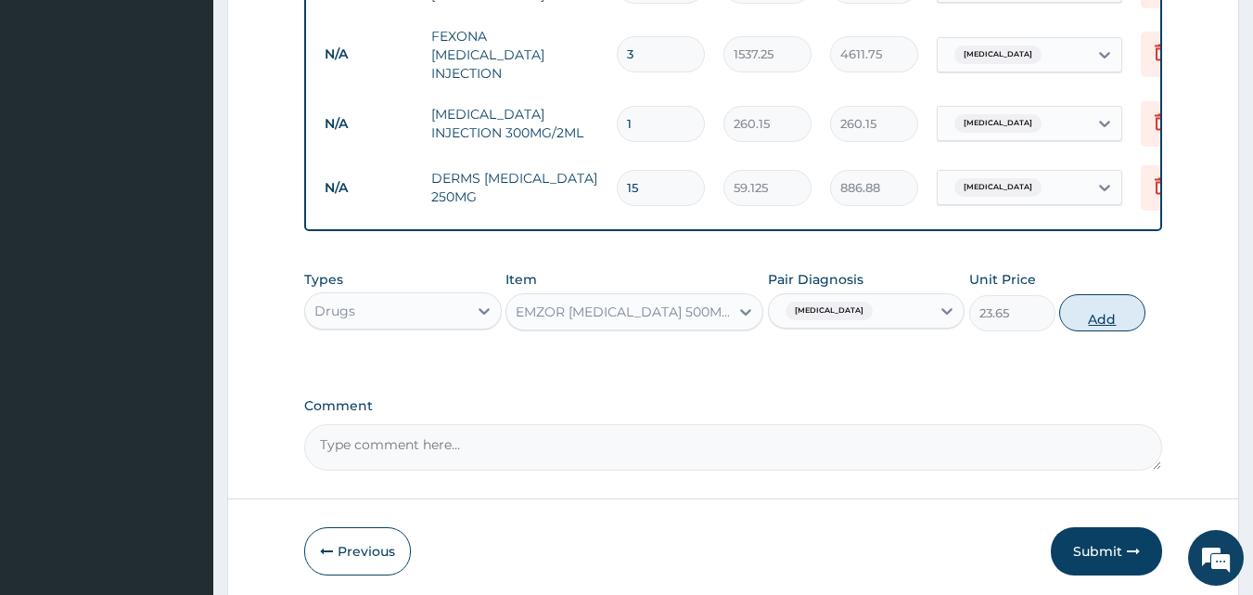
click at [1095, 307] on button "Add" at bounding box center [1102, 312] width 86 height 37
type input "0"
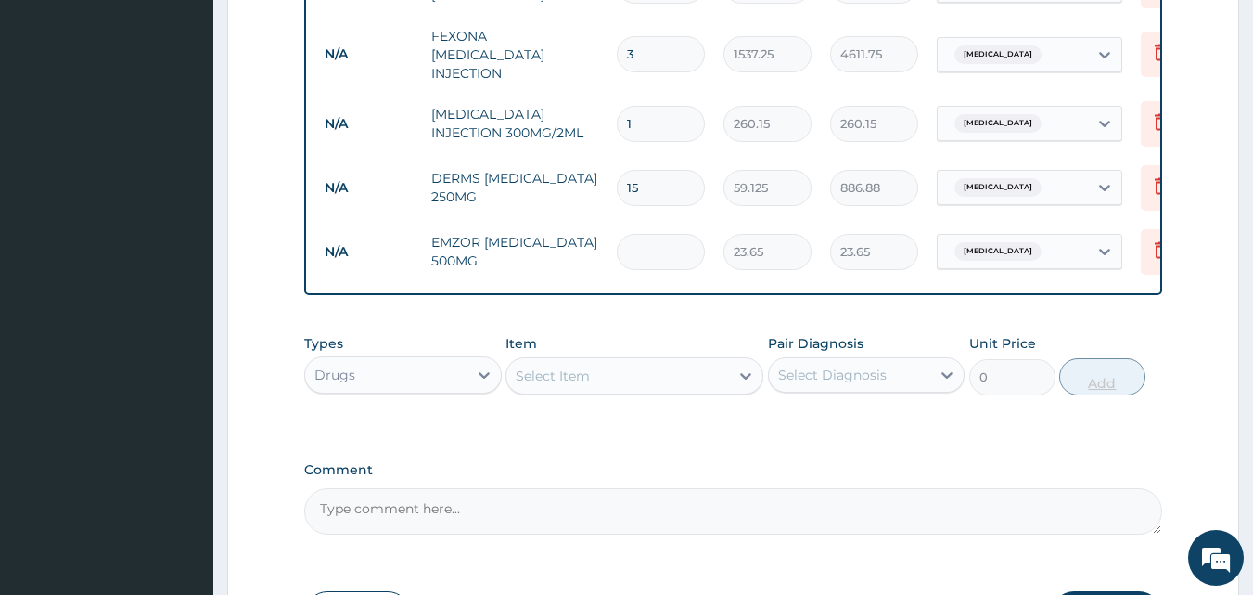
type input "0.00"
type input "9"
type input "212.85"
type input "9"
click at [650, 367] on div "Select Item" at bounding box center [617, 376] width 223 height 30
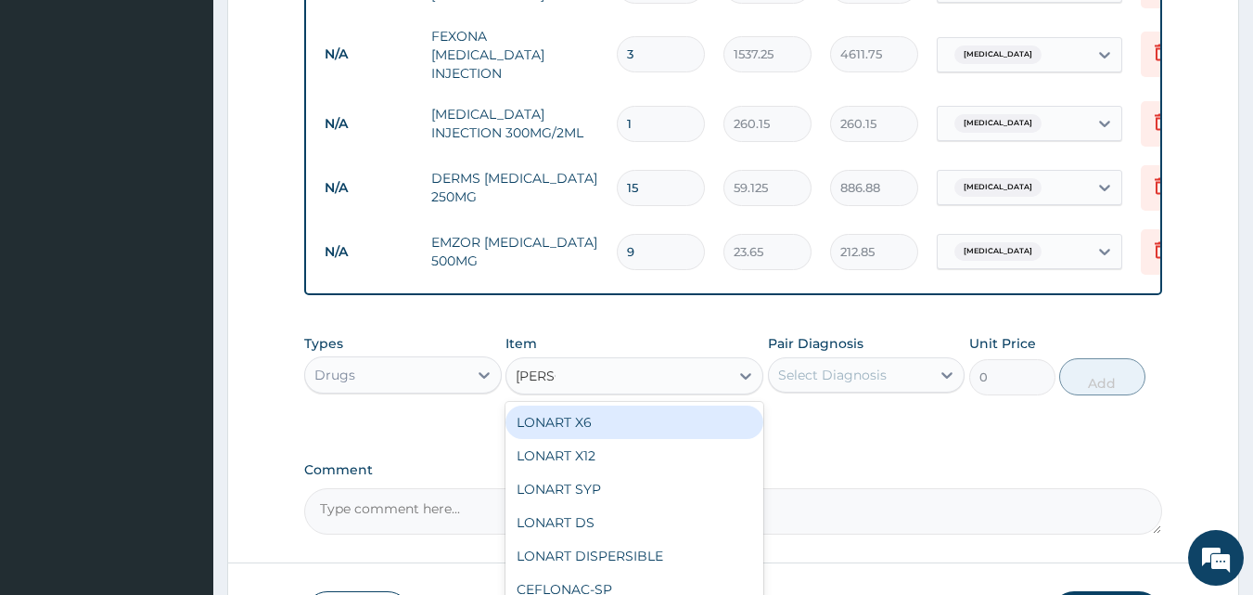
type input "LONAR"
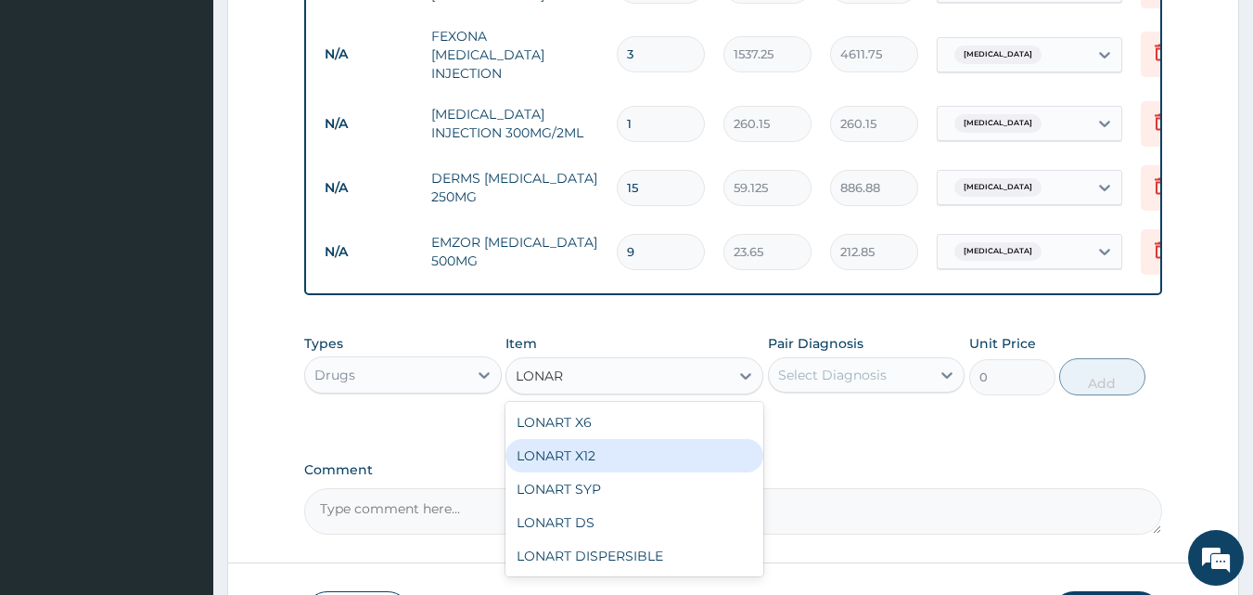
click at [586, 454] on div "LONART X12" at bounding box center [634, 455] width 258 height 33
type input "112.3375"
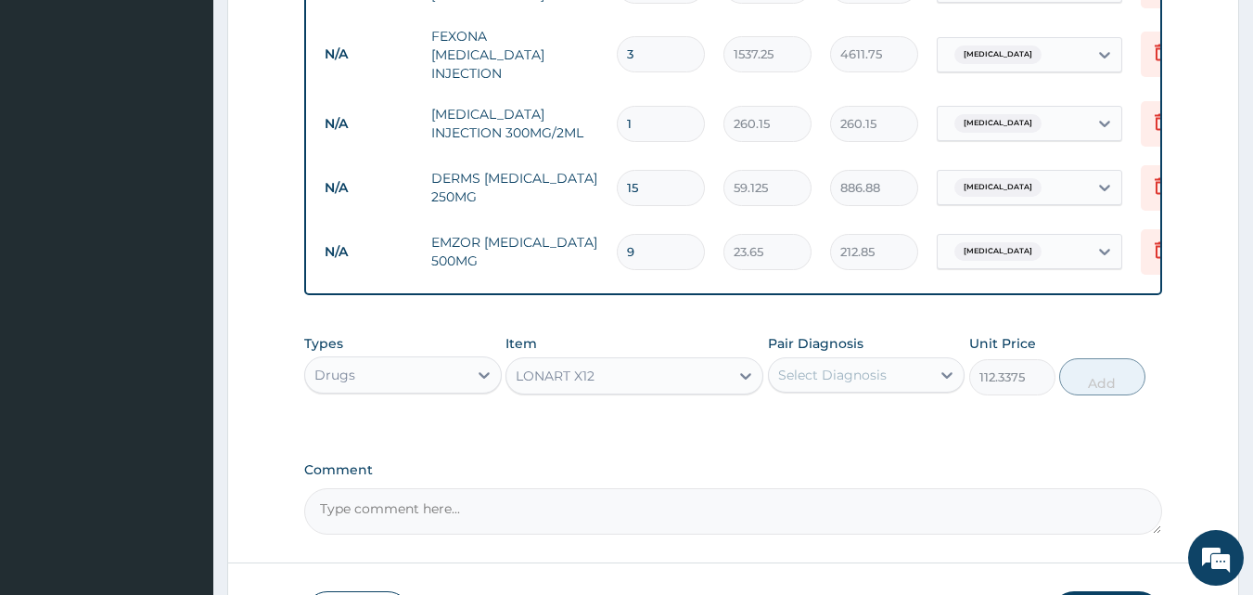
click at [873, 381] on div "Select Diagnosis" at bounding box center [850, 375] width 162 height 30
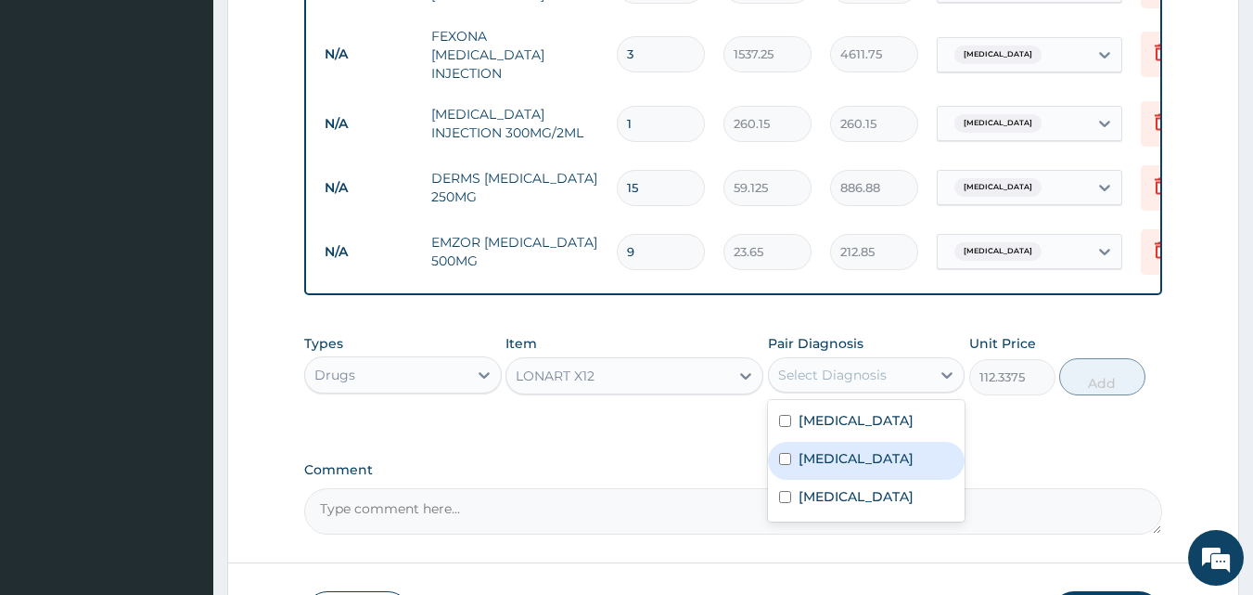
click at [846, 452] on label "[MEDICAL_DATA]" at bounding box center [856, 458] width 115 height 19
checkbox input "true"
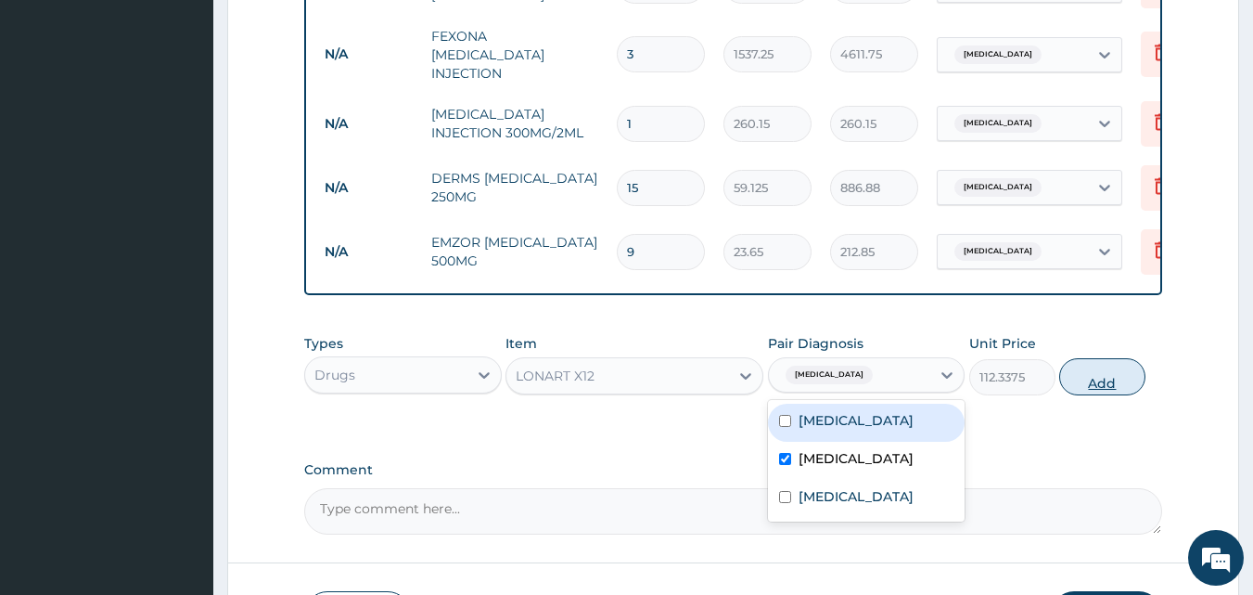
click at [1095, 364] on button "Add" at bounding box center [1102, 376] width 86 height 37
type input "0"
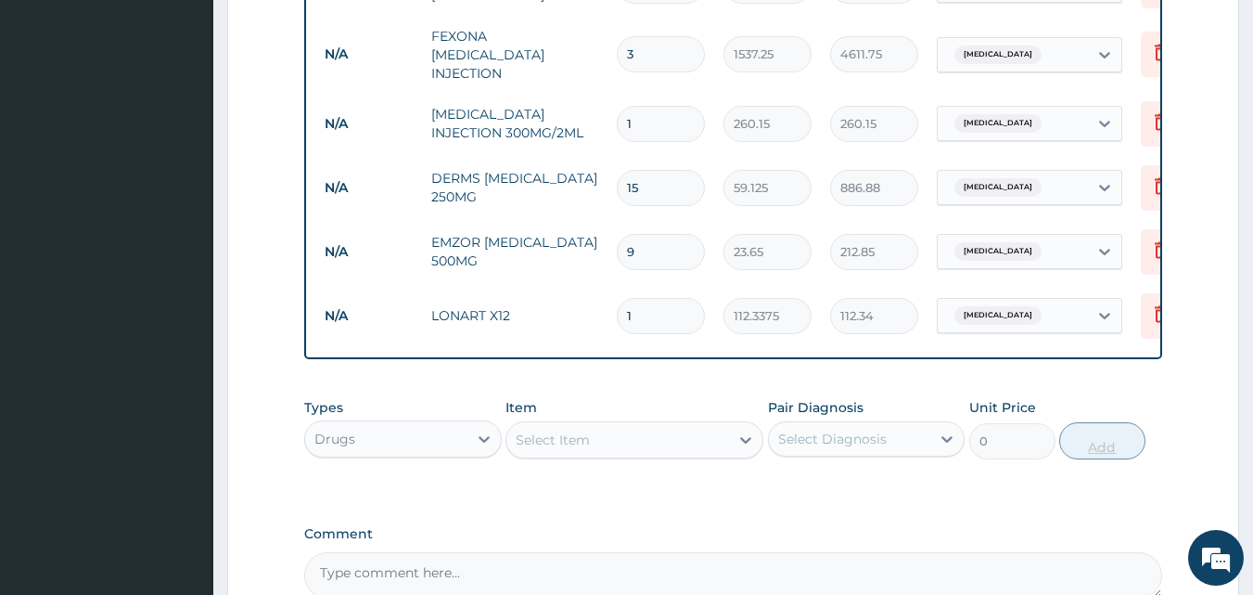
type input "12"
type input "1348.05"
type input "12"
click at [589, 439] on div "Select Item" at bounding box center [553, 439] width 74 height 19
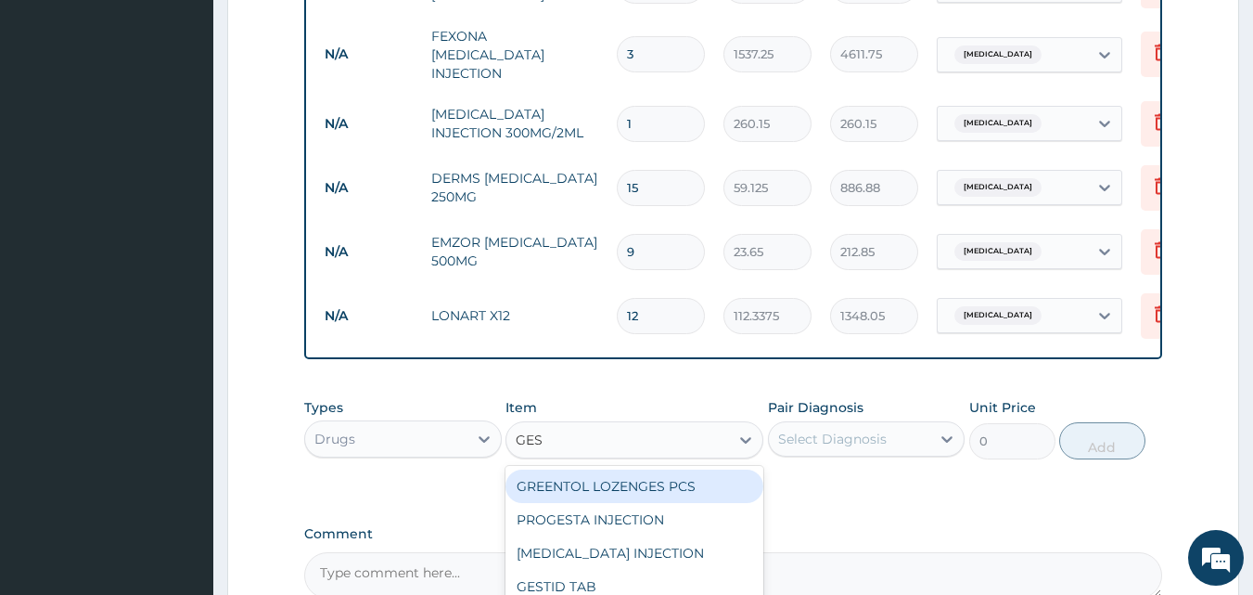
type input "GEST"
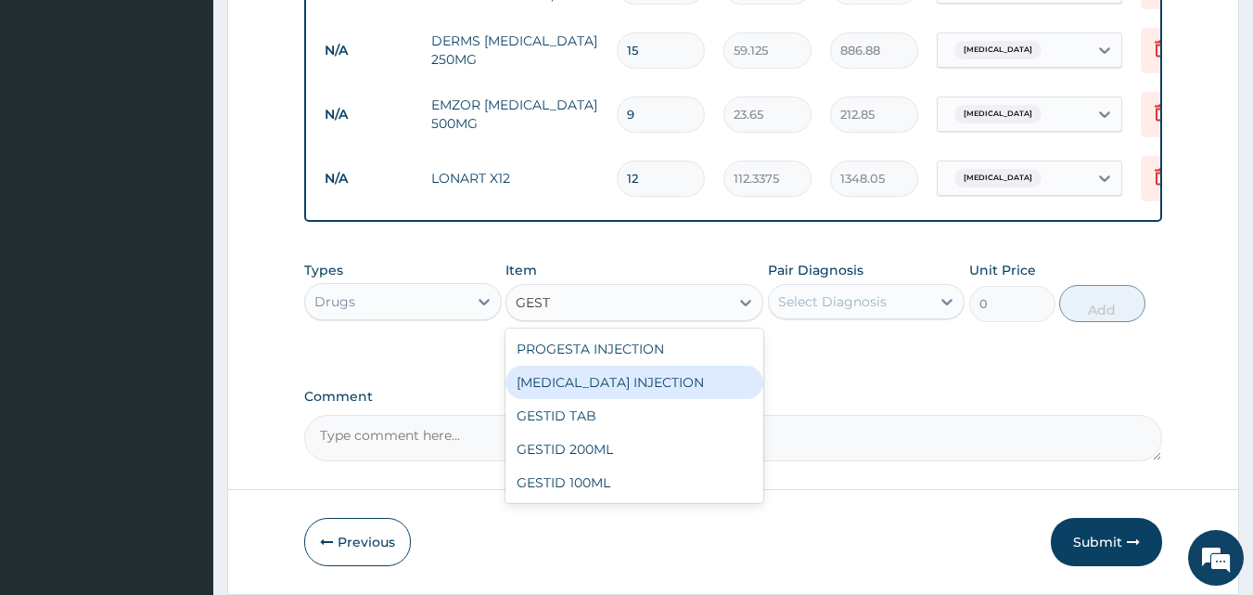
scroll to position [1238, 0]
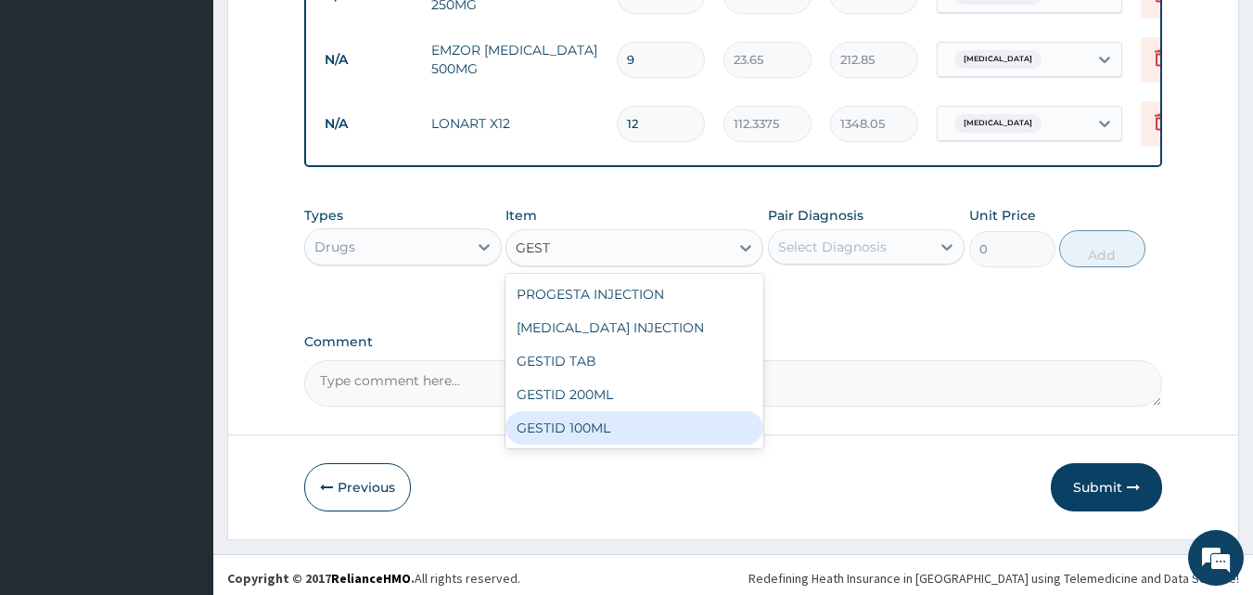
click at [641, 419] on div "GESTID 100ML" at bounding box center [634, 427] width 258 height 33
type input "827.75"
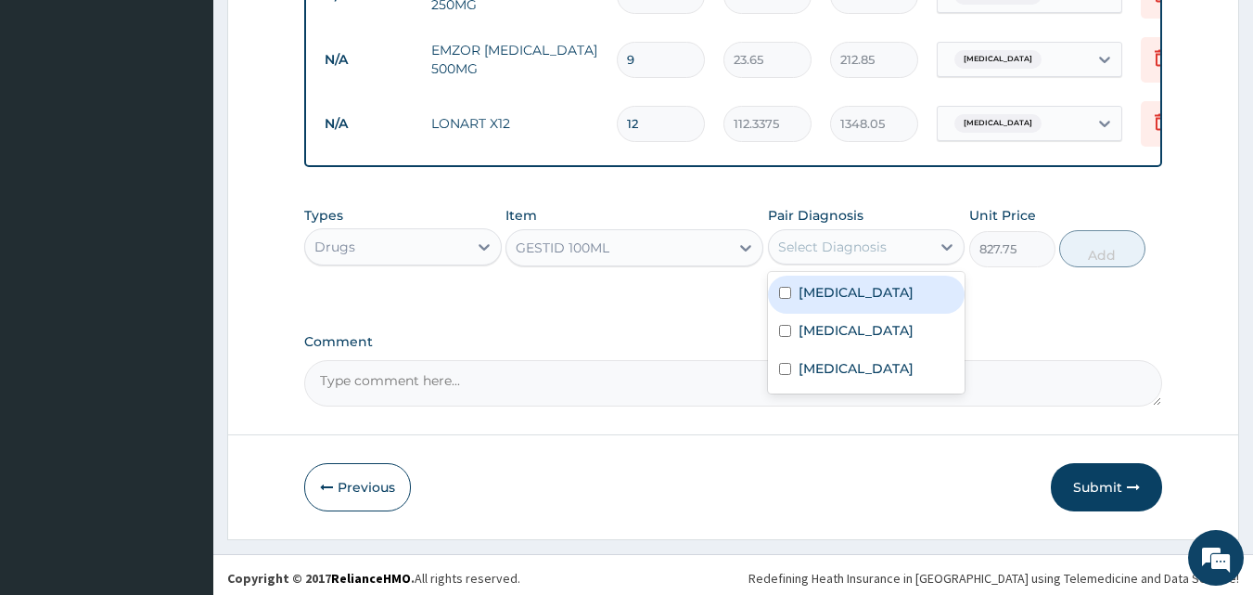
click at [821, 241] on div "Select Diagnosis" at bounding box center [832, 246] width 109 height 19
click at [820, 297] on div "[MEDICAL_DATA]" at bounding box center [867, 294] width 198 height 38
checkbox input "true"
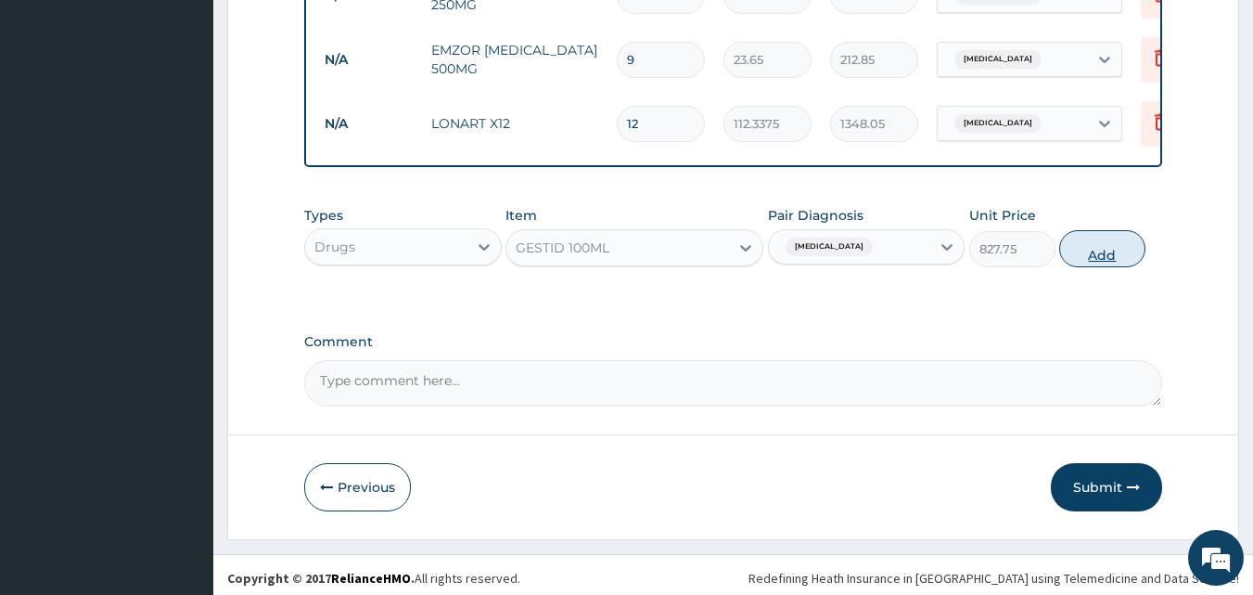
click at [1110, 236] on button "Add" at bounding box center [1102, 248] width 86 height 37
type input "0"
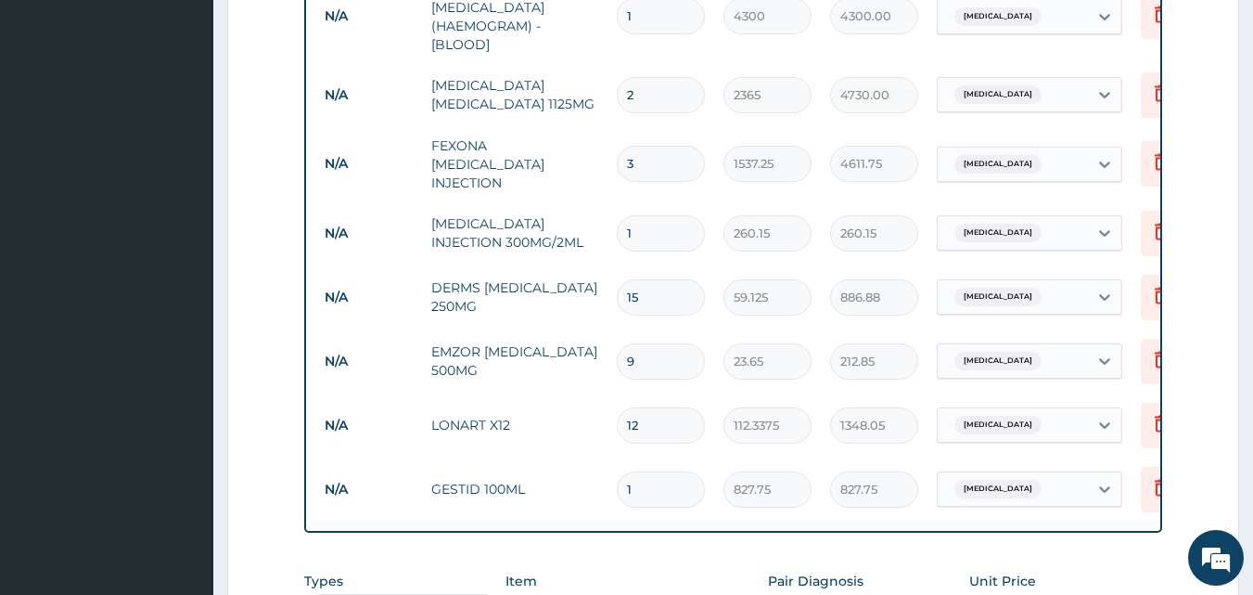
scroll to position [930, 0]
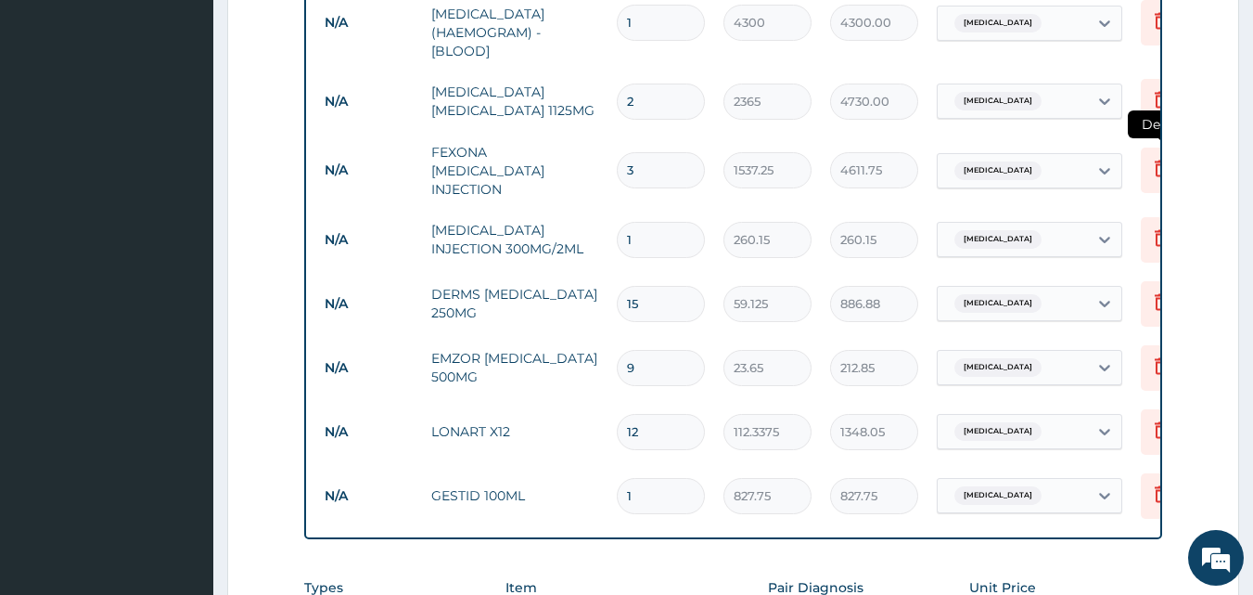
click at [1154, 163] on icon at bounding box center [1161, 168] width 22 height 22
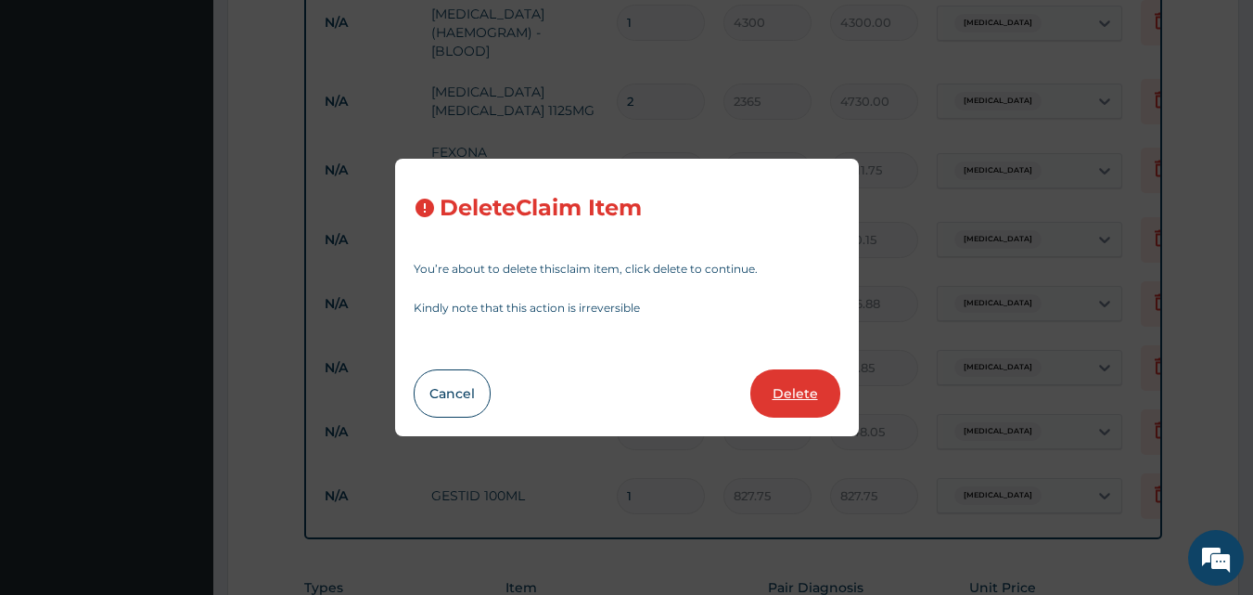
click at [787, 381] on button "Delete" at bounding box center [795, 393] width 90 height 48
type input "1"
type input "260.15"
type input "15"
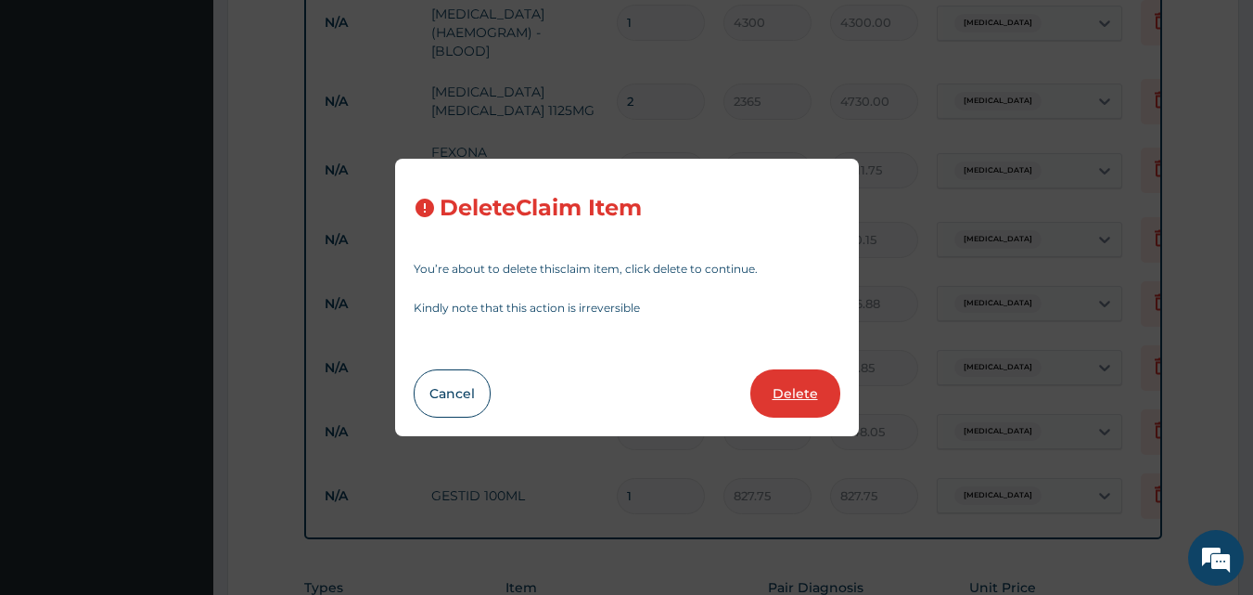
type input "59.125"
type input "886.88"
type input "9"
type input "23.65"
type input "212.85"
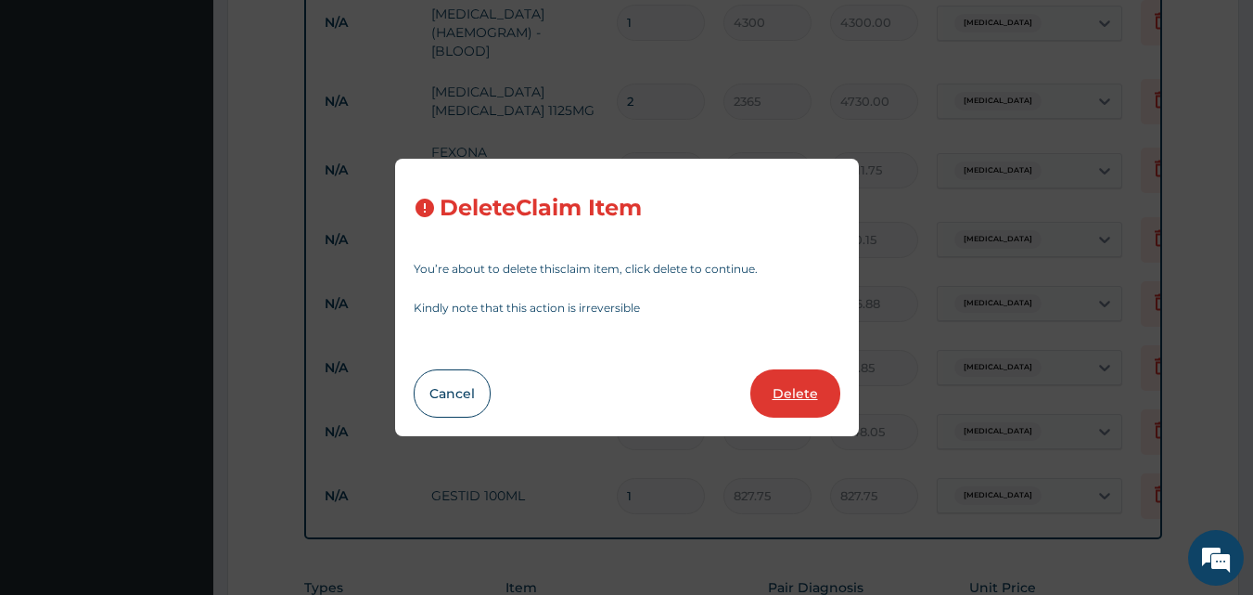
type input "12"
type input "112.3375"
type input "1348.05"
type input "1"
type input "827.75"
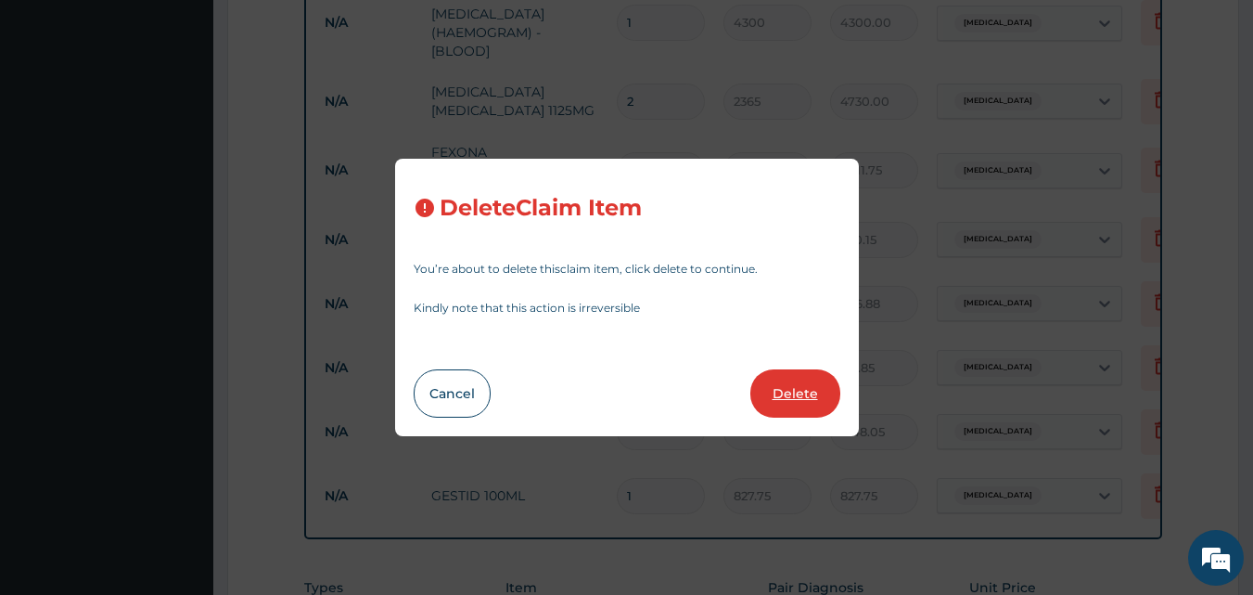
type input "827.75"
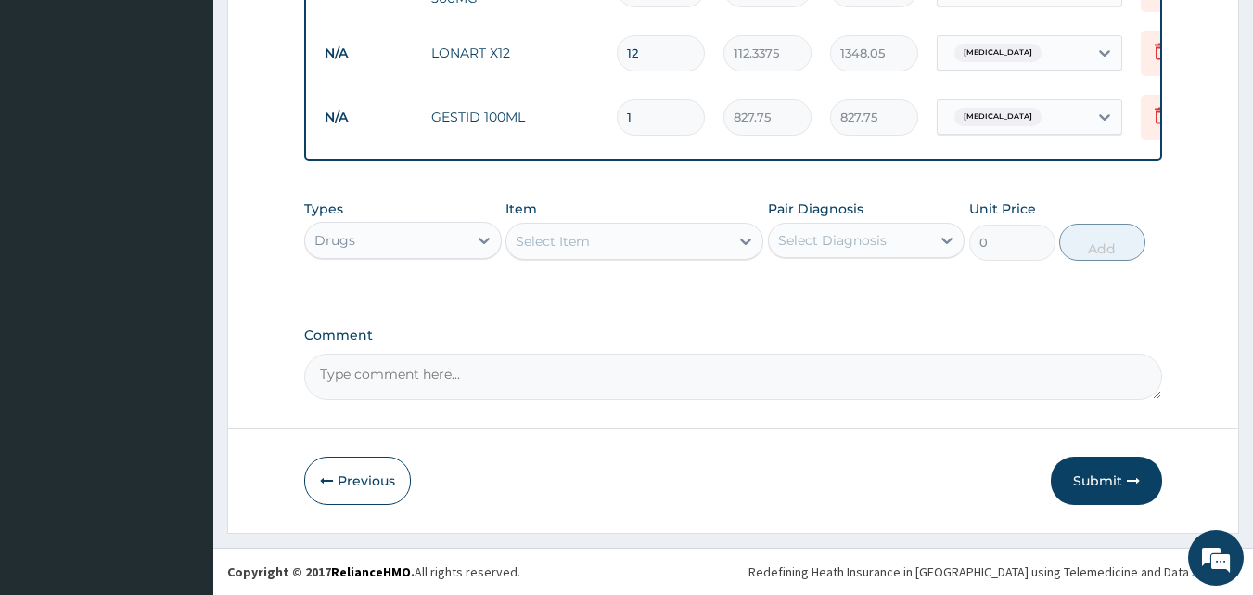
scroll to position [1238, 0]
click at [582, 241] on div "Select Item" at bounding box center [553, 241] width 74 height 19
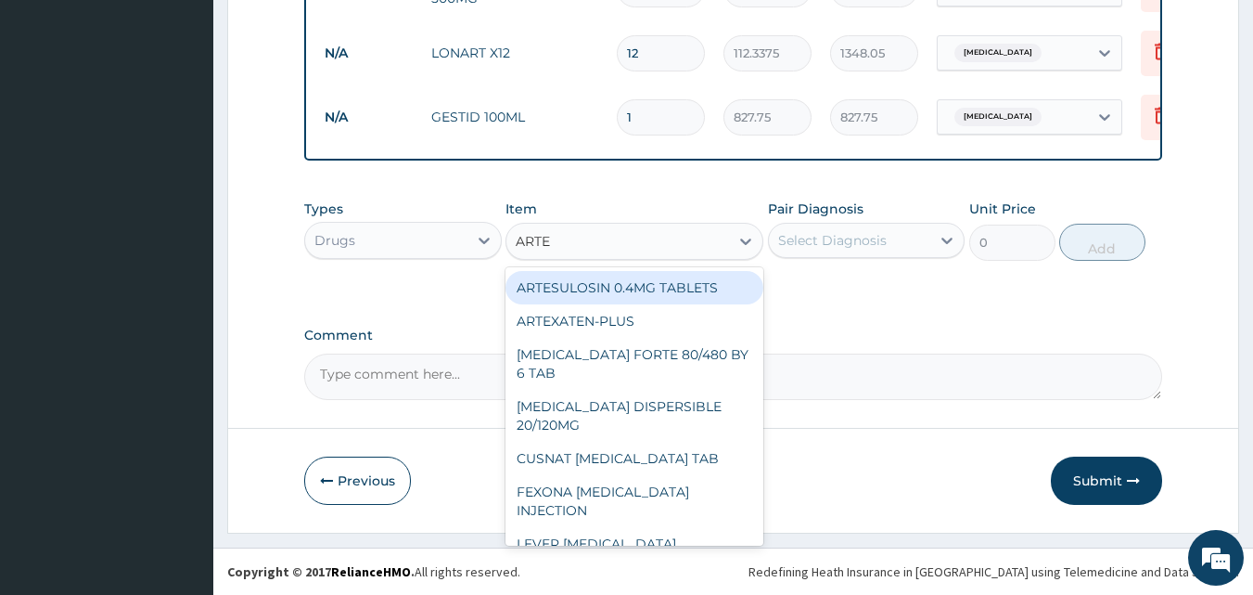
type input "ARTEM"
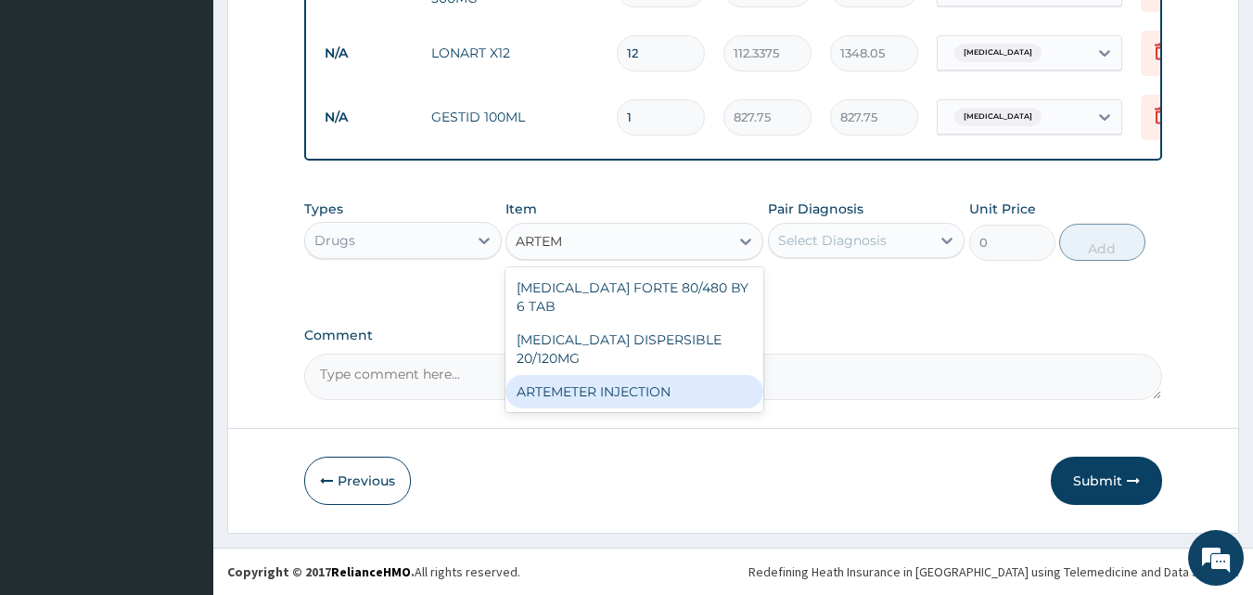
click at [608, 375] on div "ARTEMETER INJECTION" at bounding box center [634, 391] width 258 height 33
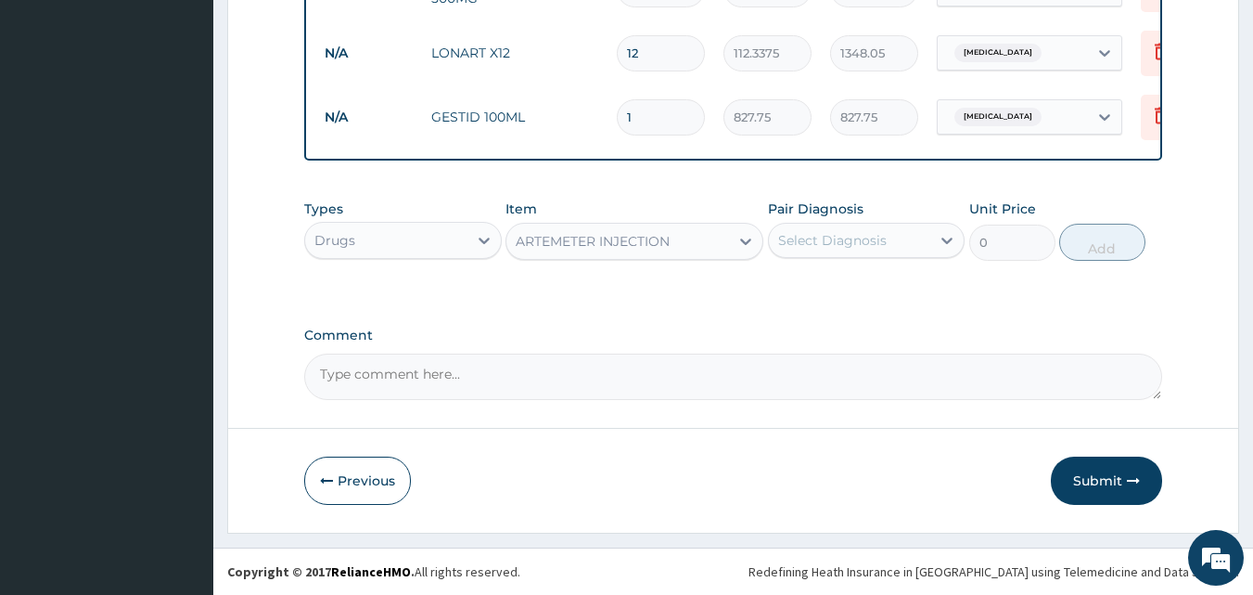
type input "946"
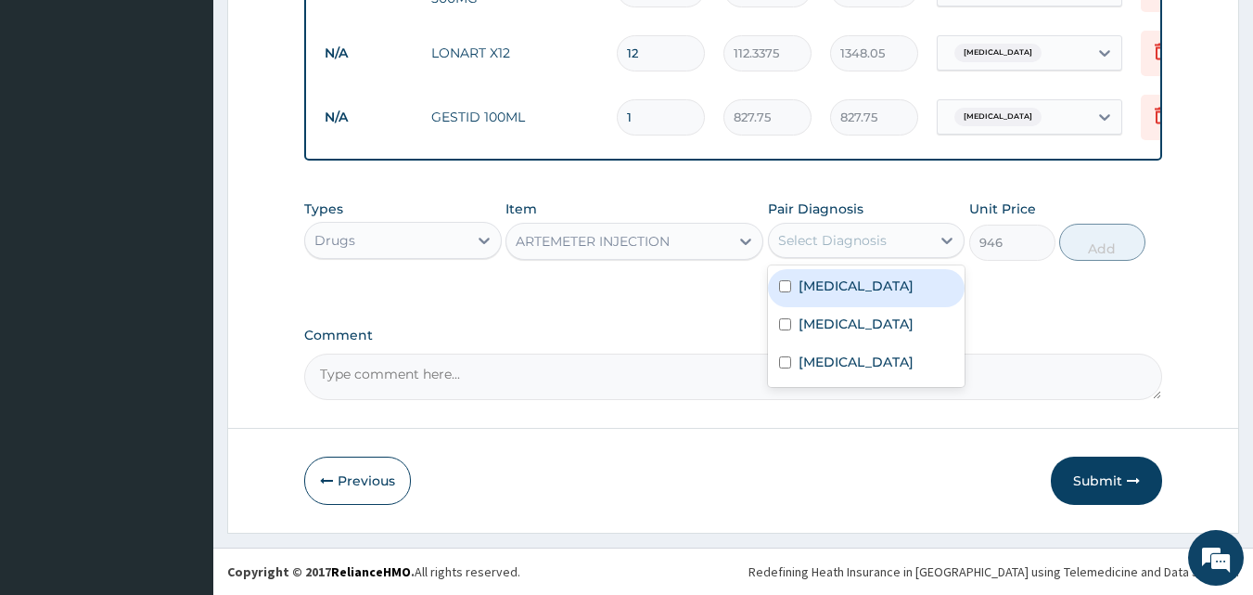
click at [865, 237] on div "Select Diagnosis" at bounding box center [832, 240] width 109 height 19
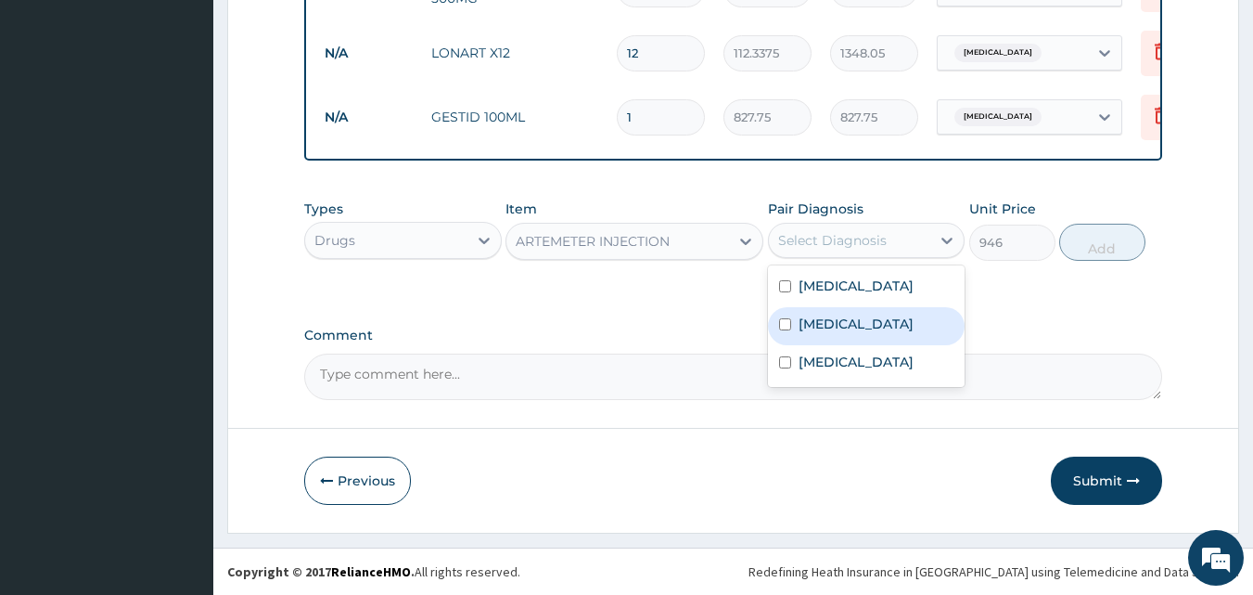
click at [840, 326] on label "[MEDICAL_DATA]" at bounding box center [856, 323] width 115 height 19
checkbox input "true"
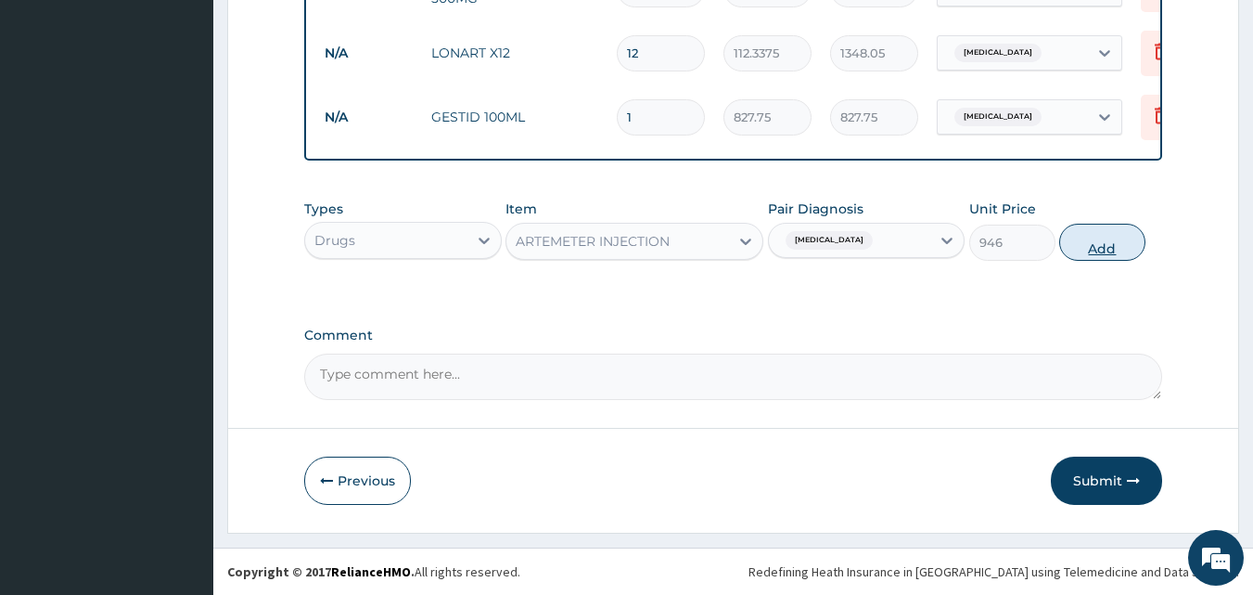
click at [1104, 253] on button "Add" at bounding box center [1102, 242] width 86 height 37
type input "0"
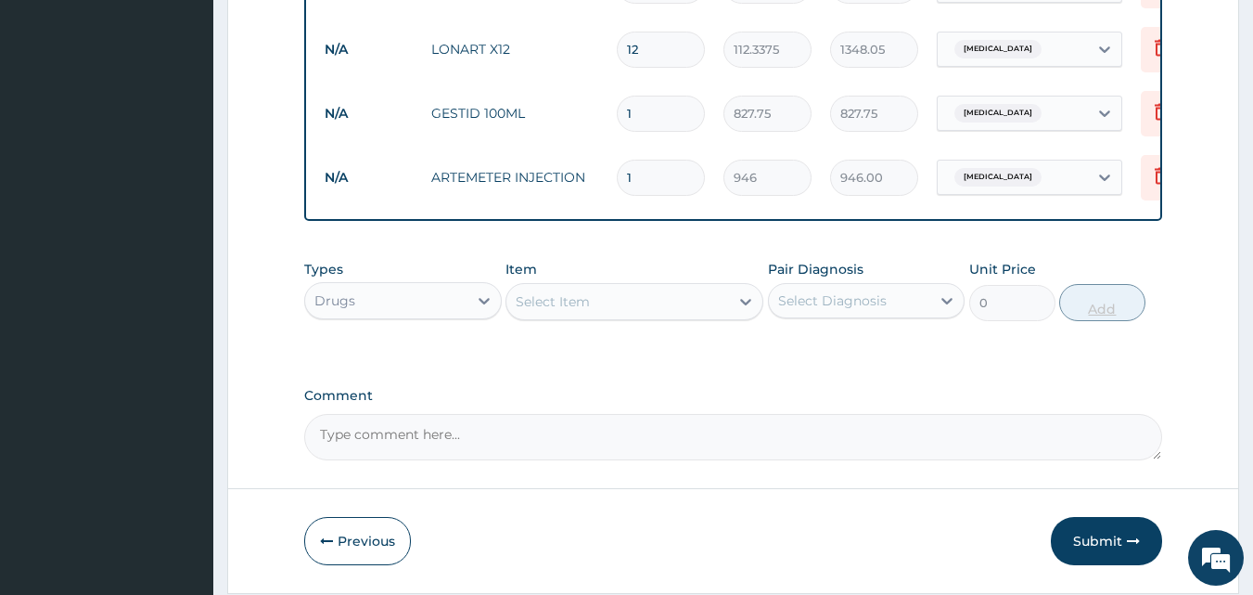
type input "0.00"
type input "3"
type input "2838.00"
type input "3"
click at [1108, 535] on button "Submit" at bounding box center [1106, 541] width 111 height 48
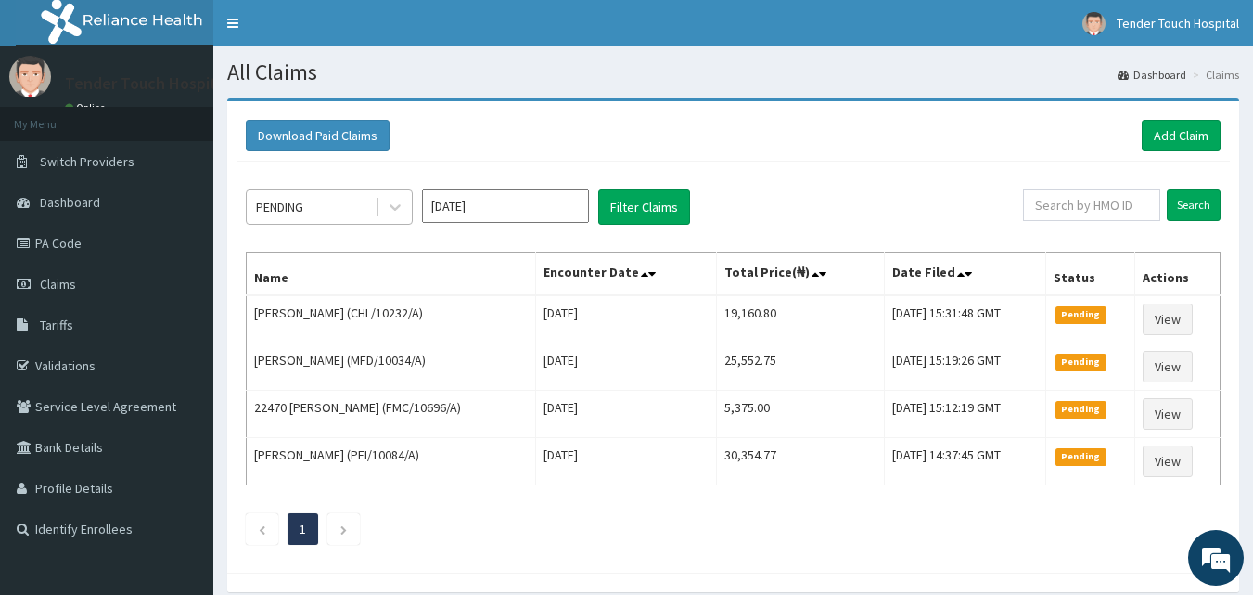
click at [282, 211] on div "PENDING" at bounding box center [279, 207] width 47 height 19
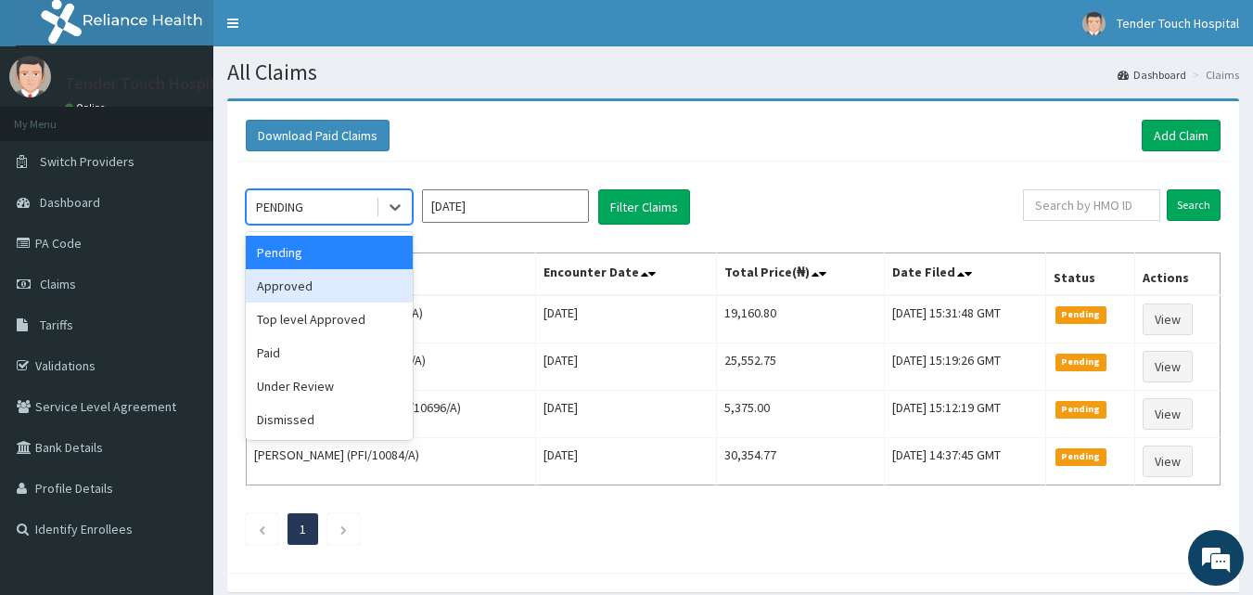
click at [286, 287] on div "Approved" at bounding box center [329, 285] width 167 height 33
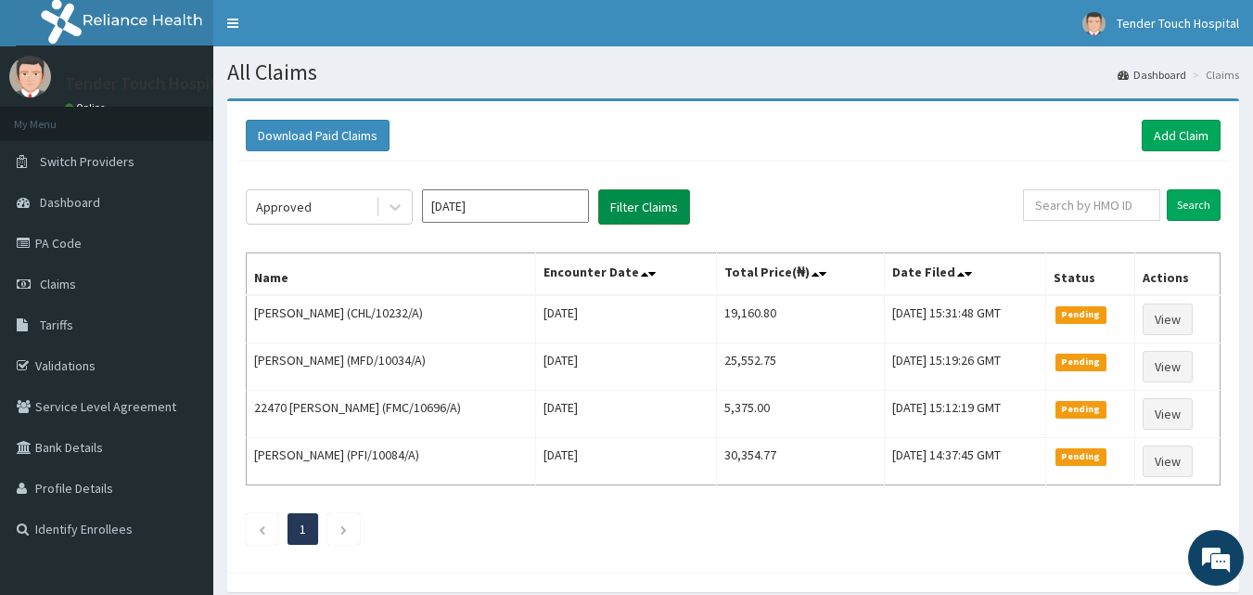
click at [626, 211] on button "Filter Claims" at bounding box center [644, 206] width 92 height 35
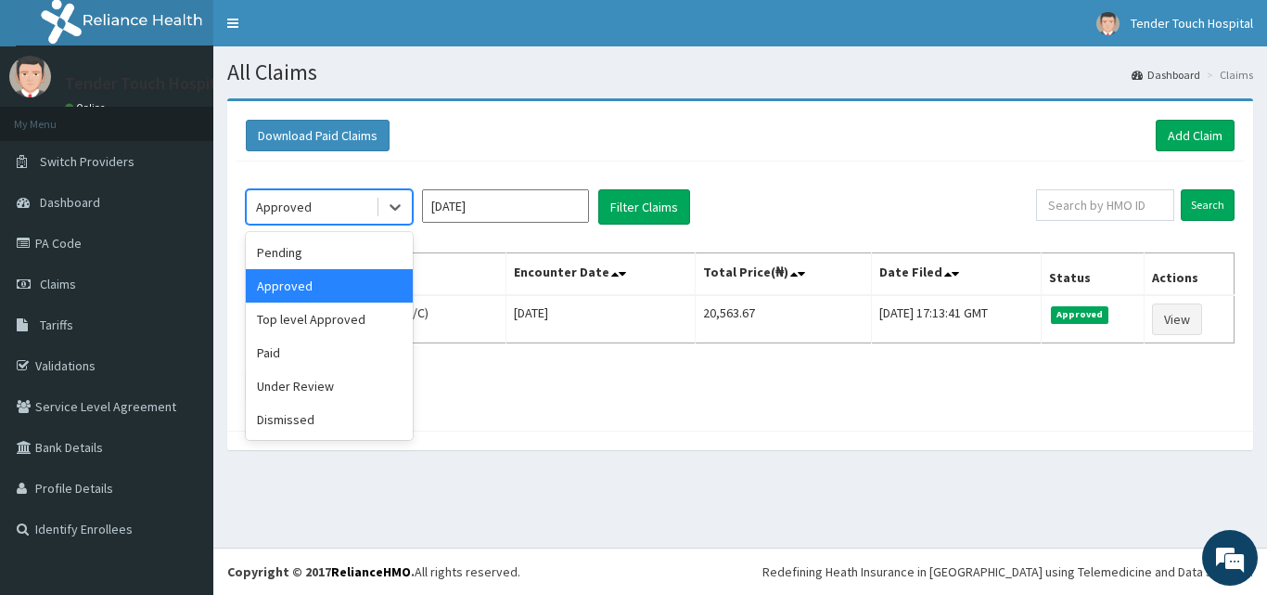
click at [329, 207] on div "Approved" at bounding box center [311, 207] width 129 height 30
click at [306, 317] on div "Top level Approved" at bounding box center [329, 318] width 167 height 33
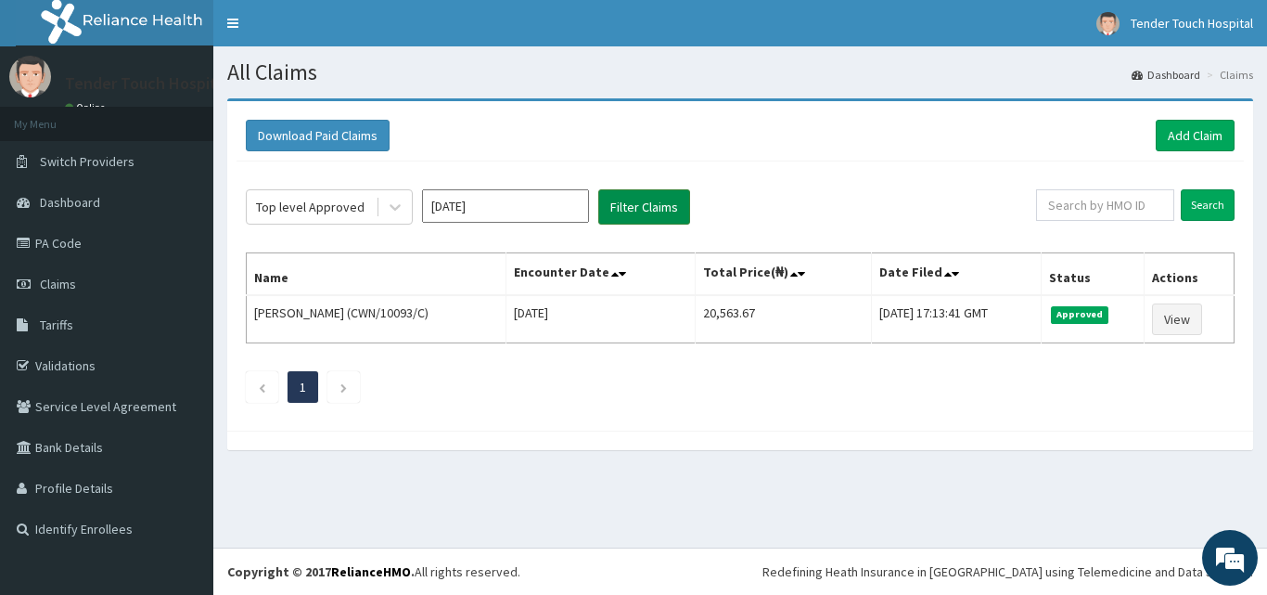
click at [614, 206] on button "Filter Claims" at bounding box center [644, 206] width 92 height 35
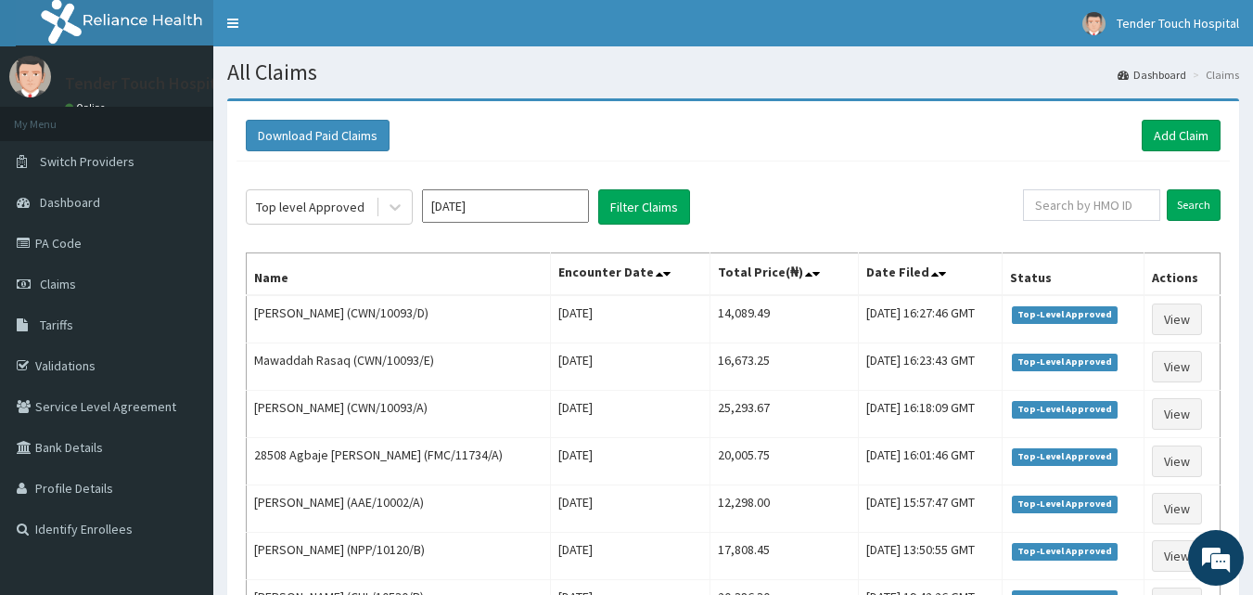
click at [655, 115] on div "Download Paid Claims Add Claim" at bounding box center [733, 135] width 993 height 51
click at [313, 215] on div "Top level Approved" at bounding box center [310, 207] width 109 height 19
click at [623, 120] on div "Download Paid Claims Add Claim" at bounding box center [733, 136] width 975 height 32
click at [49, 255] on link "PA Code" at bounding box center [106, 243] width 213 height 41
